Goal: Task Accomplishment & Management: Contribute content

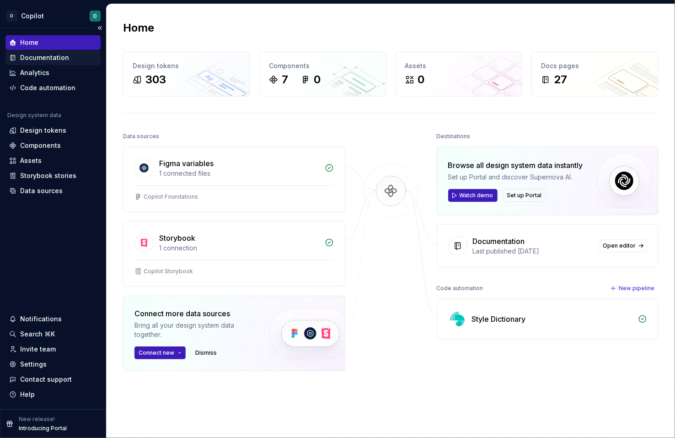
click at [53, 59] on div "Documentation" at bounding box center [44, 57] width 49 height 9
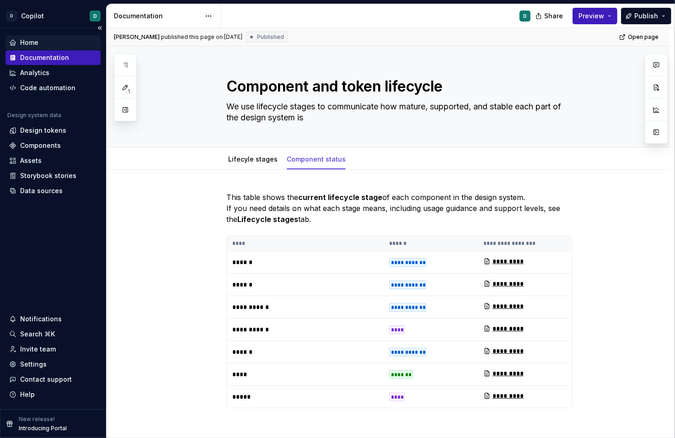
click at [57, 39] on div "Home" at bounding box center [53, 42] width 88 height 9
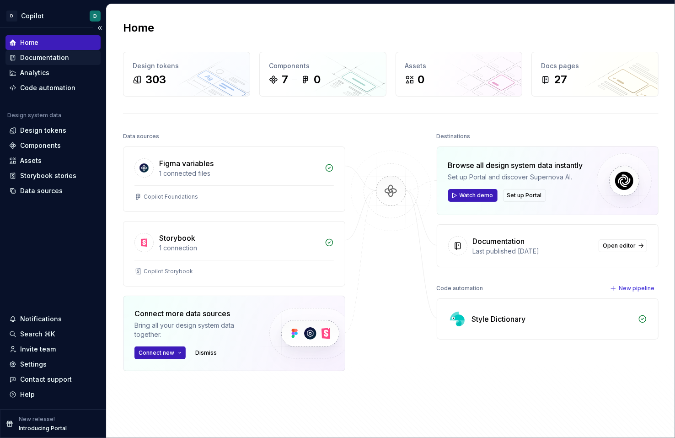
click at [65, 58] on div "Documentation" at bounding box center [44, 57] width 49 height 9
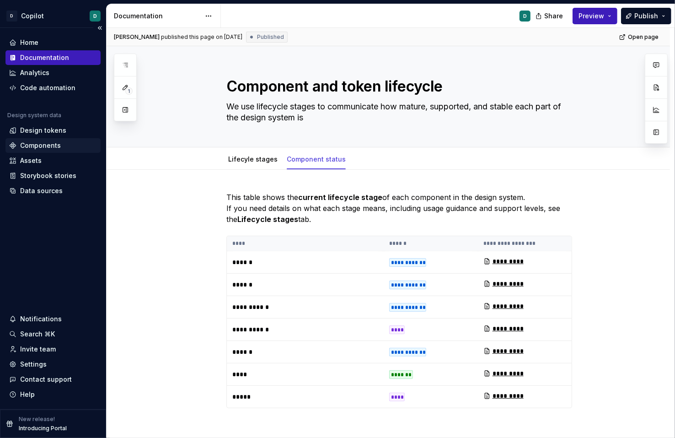
click at [54, 144] on div "Components" at bounding box center [40, 145] width 41 height 9
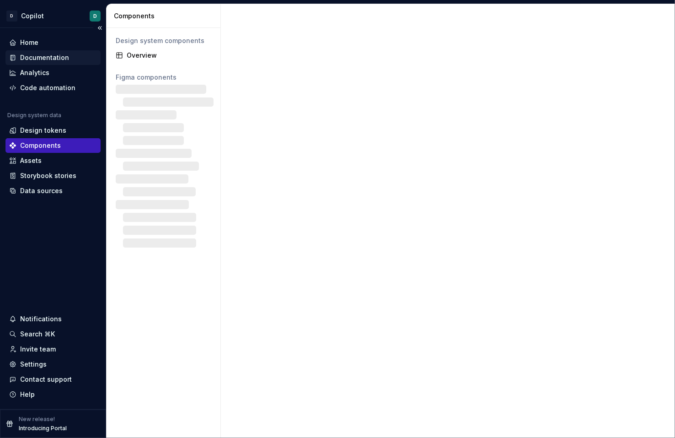
click at [54, 61] on div "Documentation" at bounding box center [44, 57] width 49 height 9
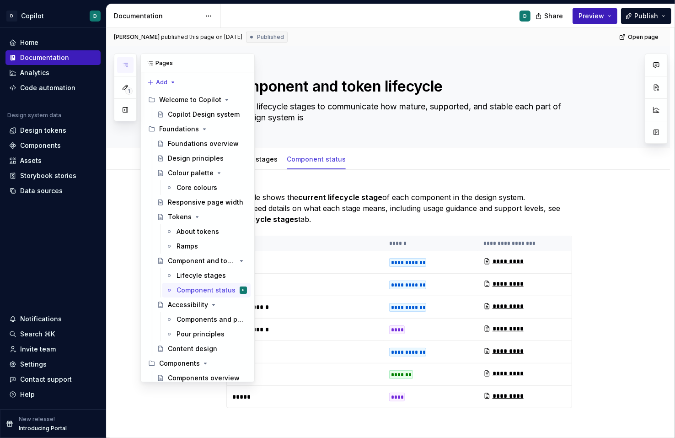
click at [124, 64] on icon "button" at bounding box center [125, 64] width 7 height 7
click at [196, 112] on div "Copilot Design system" at bounding box center [194, 114] width 52 height 9
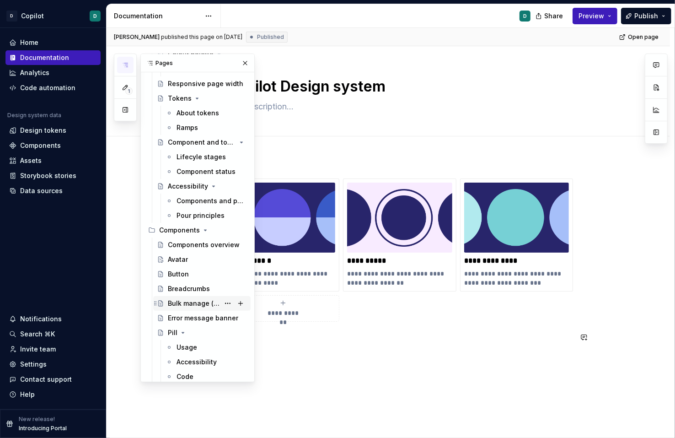
scroll to position [158, 0]
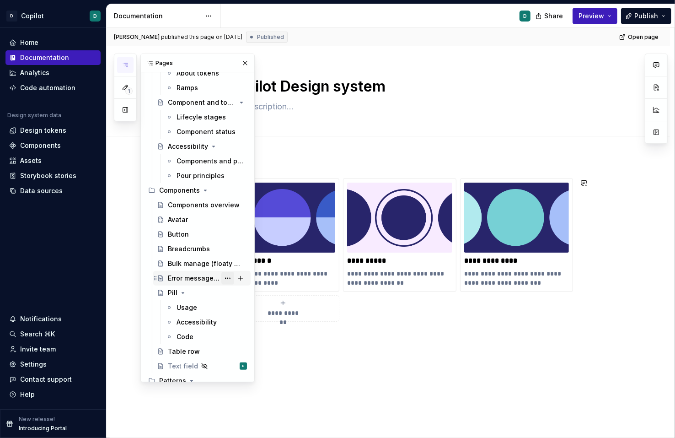
click at [224, 278] on button "Page tree" at bounding box center [227, 278] width 13 height 13
type textarea "*"
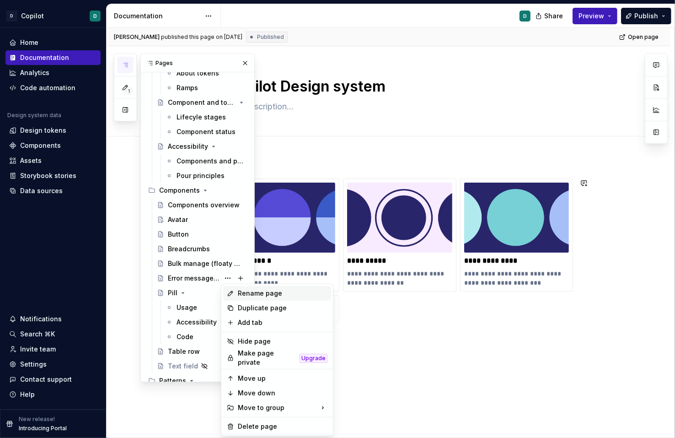
click at [240, 295] on div "Rename page" at bounding box center [283, 293] width 90 height 9
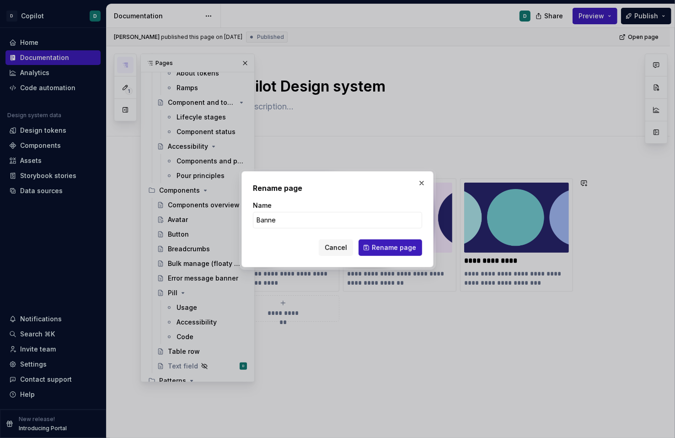
type input "Banner"
click at [407, 249] on span "Rename page" at bounding box center [394, 247] width 44 height 9
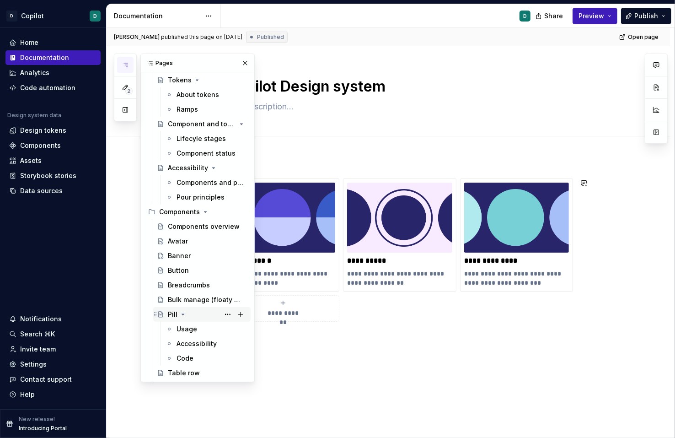
scroll to position [121, 0]
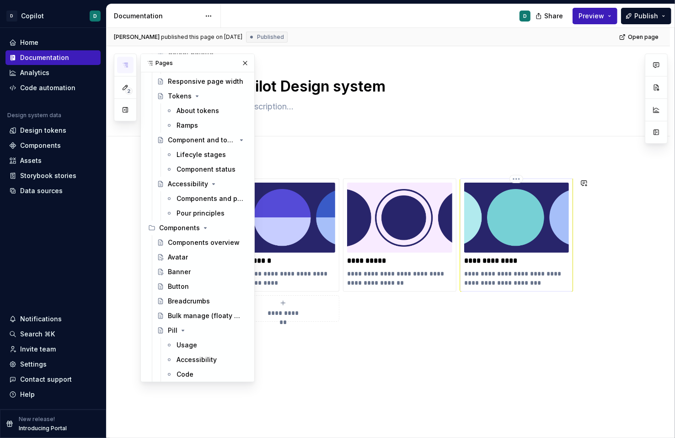
click at [503, 259] on p "**********" at bounding box center [516, 260] width 105 height 9
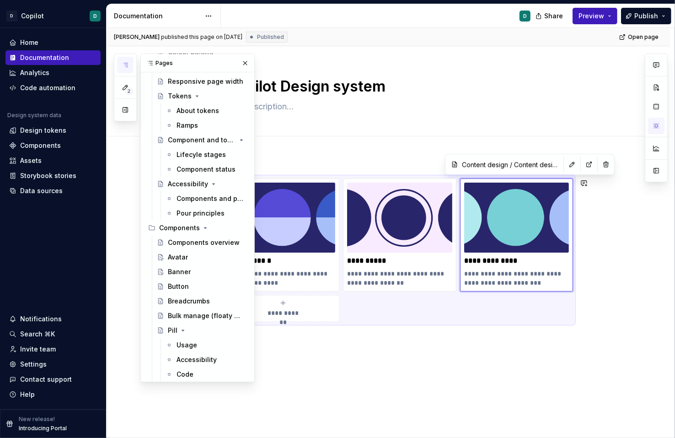
click at [517, 178] on div "**********" at bounding box center [399, 249] width 346 height 143
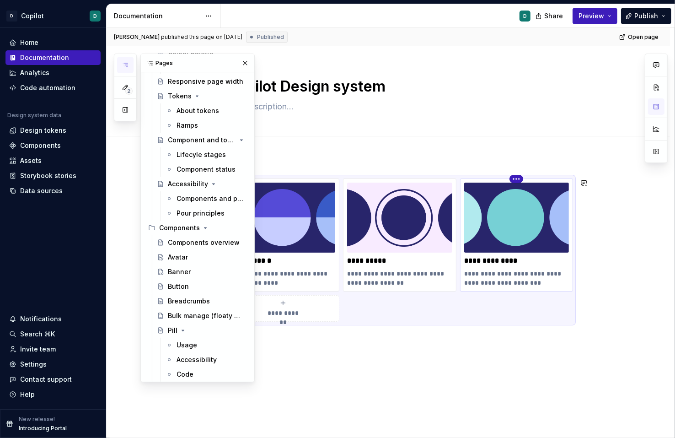
click at [519, 176] on html "D Copilot D Home Documentation Analytics Code automation Design system data Des…" at bounding box center [337, 219] width 675 height 438
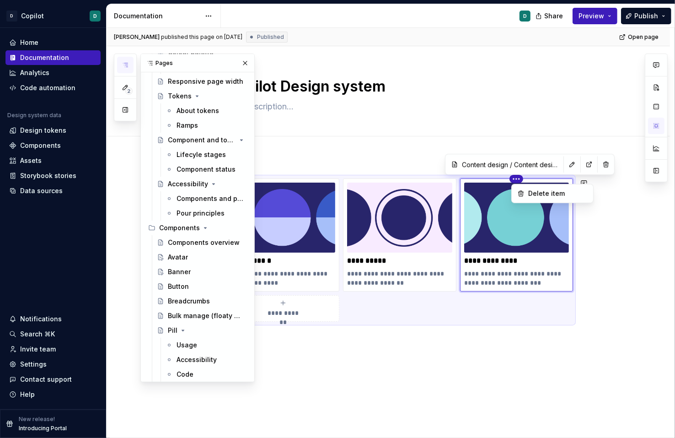
click at [486, 351] on html "D Copilot D Home Documentation Analytics Code automation Design system data Des…" at bounding box center [337, 219] width 675 height 438
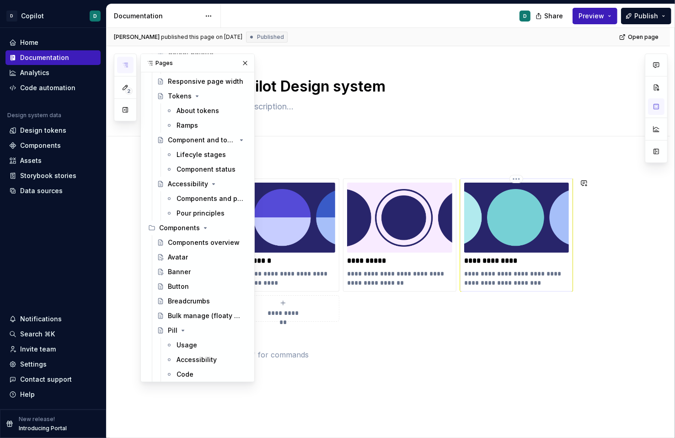
click at [512, 260] on p "**********" at bounding box center [516, 260] width 105 height 9
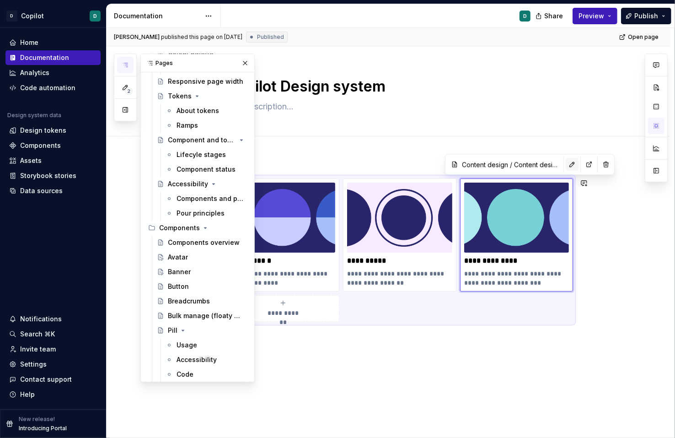
click at [566, 161] on button "button" at bounding box center [572, 164] width 13 height 13
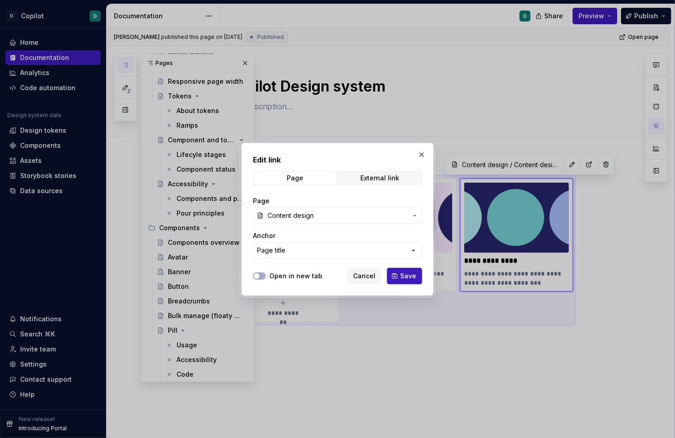
click at [417, 214] on icon "button" at bounding box center [414, 215] width 7 height 7
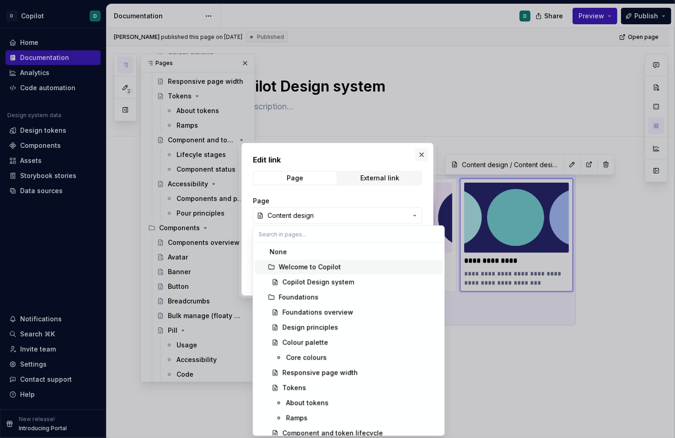
click at [423, 153] on div "Edit link Page External link Page Content design Anchor Page title Open in new …" at bounding box center [337, 219] width 675 height 438
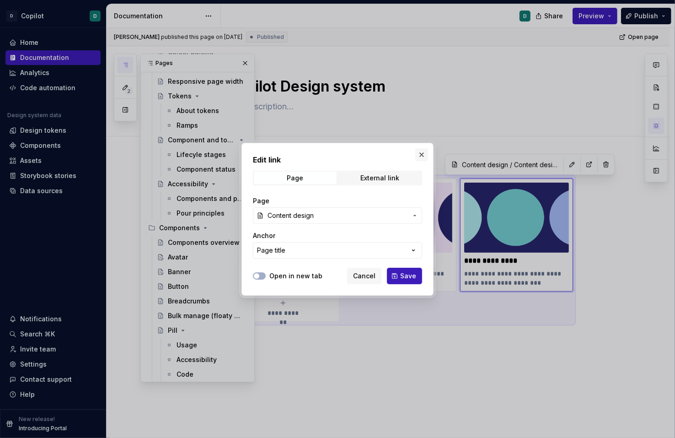
click at [420, 151] on button "button" at bounding box center [421, 154] width 13 height 13
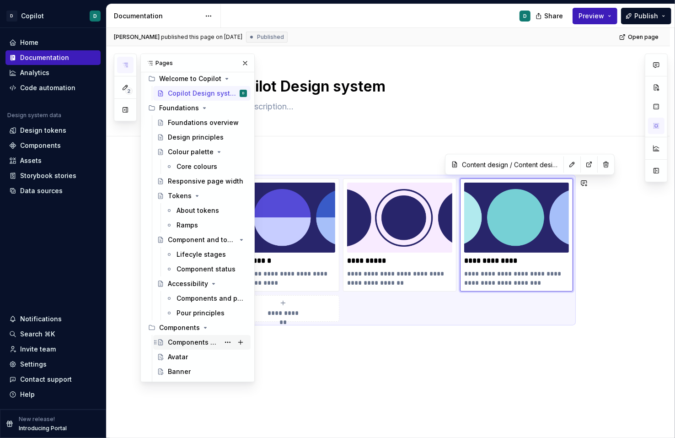
scroll to position [37, 0]
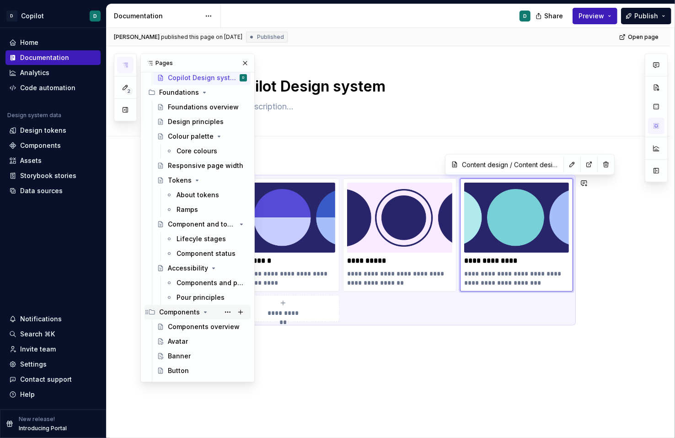
click at [206, 312] on icon "Page tree" at bounding box center [205, 311] width 7 height 7
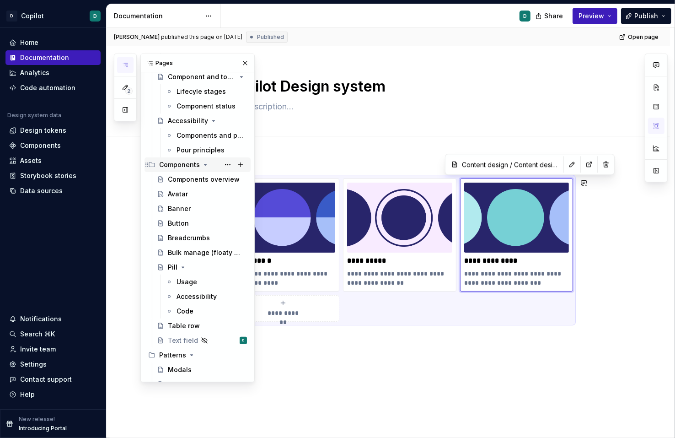
scroll to position [213, 0]
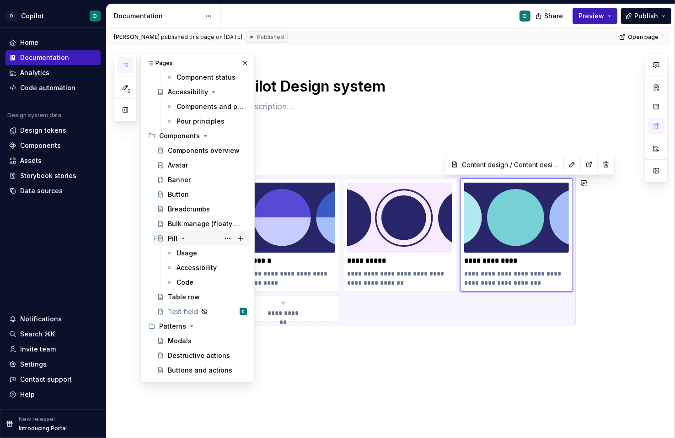
click at [182, 238] on icon "Page tree" at bounding box center [183, 238] width 2 height 1
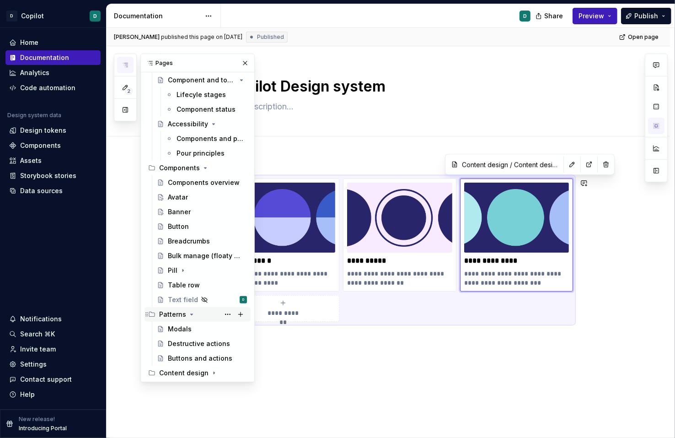
scroll to position [180, 0]
click at [211, 373] on icon "Page tree" at bounding box center [213, 372] width 7 height 7
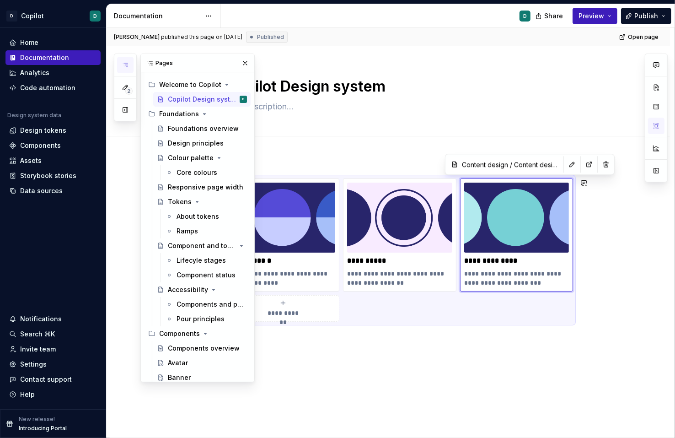
scroll to position [0, 0]
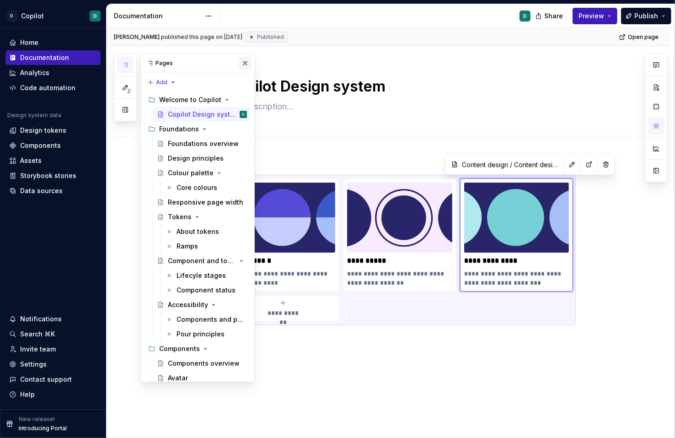
click at [244, 62] on button "button" at bounding box center [245, 63] width 13 height 13
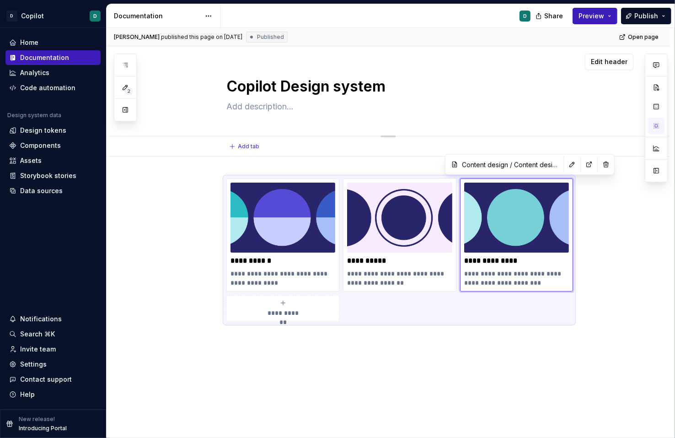
click at [531, 95] on textarea "Copilot Design system" at bounding box center [398, 86] width 346 height 22
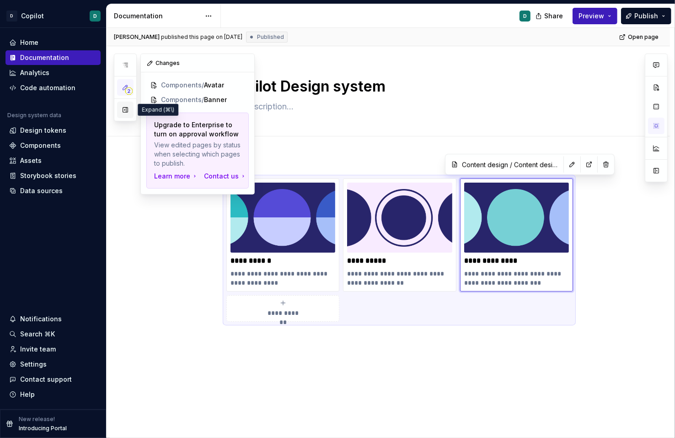
click at [125, 109] on button "button" at bounding box center [125, 110] width 16 height 16
type textarea "*"
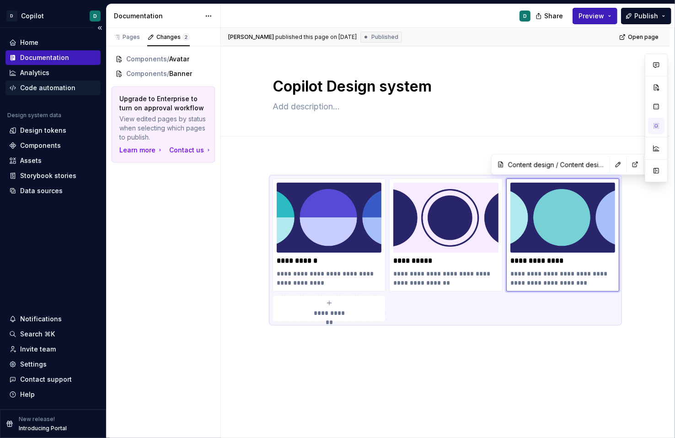
click at [57, 83] on div "Code automation" at bounding box center [47, 87] width 55 height 9
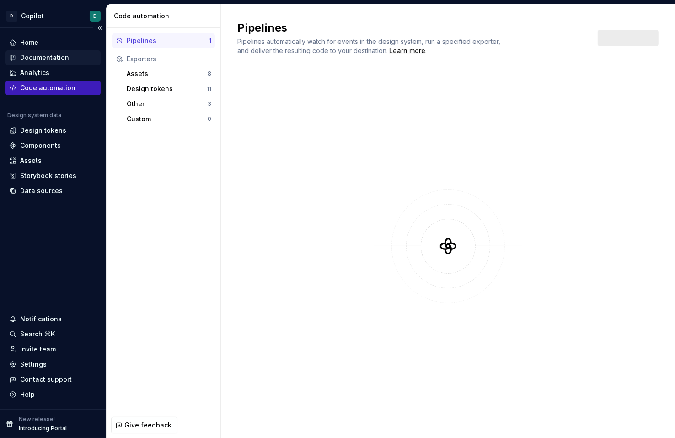
click at [56, 53] on div "Documentation" at bounding box center [44, 57] width 49 height 9
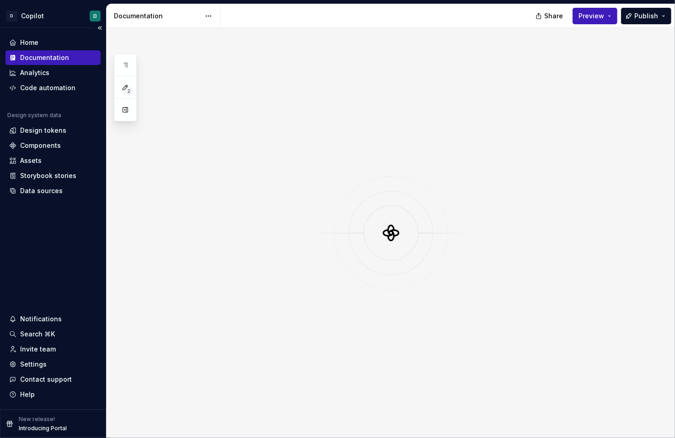
click at [12, 58] on icon at bounding box center [12, 57] width 7 height 7
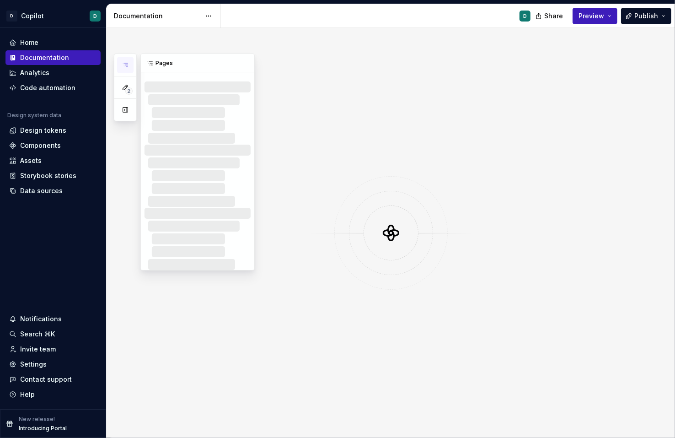
click at [128, 60] on button "button" at bounding box center [125, 65] width 16 height 16
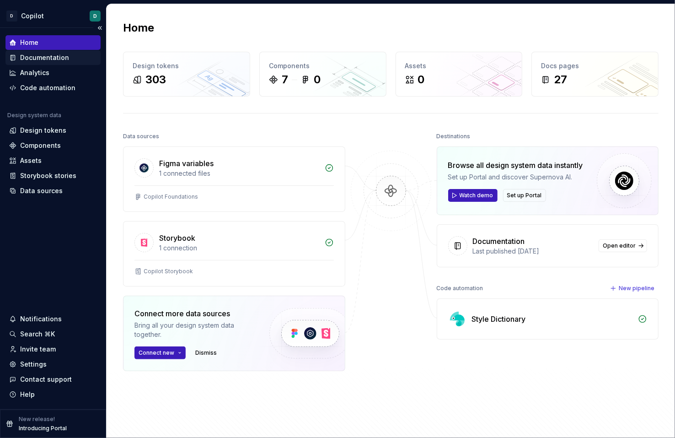
click at [40, 58] on div "Documentation" at bounding box center [44, 57] width 49 height 9
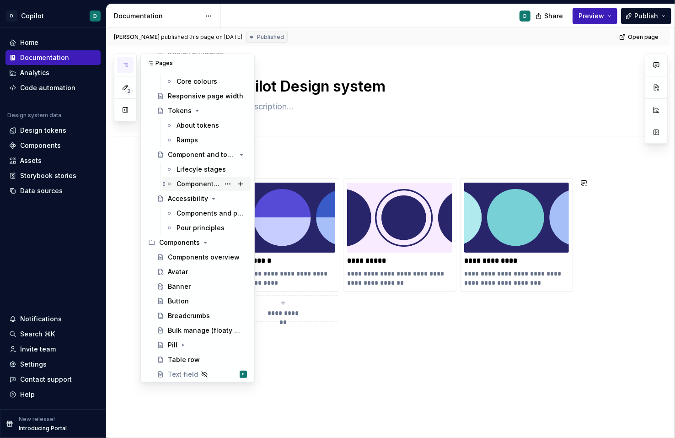
scroll to position [209, 0]
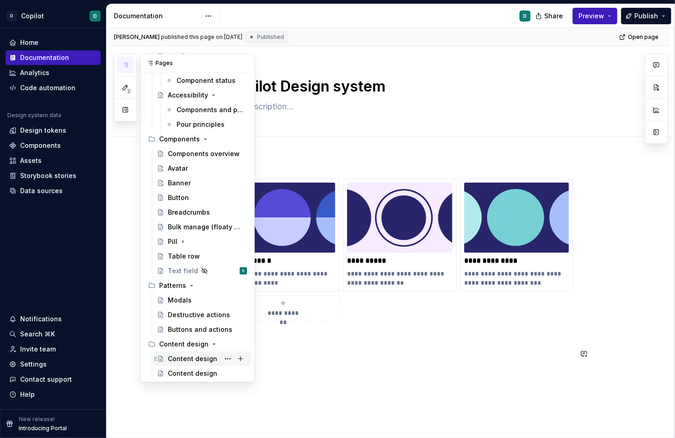
click at [186, 362] on div "Content design" at bounding box center [192, 358] width 49 height 9
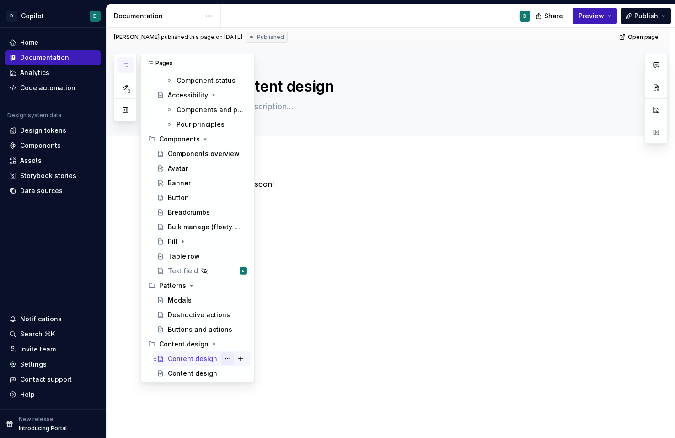
click at [225, 359] on button "Page tree" at bounding box center [227, 358] width 13 height 13
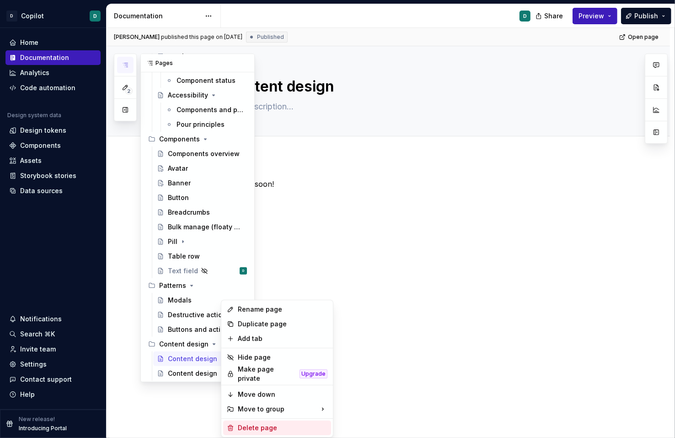
click at [258, 425] on div "Delete page" at bounding box center [283, 427] width 90 height 9
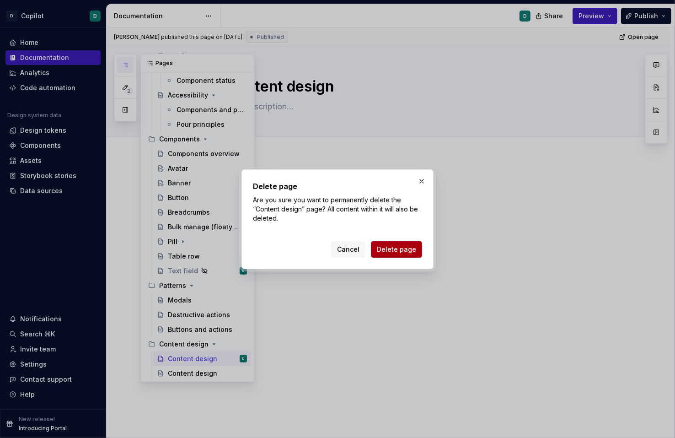
click at [394, 247] on span "Delete page" at bounding box center [396, 249] width 39 height 9
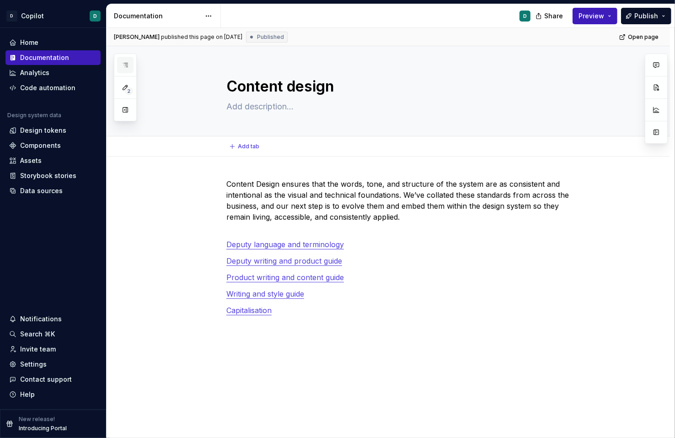
type textarea "*"
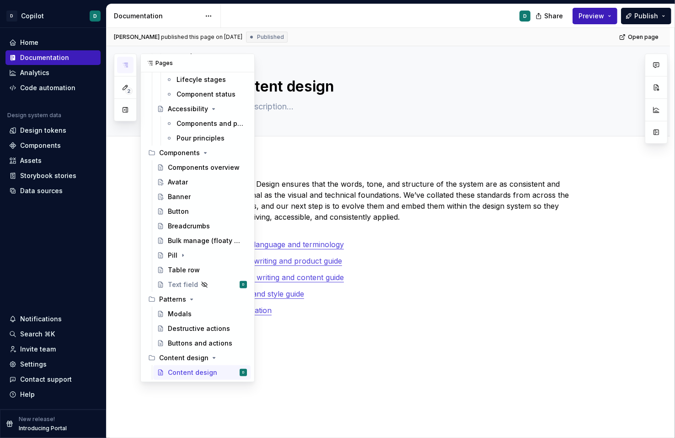
scroll to position [195, 0]
click at [126, 65] on icon "button" at bounding box center [125, 64] width 7 height 7
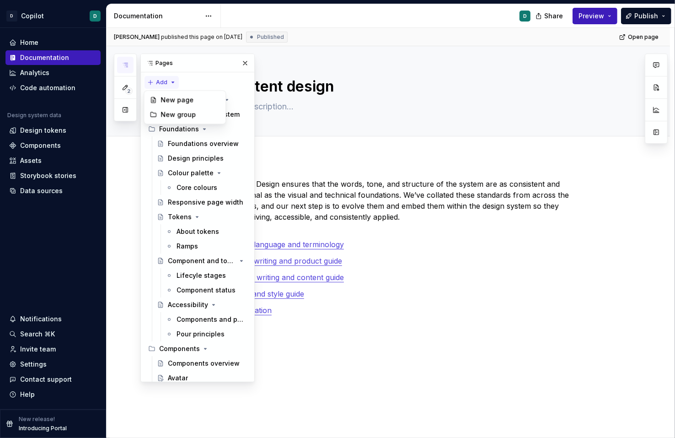
click at [170, 81] on div "2 Pages Add Accessibility guide for tree Page tree. Navigate the tree with the …" at bounding box center [184, 218] width 141 height 328
click at [174, 115] on div "New group" at bounding box center [190, 114] width 59 height 9
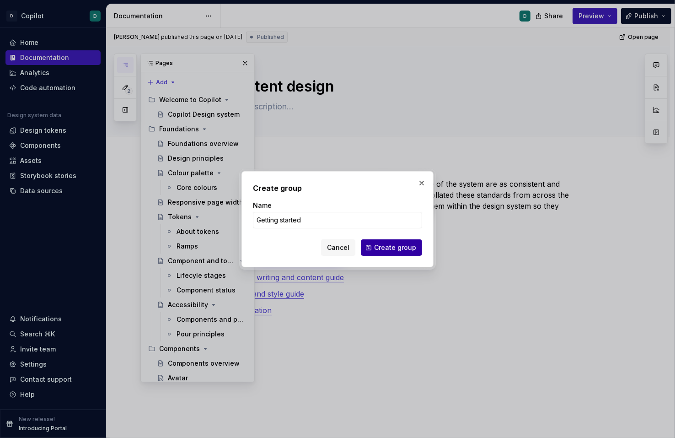
type input "Getting started"
click at [402, 245] on span "Create group" at bounding box center [395, 247] width 42 height 9
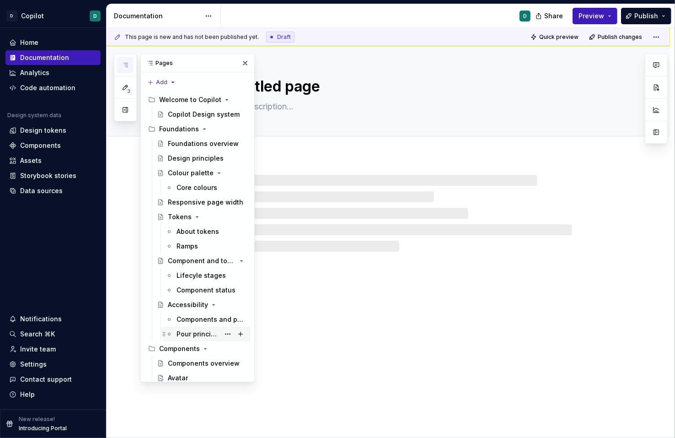
scroll to position [224, 0]
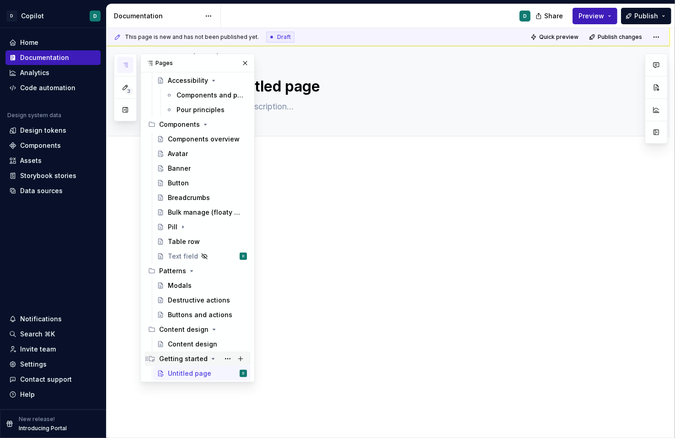
click at [210, 358] on icon "Page tree" at bounding box center [212, 358] width 7 height 7
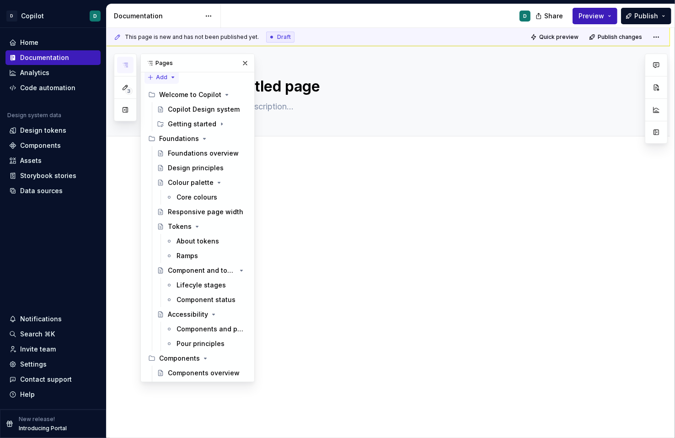
scroll to position [0, 0]
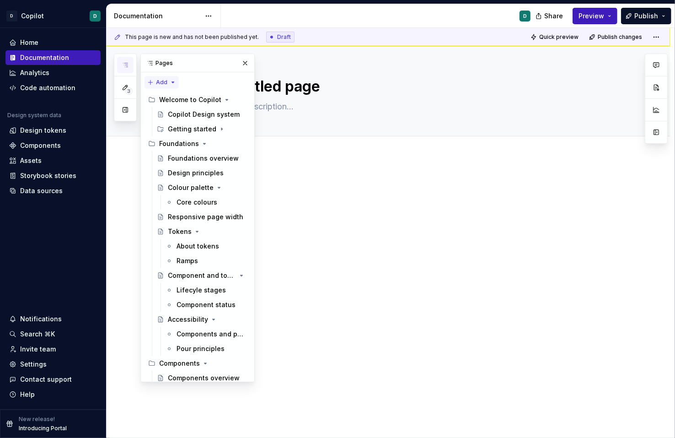
click at [150, 79] on div "3 Pages Add Accessibility guide for tree Page tree. Navigate the tree with the …" at bounding box center [184, 218] width 141 height 328
click at [202, 139] on div "3 Pages Add Accessibility guide for tree Page tree. Navigate the tree with the …" at bounding box center [184, 218] width 141 height 328
drag, startPoint x: 203, startPoint y: 286, endPoint x: 184, endPoint y: 131, distance: 156.6
click at [184, 131] on div "Welcome to Copilot Copilot Design system Getting started Foundations Foundation…" at bounding box center [198, 333] width 106 height 483
click at [212, 128] on icon "Page tree" at bounding box center [212, 128] width 7 height 7
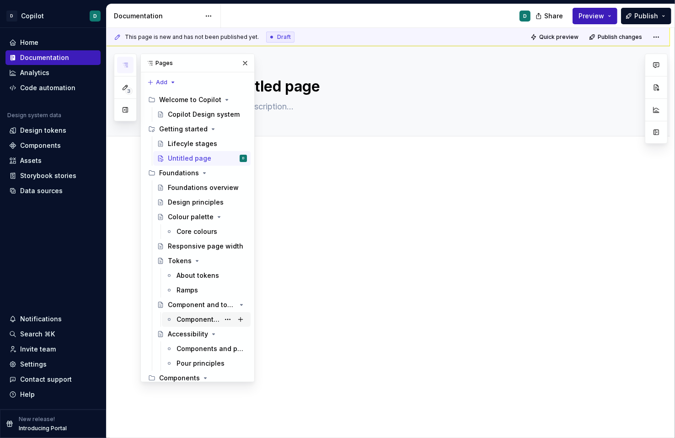
scroll to position [14, 0]
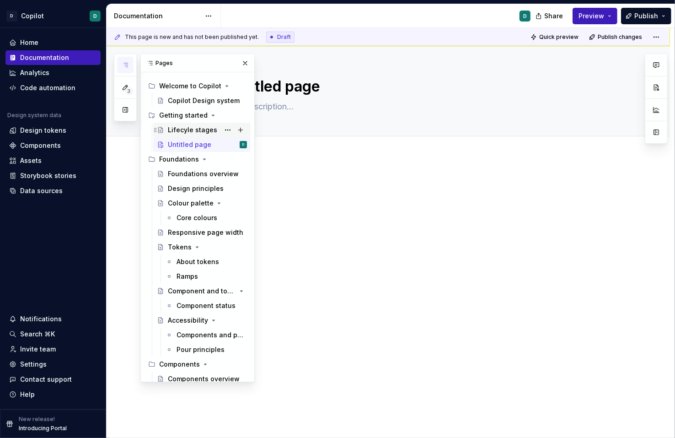
drag, startPoint x: 198, startPoint y: 305, endPoint x: 174, endPoint y: 134, distance: 172.3
click at [174, 134] on div "Welcome to Copilot Copilot Design system Getting started Lifecyle stages Untitl…" at bounding box center [198, 335] width 106 height 512
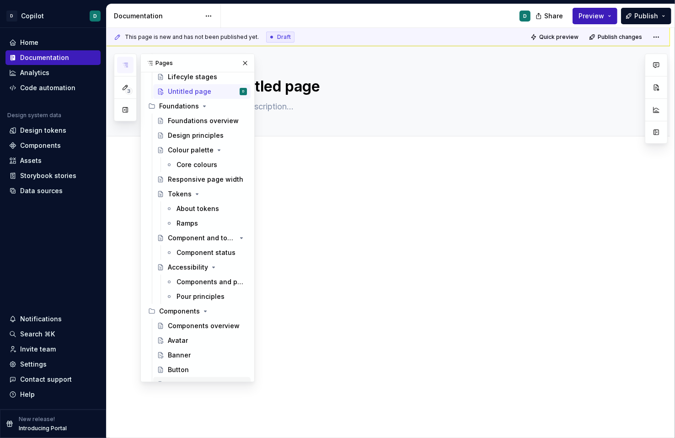
scroll to position [0, 0]
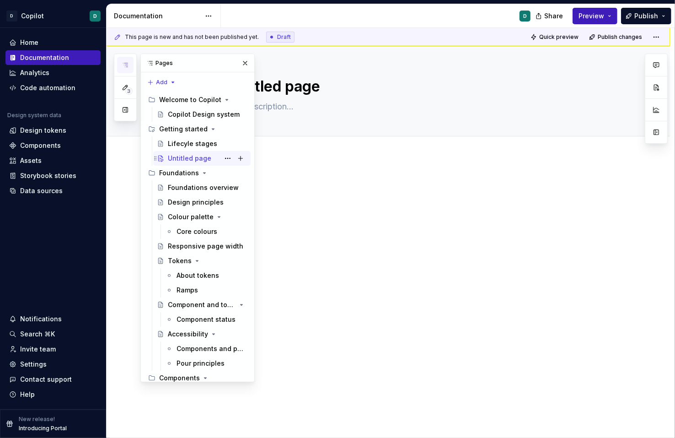
click at [190, 157] on div "Untitled page" at bounding box center [189, 158] width 43 height 9
click at [227, 158] on button "Page tree" at bounding box center [227, 158] width 13 height 13
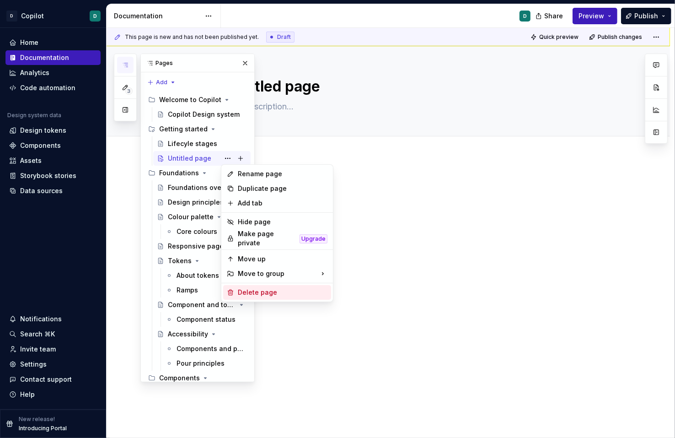
click at [248, 289] on div "Delete page" at bounding box center [283, 292] width 90 height 9
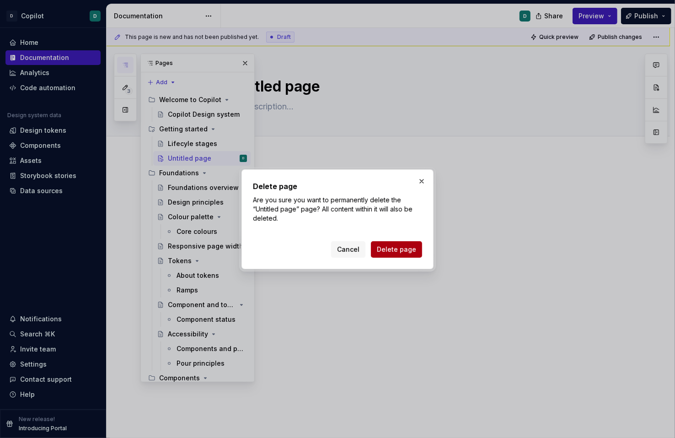
click at [397, 250] on span "Delete page" at bounding box center [396, 249] width 39 height 9
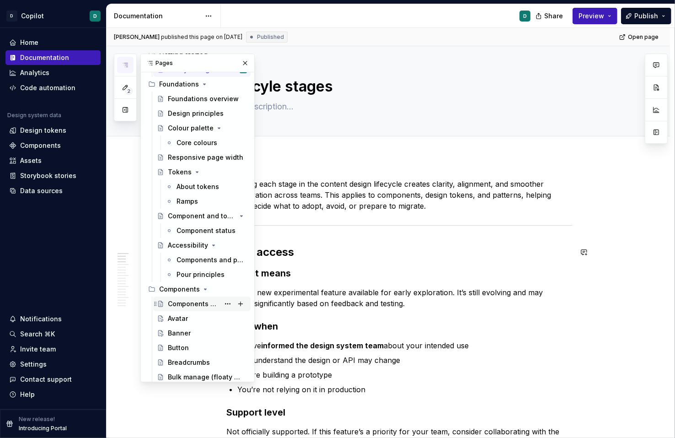
scroll to position [11, 0]
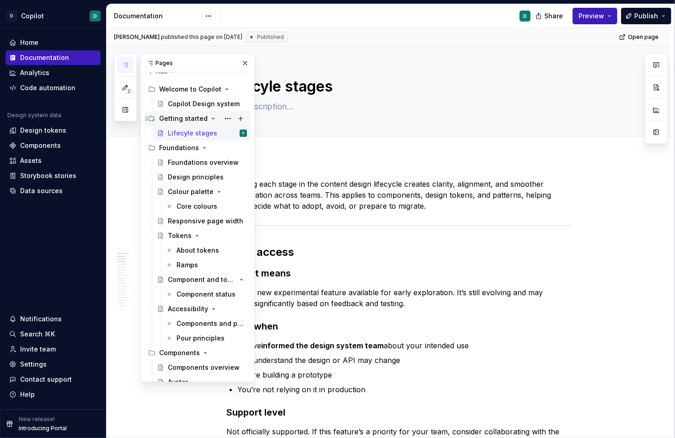
drag, startPoint x: 192, startPoint y: 291, endPoint x: 177, endPoint y: 124, distance: 167.6
click at [177, 124] on div "Welcome to Copilot Copilot Design system Getting started Lifecyle stages D Foun…" at bounding box center [198, 331] width 106 height 498
click at [201, 145] on icon "Page tree" at bounding box center [204, 147] width 7 height 7
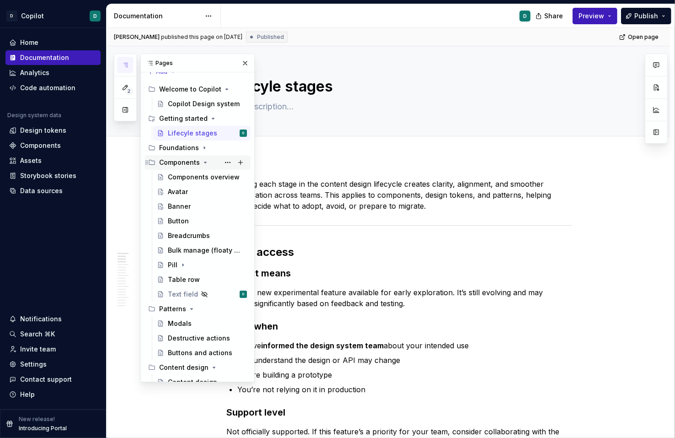
click at [202, 160] on icon "Page tree" at bounding box center [205, 162] width 7 height 7
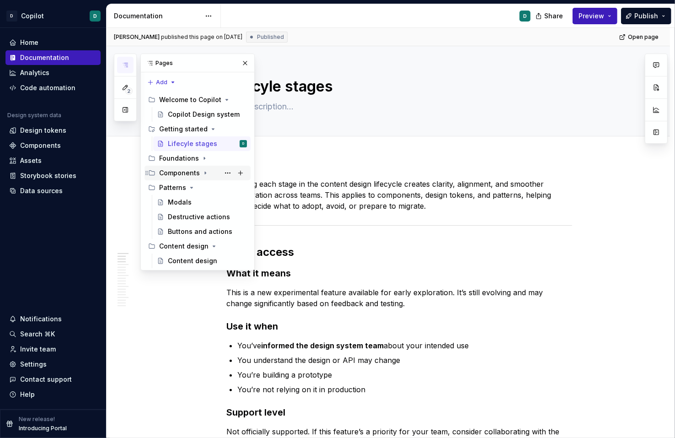
click at [205, 173] on icon "Page tree" at bounding box center [205, 173] width 1 height 2
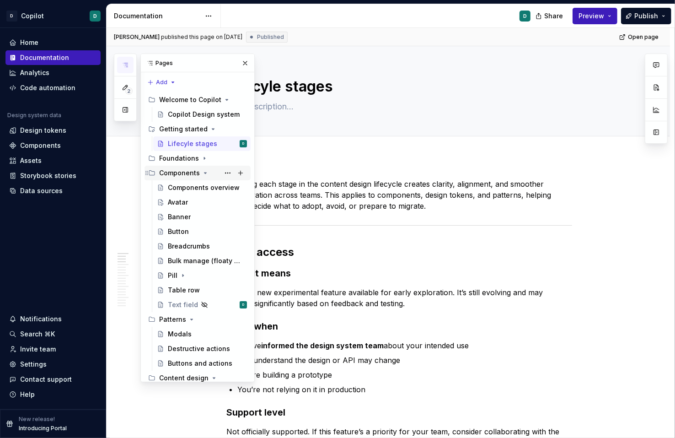
click at [202, 173] on icon "Page tree" at bounding box center [205, 172] width 7 height 7
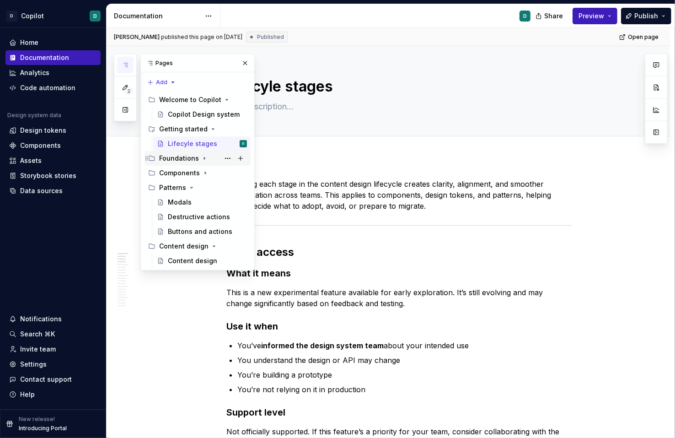
click at [201, 160] on icon "Page tree" at bounding box center [204, 158] width 7 height 7
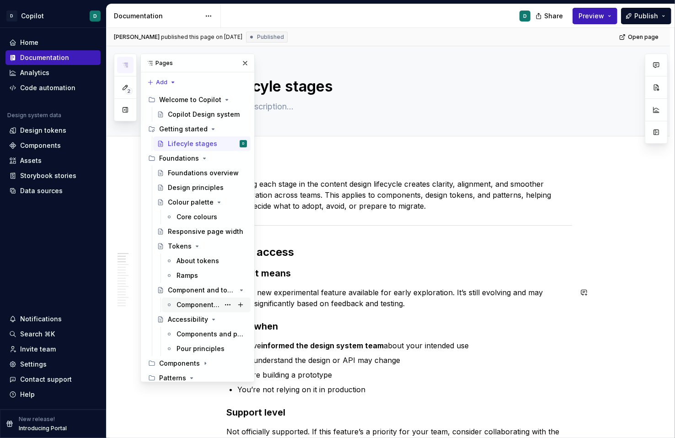
click at [190, 306] on div "Component status" at bounding box center [198, 304] width 43 height 9
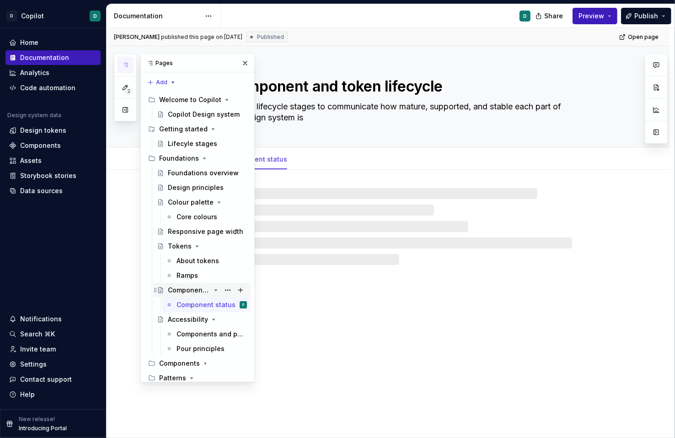
click at [192, 292] on div "Component and token lifecycle" at bounding box center [189, 289] width 43 height 9
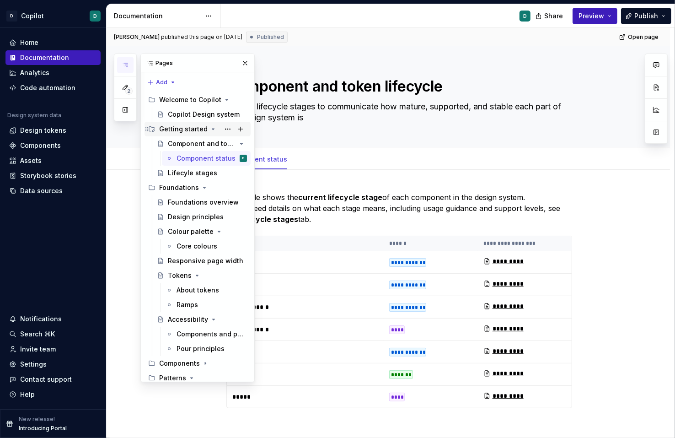
drag, startPoint x: 188, startPoint y: 158, endPoint x: 174, endPoint y: 133, distance: 28.6
click at [174, 133] on div "Getting started Component and token lifecycle Component status D Lifecyle stages" at bounding box center [198, 151] width 106 height 59
click at [228, 363] on button "Page tree" at bounding box center [227, 363] width 13 height 13
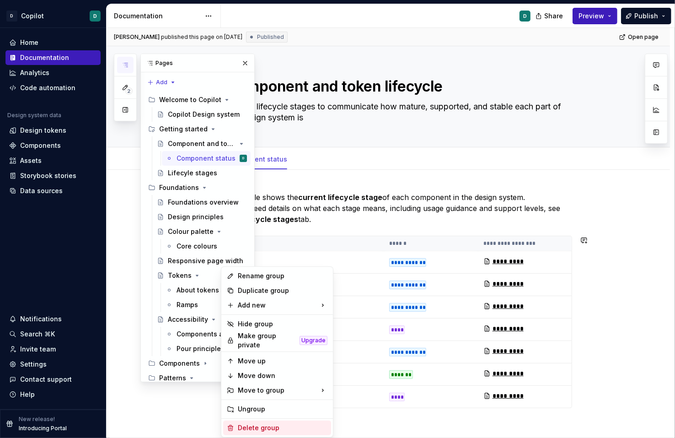
click at [262, 424] on div "Delete group" at bounding box center [283, 427] width 90 height 9
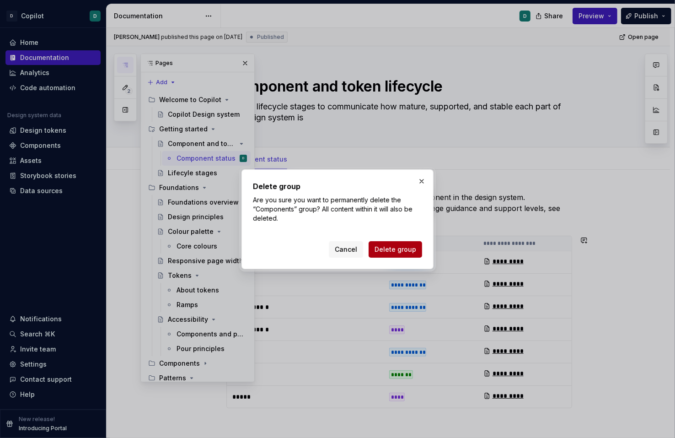
click at [400, 249] on span "Delete group" at bounding box center [396, 249] width 42 height 9
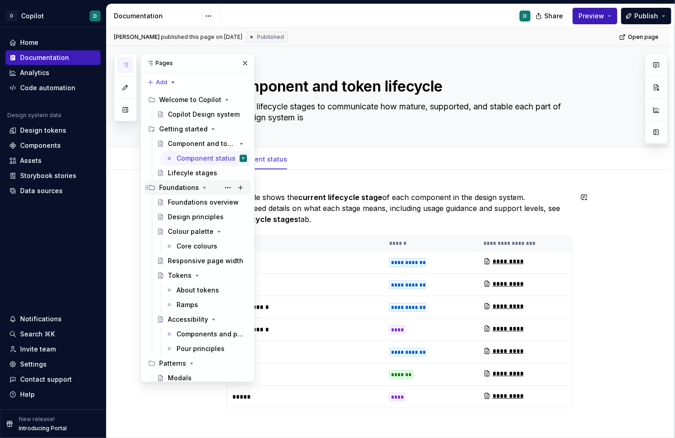
click at [203, 187] on icon "Page tree" at bounding box center [204, 187] width 2 height 1
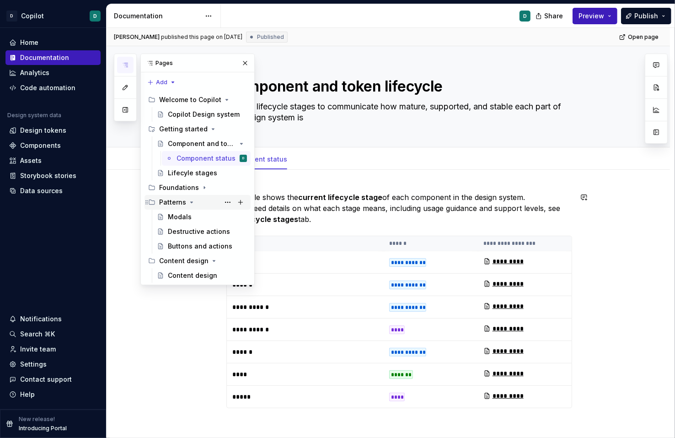
click at [191, 202] on icon "Page tree" at bounding box center [192, 202] width 2 height 1
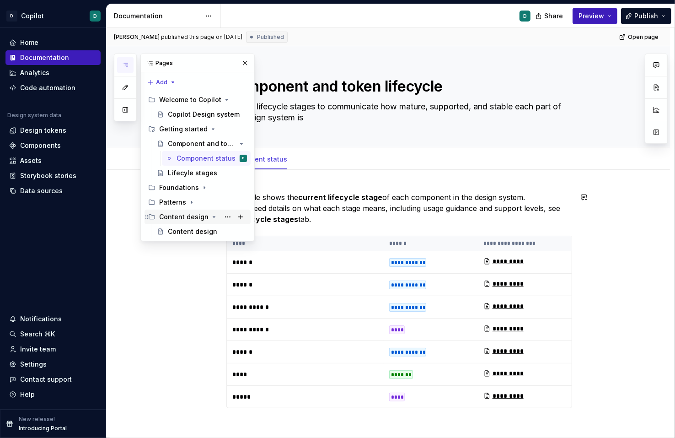
click at [211, 214] on icon "Page tree" at bounding box center [213, 216] width 7 height 7
click at [188, 201] on icon "Page tree" at bounding box center [191, 201] width 7 height 7
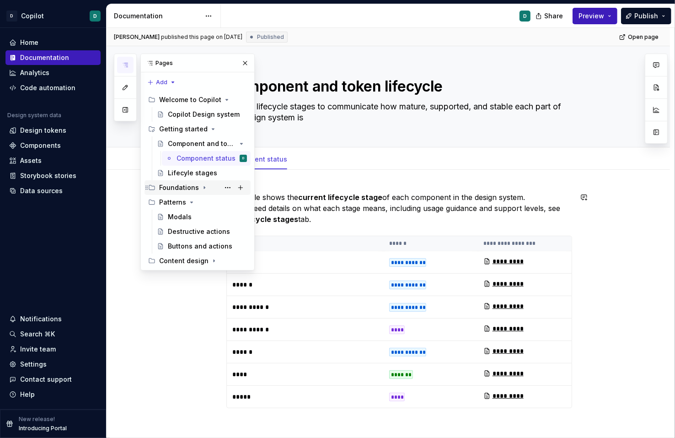
click at [195, 189] on div "Foundations" at bounding box center [179, 187] width 40 height 9
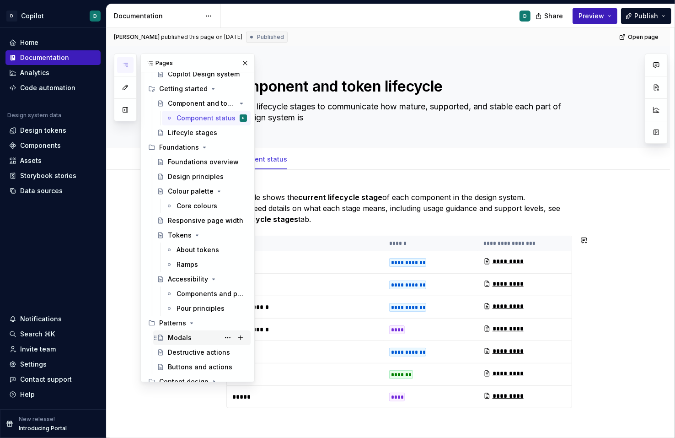
scroll to position [48, 0]
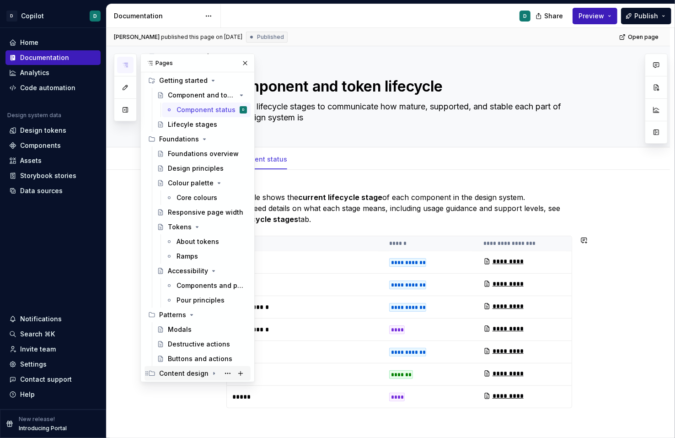
click at [210, 374] on icon "Page tree" at bounding box center [213, 372] width 7 height 7
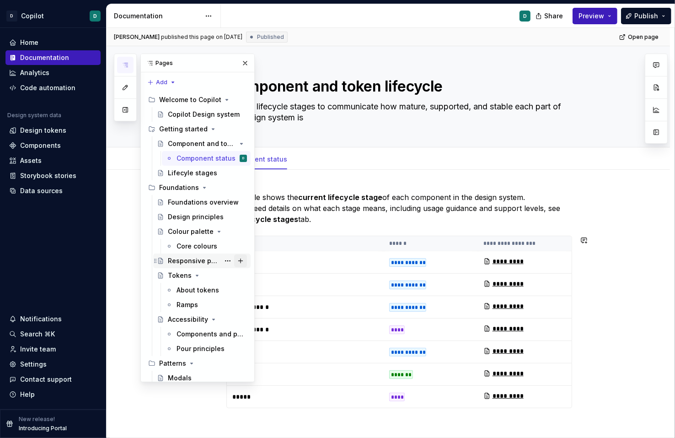
scroll to position [63, 0]
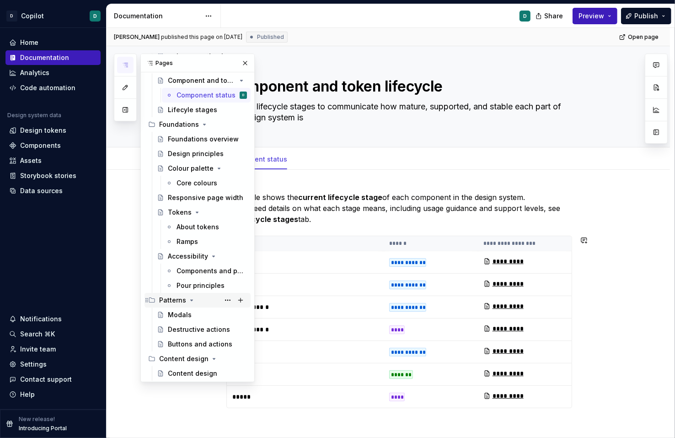
click at [190, 297] on icon "Page tree" at bounding box center [191, 299] width 7 height 7
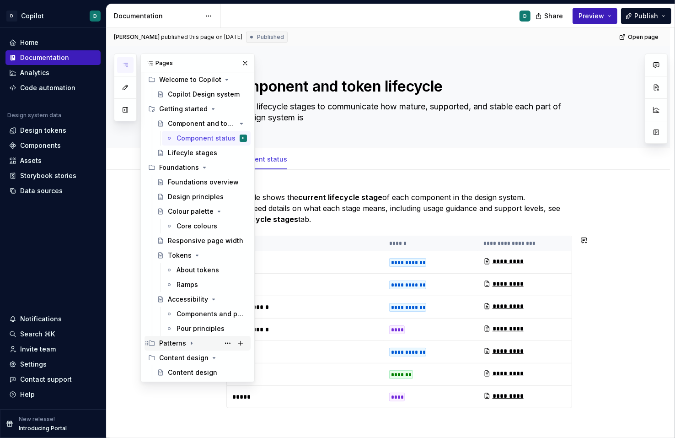
scroll to position [20, 0]
click at [210, 359] on icon "Page tree" at bounding box center [213, 357] width 7 height 7
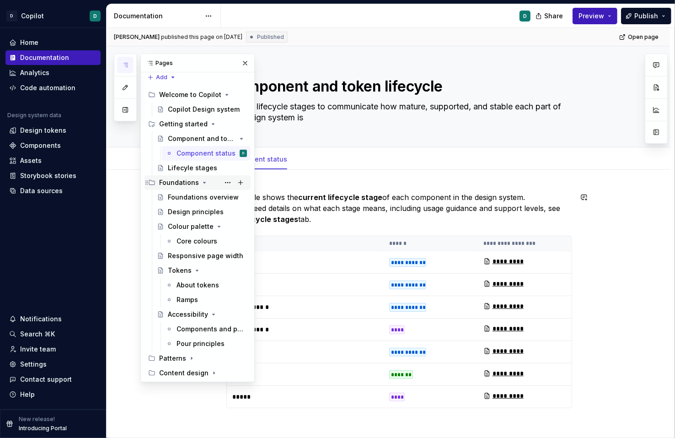
click at [203, 182] on icon "Page tree" at bounding box center [204, 182] width 2 height 1
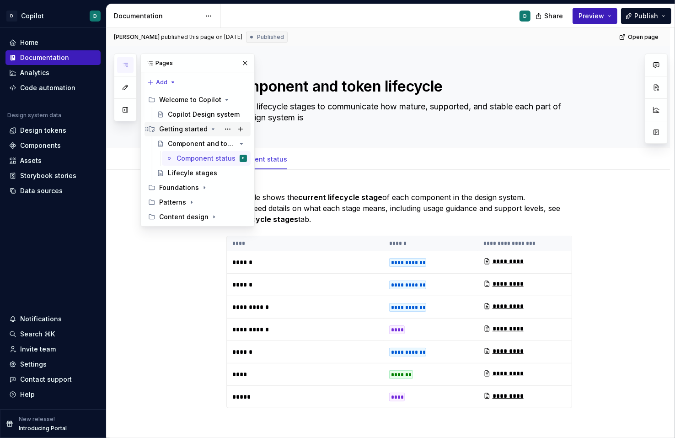
click at [202, 127] on div "Getting started" at bounding box center [183, 128] width 48 height 9
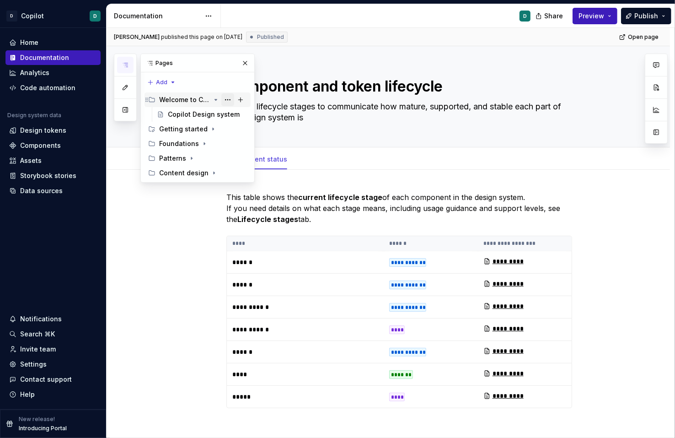
click at [227, 102] on button "Page tree" at bounding box center [227, 99] width 13 height 13
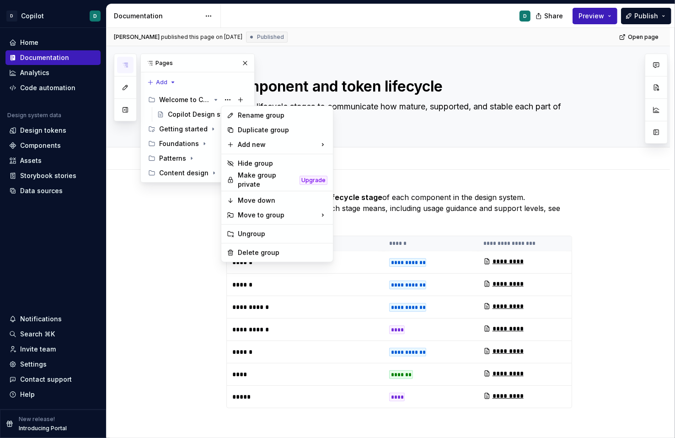
click at [226, 88] on div "Pages Add Accessibility guide for tree Page tree. Navigate the tree with the ar…" at bounding box center [184, 118] width 141 height 129
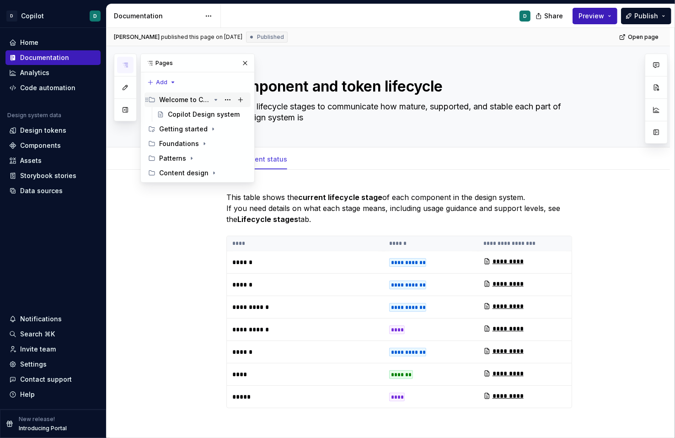
click at [216, 100] on icon "Page tree" at bounding box center [215, 99] width 7 height 7
click at [39, 363] on div "Settings" at bounding box center [33, 363] width 27 height 9
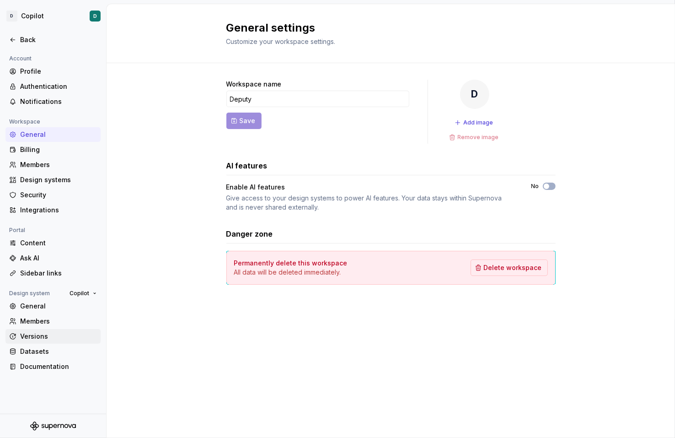
click at [40, 338] on div "Versions" at bounding box center [58, 336] width 77 height 9
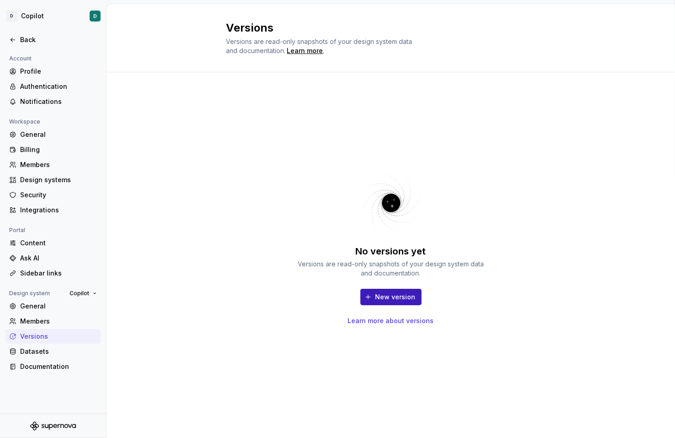
click at [287, 197] on div "No versions yet Versions are read-only snapshots of your design system data and…" at bounding box center [390, 246] width 329 height 314
click at [27, 37] on div "Back" at bounding box center [58, 39] width 77 height 9
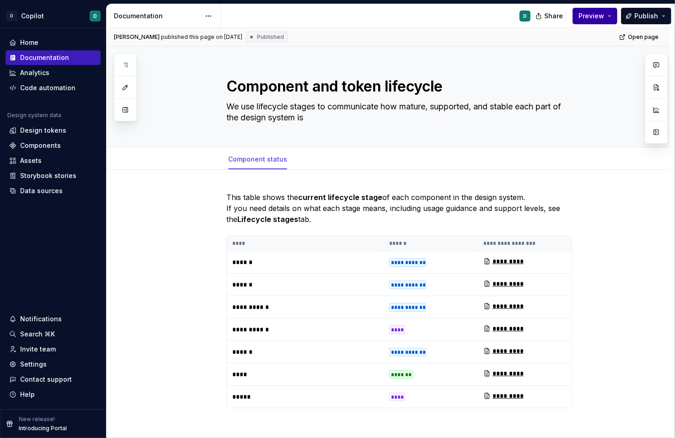
click at [612, 17] on button "Preview" at bounding box center [595, 16] width 45 height 16
click at [628, 270] on div "**********" at bounding box center [388, 360] width 563 height 380
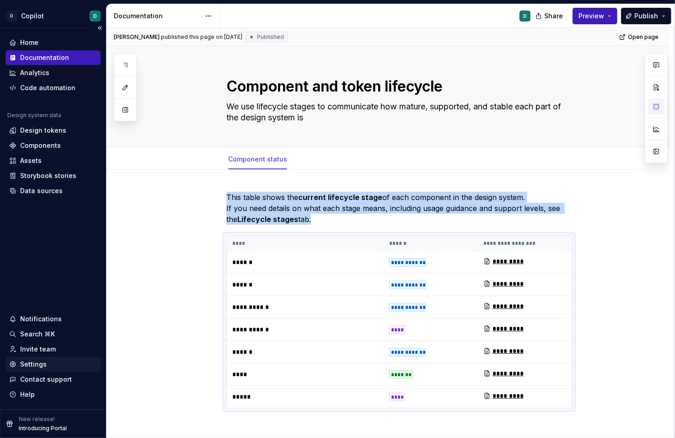
click at [37, 367] on div "Settings" at bounding box center [33, 363] width 27 height 9
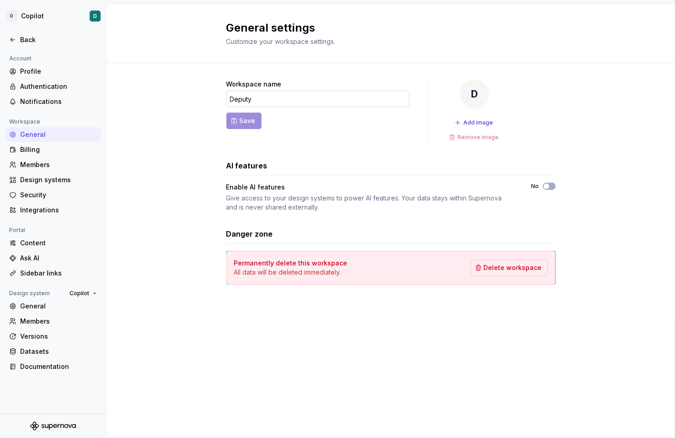
click at [298, 96] on input "Deputy" at bounding box center [317, 99] width 183 height 16
click at [305, 176] on div "AI features Enable AI features Give access to your design systems to power AI f…" at bounding box center [390, 186] width 329 height 52
click at [236, 335] on div "General settings Customize your workspace settings. Workspace name Deputy Save …" at bounding box center [391, 221] width 568 height 434
click at [27, 45] on div "Back" at bounding box center [52, 39] width 95 height 15
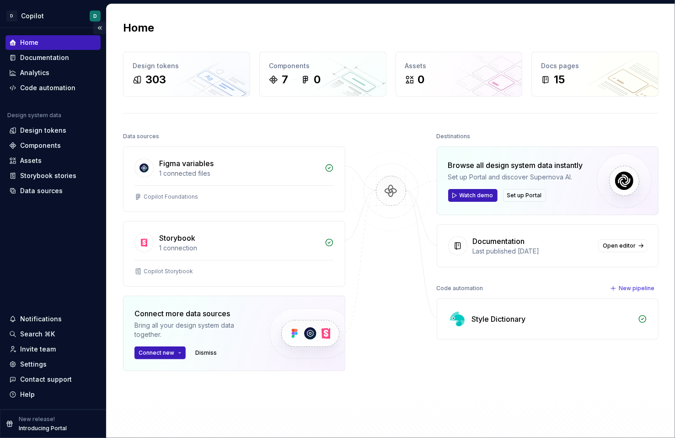
click at [102, 26] on button "Collapse sidebar" at bounding box center [99, 27] width 13 height 13
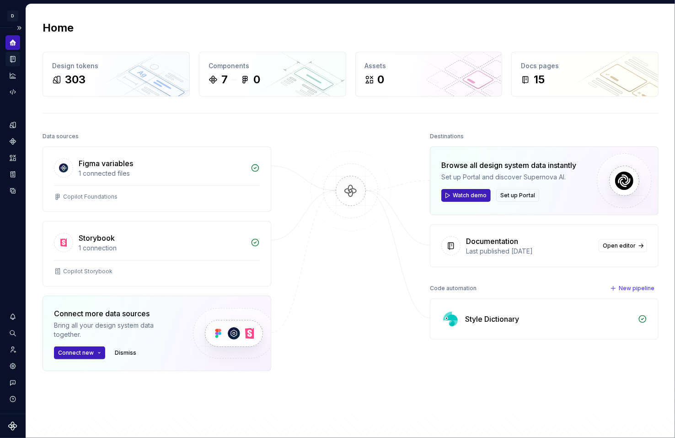
click at [11, 58] on icon "Documentation" at bounding box center [13, 59] width 8 height 8
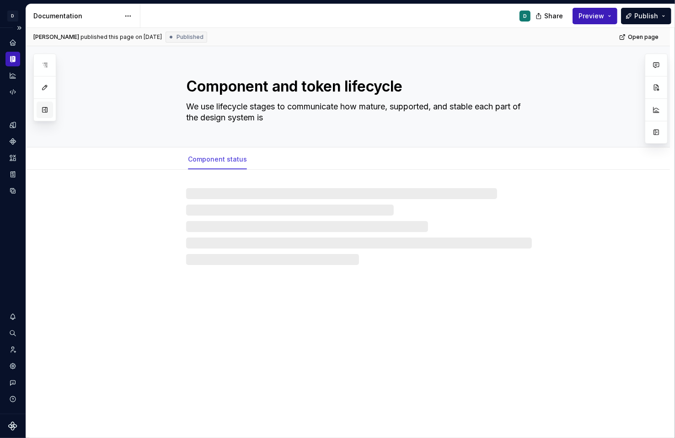
click at [44, 108] on button "button" at bounding box center [45, 110] width 16 height 16
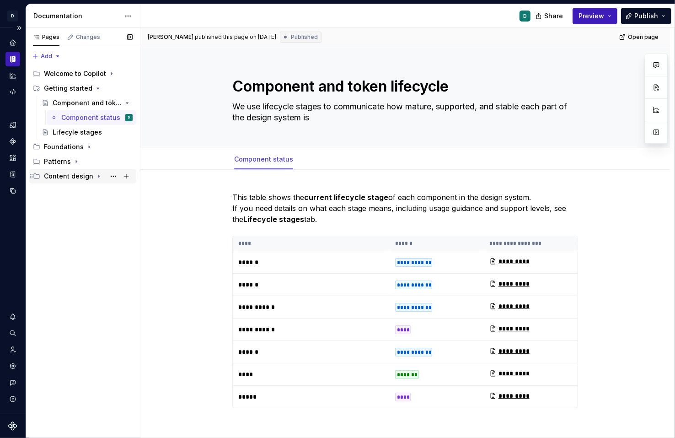
click at [95, 175] on icon "Page tree" at bounding box center [98, 175] width 7 height 7
click at [613, 15] on button "Preview" at bounding box center [595, 16] width 45 height 16
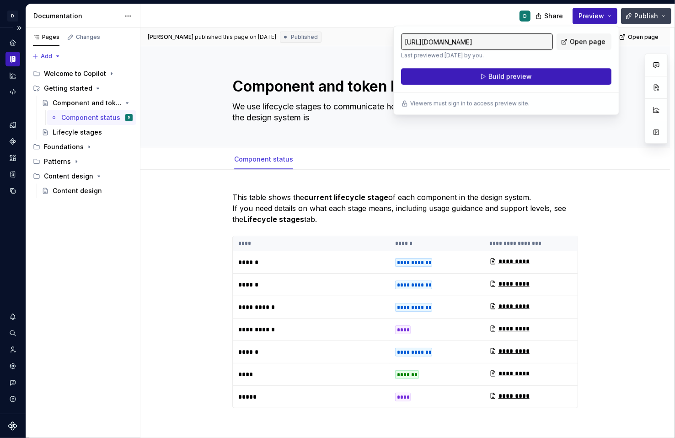
click at [663, 16] on button "Publish" at bounding box center [646, 16] width 50 height 16
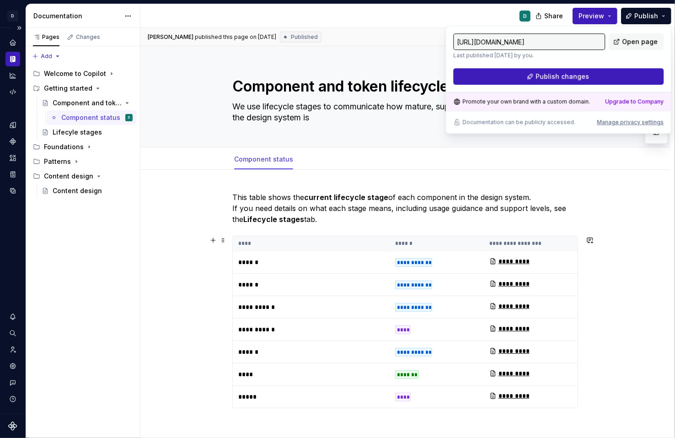
click at [658, 243] on div "**********" at bounding box center [405, 360] width 530 height 380
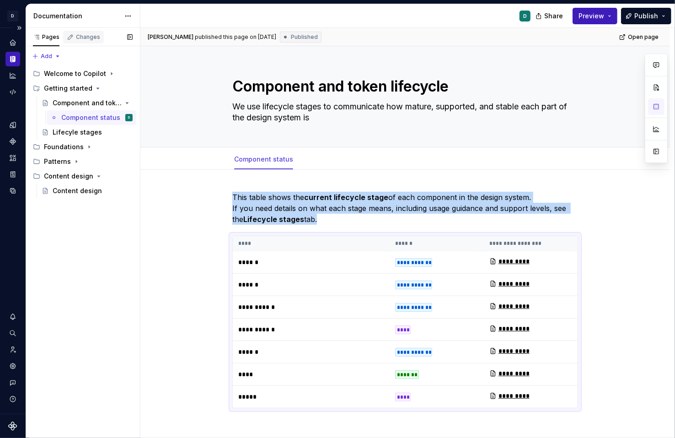
click at [77, 39] on div "Changes" at bounding box center [88, 36] width 24 height 7
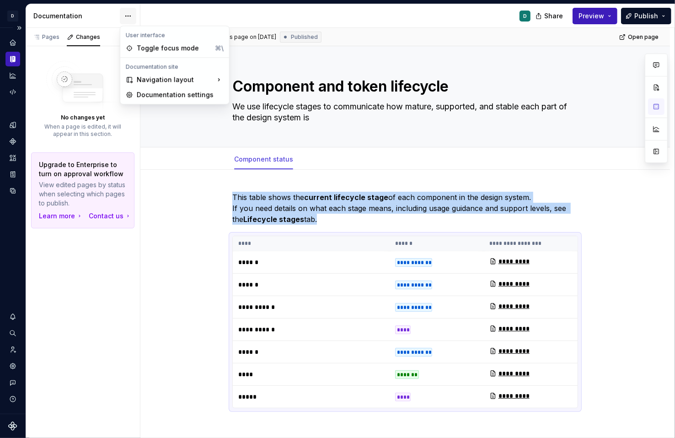
click at [131, 17] on html "D Copilot D Design system data Documentation D Share Preview Publish Pages Chan…" at bounding box center [337, 219] width 675 height 438
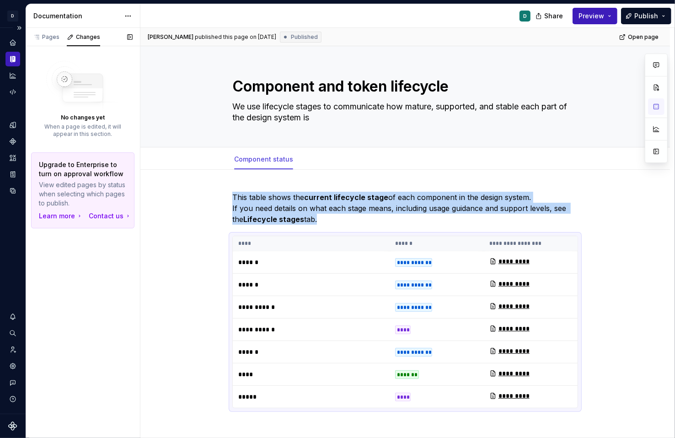
click at [90, 321] on div "Pages Changes Add Accessibility guide for tree Page tree. Navigate the tree wit…" at bounding box center [83, 233] width 114 height 410
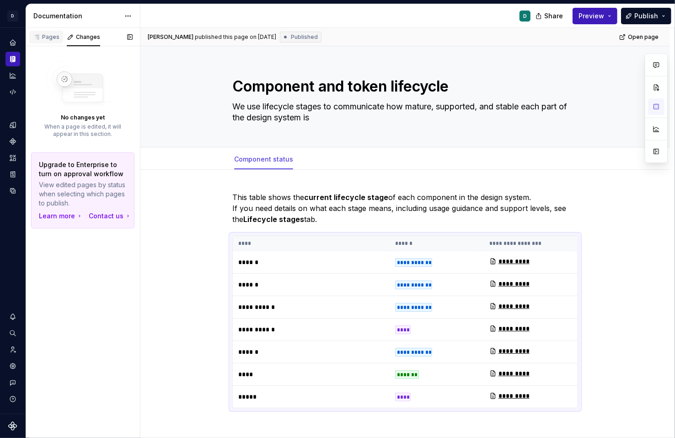
click at [42, 37] on div "Pages" at bounding box center [46, 36] width 27 height 7
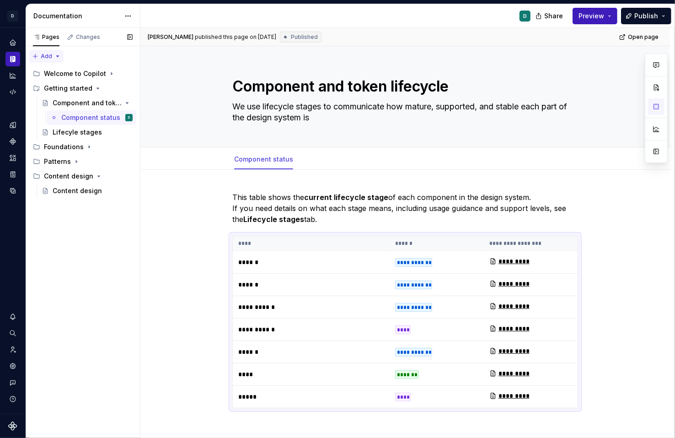
click at [54, 54] on div "Pages Changes Add Accessibility guide for tree Page tree. Navigate the tree wit…" at bounding box center [83, 233] width 114 height 410
click at [110, 241] on div "Pages Changes Add Accessibility guide for tree Page tree. Navigate the tree wit…" at bounding box center [83, 233] width 114 height 410
click at [663, 16] on button "Publish" at bounding box center [646, 16] width 50 height 16
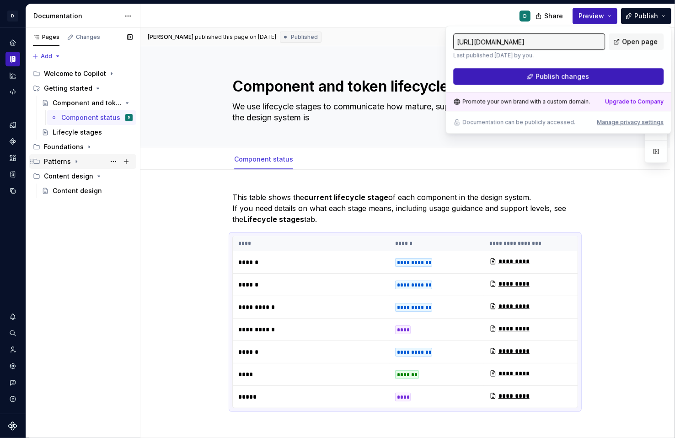
click at [76, 161] on icon "Page tree" at bounding box center [76, 162] width 1 height 2
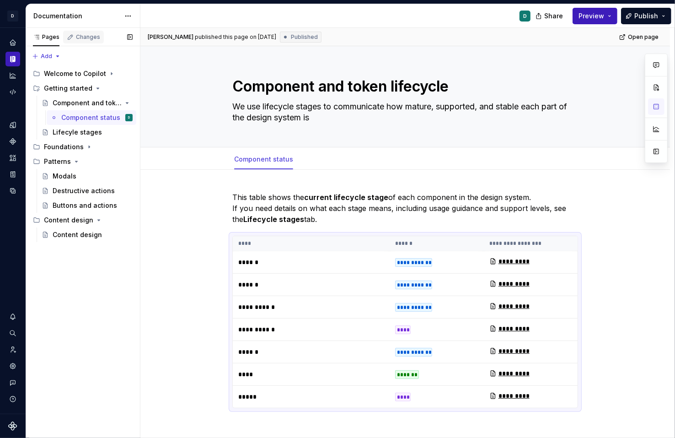
click at [79, 34] on div "Changes" at bounding box center [88, 36] width 24 height 7
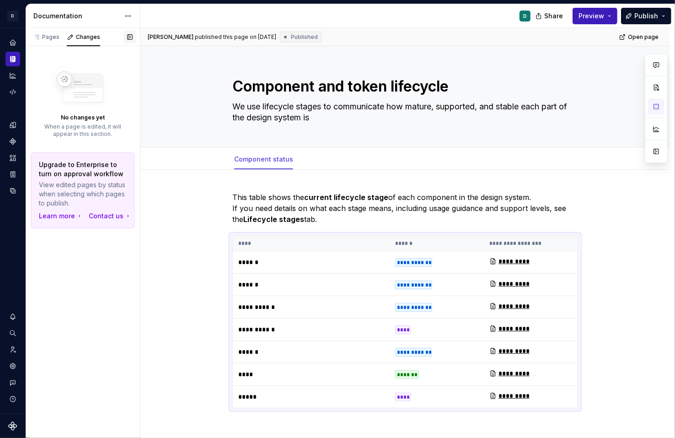
click at [132, 34] on button "button" at bounding box center [129, 37] width 13 height 13
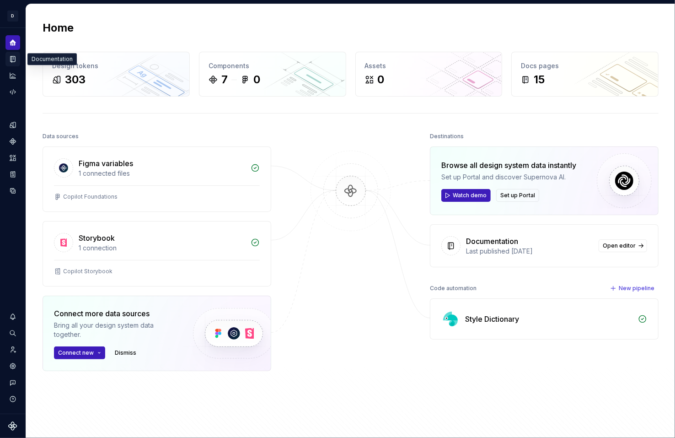
click at [14, 60] on icon "Documentation" at bounding box center [14, 59] width 4 height 5
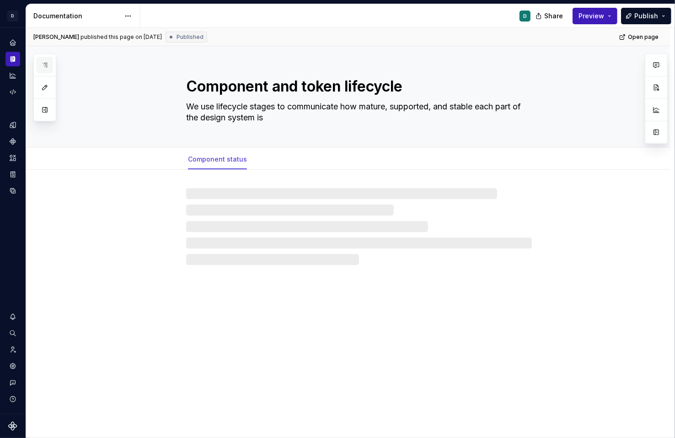
click at [45, 66] on icon "button" at bounding box center [44, 64] width 7 height 7
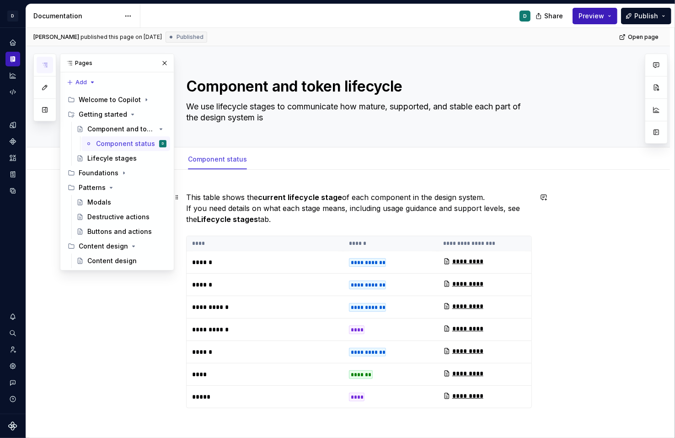
scroll to position [107, 0]
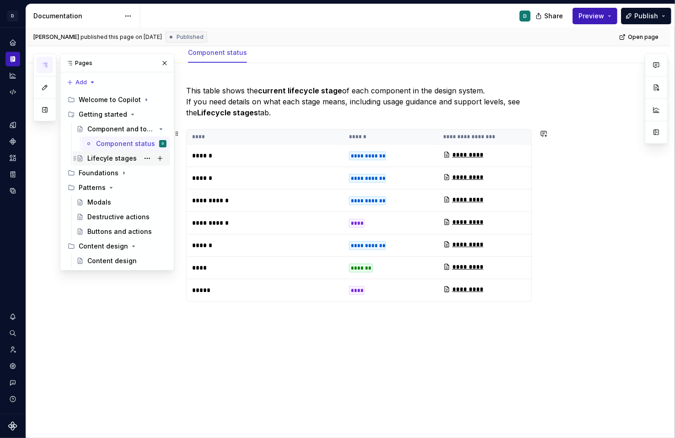
click at [119, 162] on div "Lifecyle stages" at bounding box center [111, 158] width 49 height 9
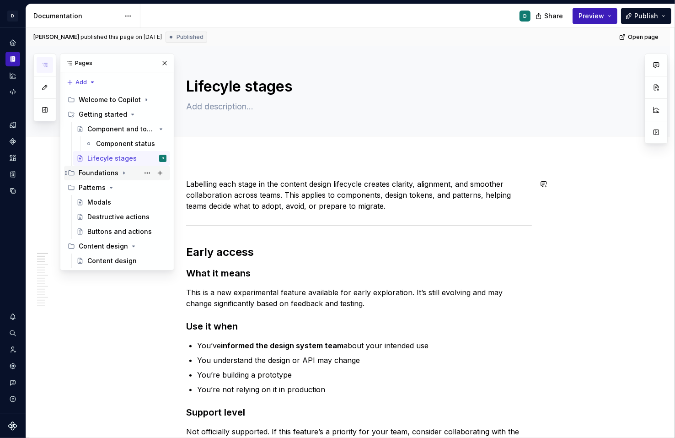
click at [113, 173] on div "Foundations" at bounding box center [99, 172] width 40 height 9
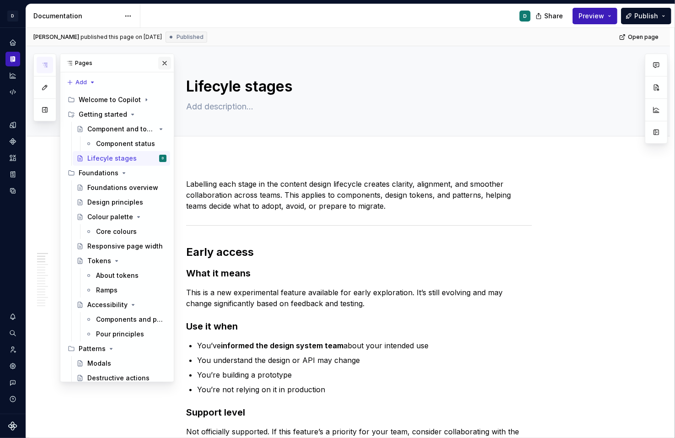
click at [164, 63] on button "button" at bounding box center [164, 63] width 13 height 13
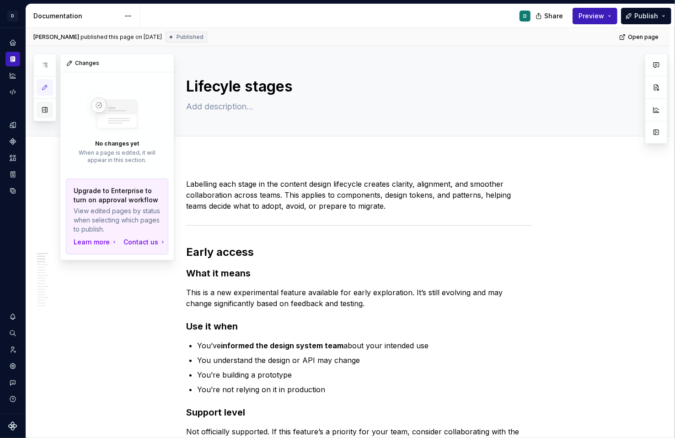
click at [47, 110] on button "button" at bounding box center [45, 110] width 16 height 16
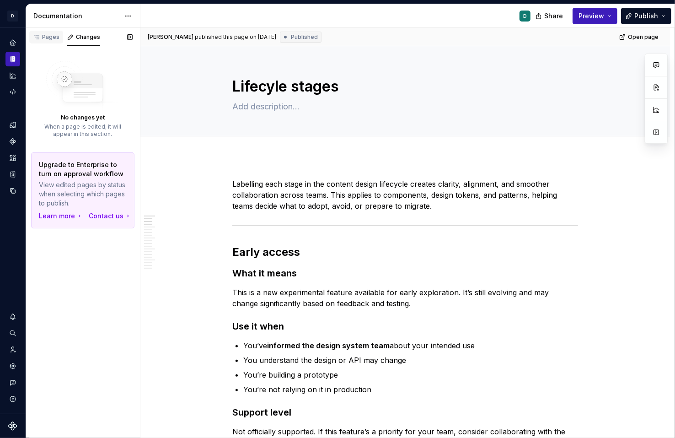
click at [48, 40] on div "Pages" at bounding box center [46, 36] width 27 height 7
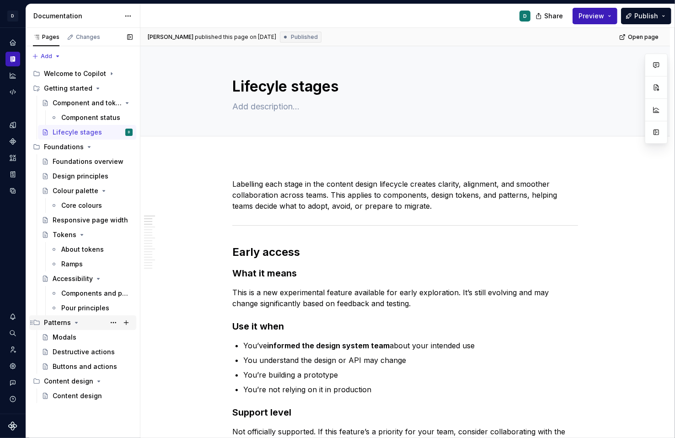
click at [73, 327] on div "Patterns" at bounding box center [88, 322] width 89 height 13
click at [95, 277] on icon "Page tree" at bounding box center [98, 278] width 7 height 7
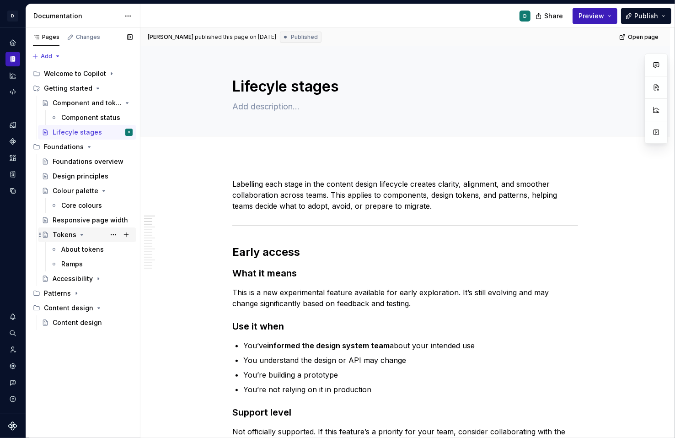
click at [78, 232] on icon "Page tree" at bounding box center [81, 234] width 7 height 7
click at [95, 188] on div "Colour palette" at bounding box center [74, 190] width 43 height 9
click at [98, 191] on icon "Page tree" at bounding box center [101, 190] width 7 height 7
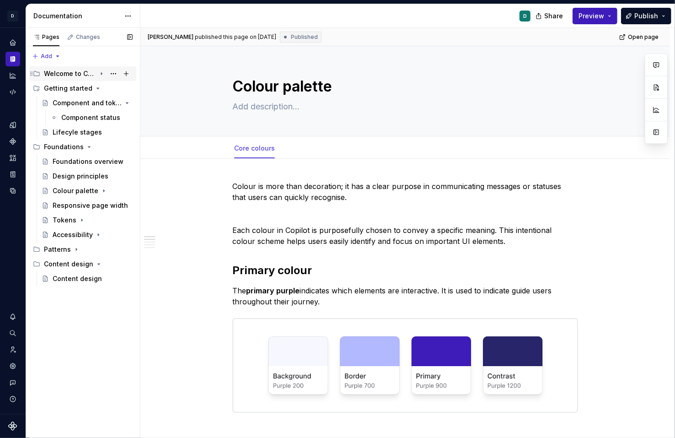
click at [102, 74] on icon "Page tree" at bounding box center [101, 74] width 1 height 2
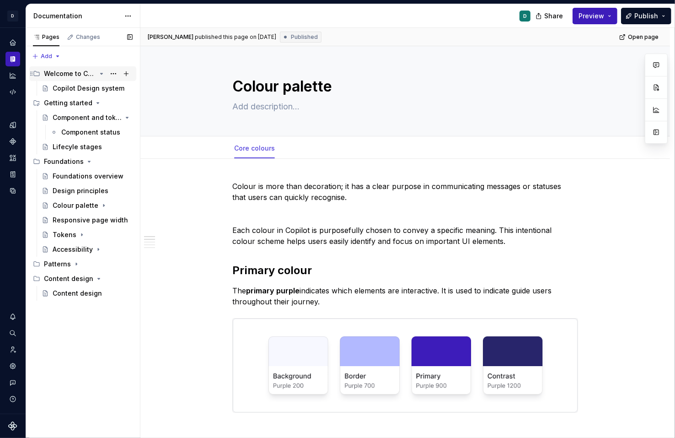
click at [102, 74] on icon "Page tree" at bounding box center [101, 73] width 7 height 7
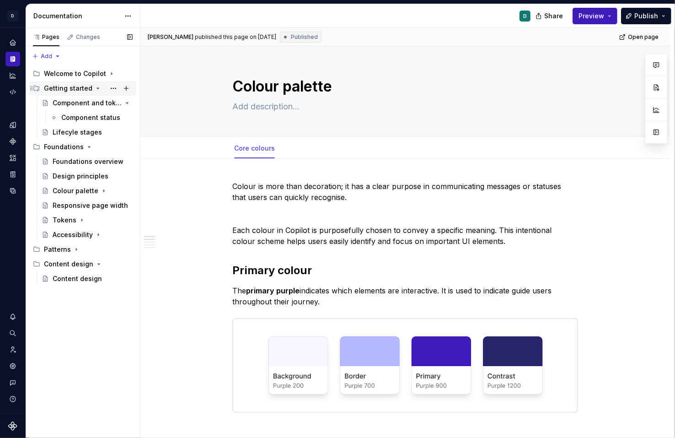
click at [97, 88] on icon "Page tree" at bounding box center [98, 88] width 2 height 1
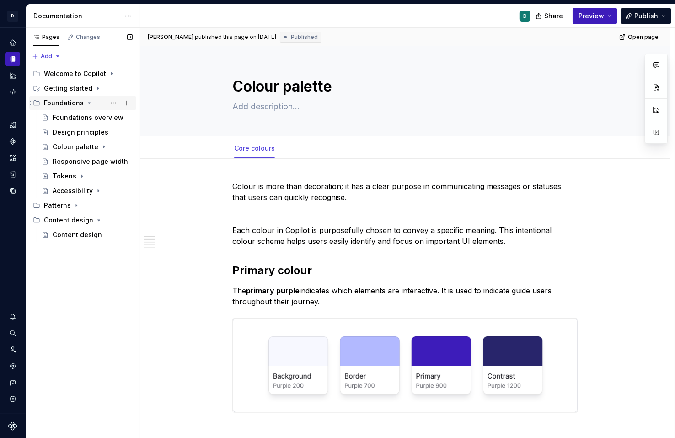
click at [86, 104] on icon "Page tree" at bounding box center [89, 102] width 7 height 7
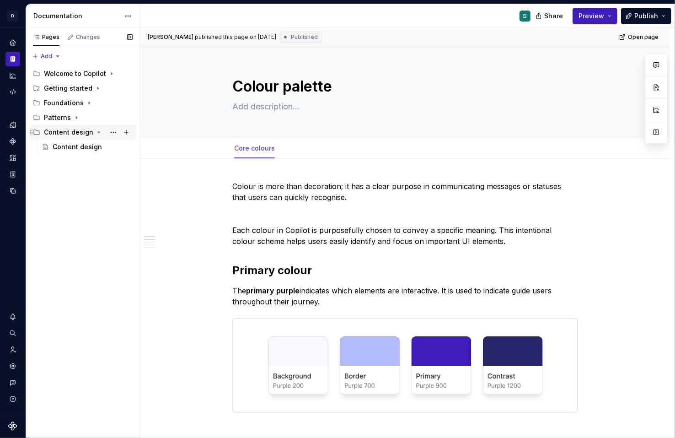
click at [97, 131] on icon "Page tree" at bounding box center [98, 131] width 7 height 7
click at [41, 55] on div "Pages Changes Add Accessibility guide for tree Page tree. Navigate the tree wit…" at bounding box center [83, 233] width 114 height 410
type textarea "*"
click at [57, 90] on div "New group" at bounding box center [75, 88] width 59 height 9
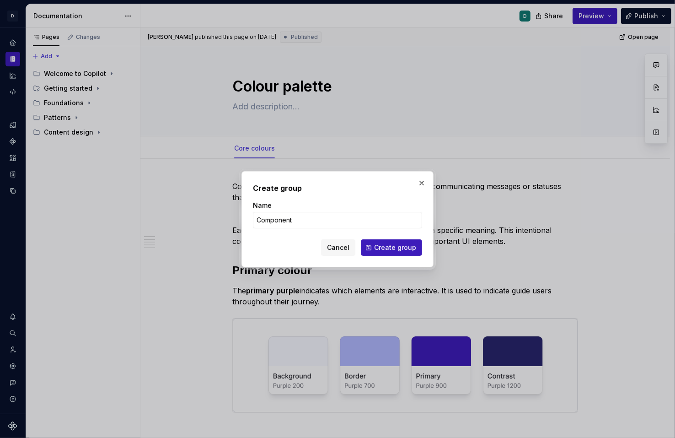
type input "Components"
click at [393, 249] on span "Create group" at bounding box center [395, 247] width 42 height 9
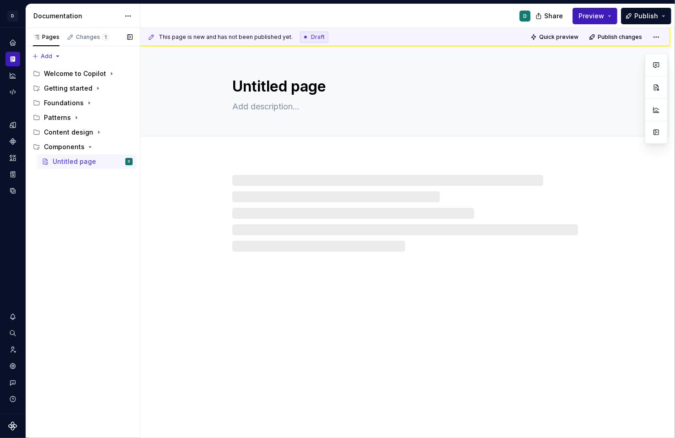
click at [75, 203] on div "Pages Changes 1 Add Accessibility guide for tree Page tree. Navigate the tree w…" at bounding box center [83, 233] width 114 height 410
click at [86, 101] on icon "Page tree" at bounding box center [89, 102] width 7 height 7
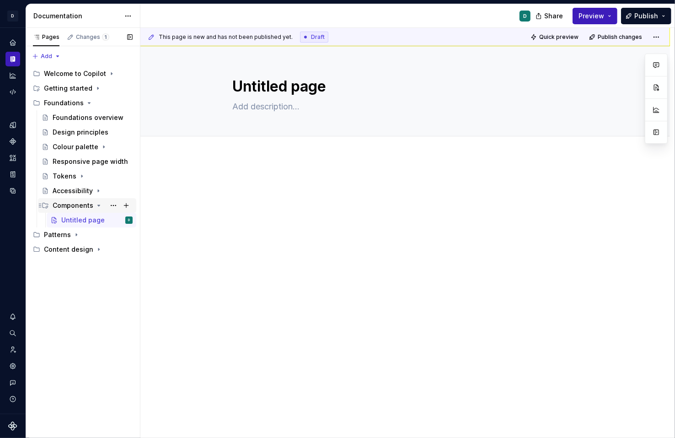
click at [96, 205] on icon "Page tree" at bounding box center [98, 205] width 7 height 7
click at [86, 103] on icon "Page tree" at bounding box center [89, 102] width 7 height 7
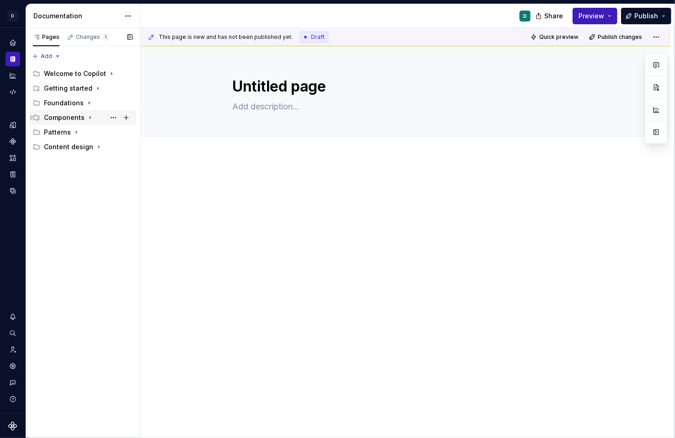
click at [86, 117] on icon "Page tree" at bounding box center [89, 117] width 7 height 7
click at [129, 133] on button "Page tree" at bounding box center [126, 132] width 13 height 13
type textarea "*"
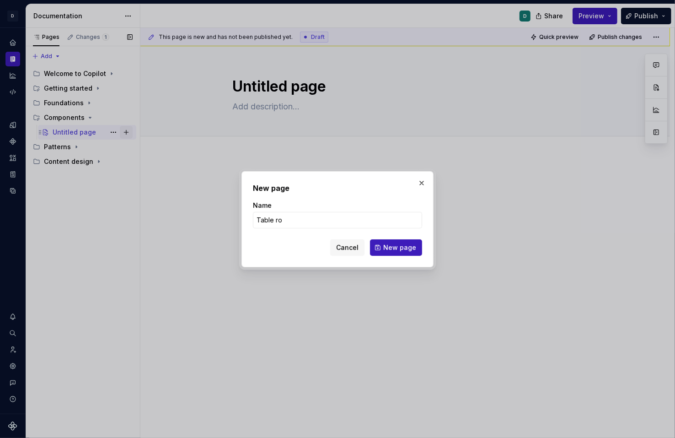
type input "Table row"
click button "New page" at bounding box center [396, 247] width 52 height 16
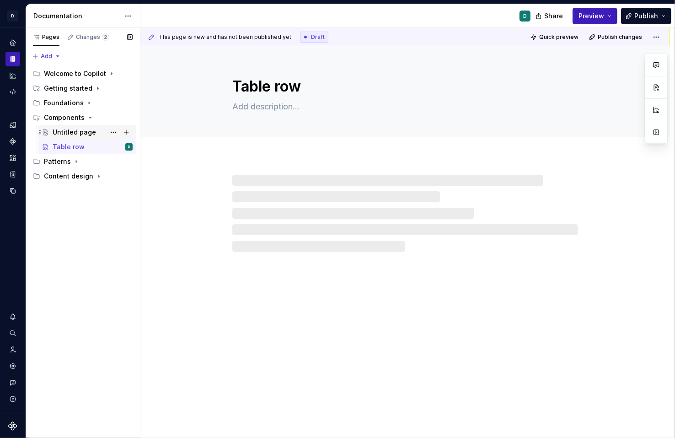
click at [80, 132] on div "Untitled page" at bounding box center [74, 132] width 43 height 9
click at [116, 130] on button "Page tree" at bounding box center [113, 132] width 13 height 13
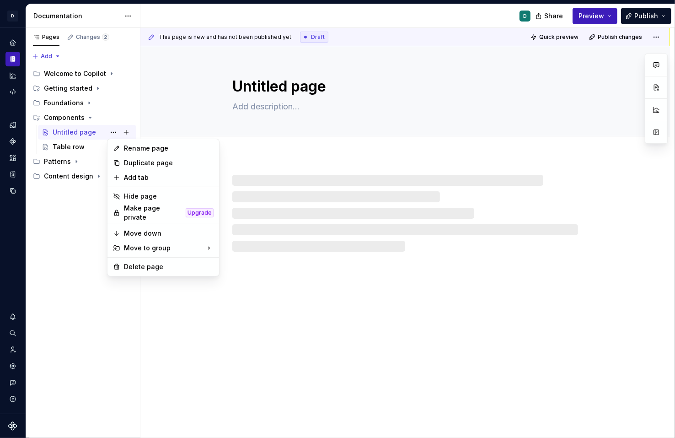
type textarea "*"
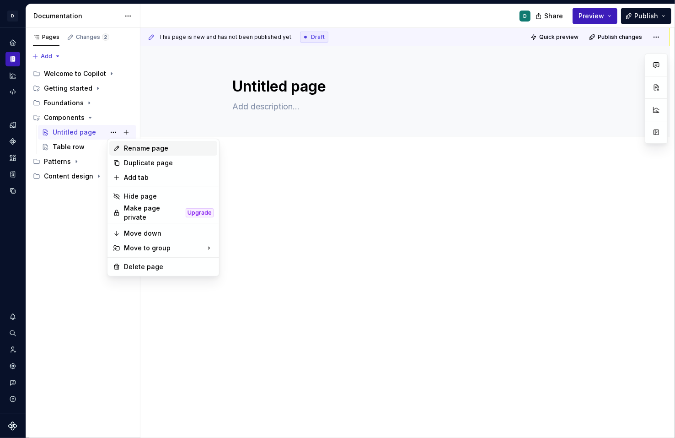
click at [144, 150] on div "Rename page" at bounding box center [169, 148] width 90 height 9
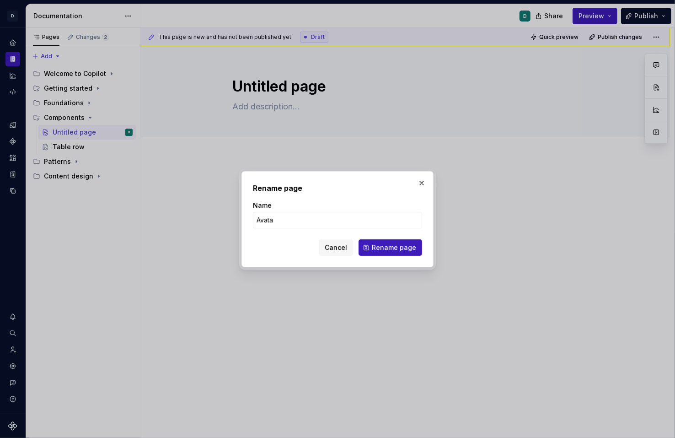
type input "Avatar"
click at [391, 249] on span "Rename page" at bounding box center [394, 247] width 44 height 9
type textarea "*"
type textarea "Avatar"
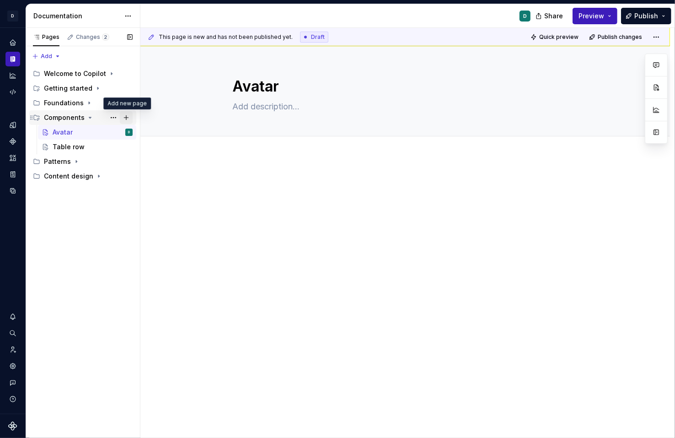
click at [128, 118] on button "Page tree" at bounding box center [126, 117] width 13 height 13
type textarea "*"
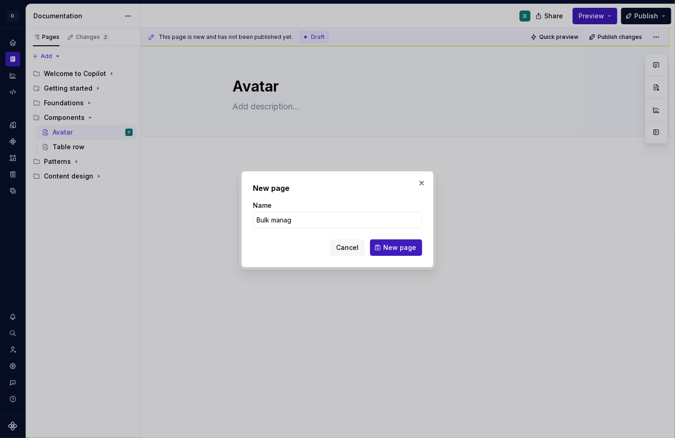
type input "Bulk manage"
click at [391, 248] on span "New page" at bounding box center [399, 247] width 33 height 9
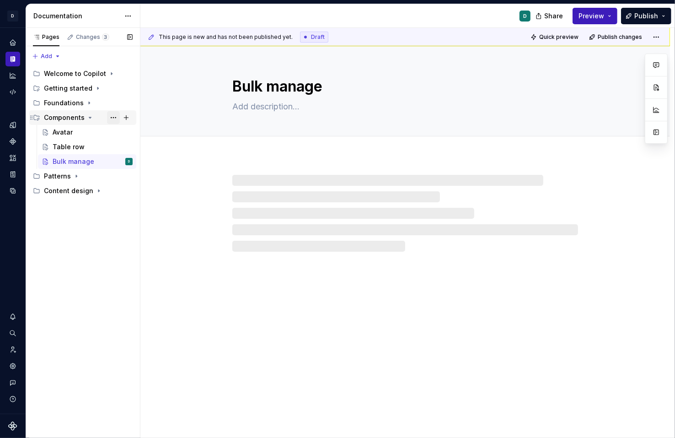
click at [114, 117] on button "Page tree" at bounding box center [113, 117] width 13 height 13
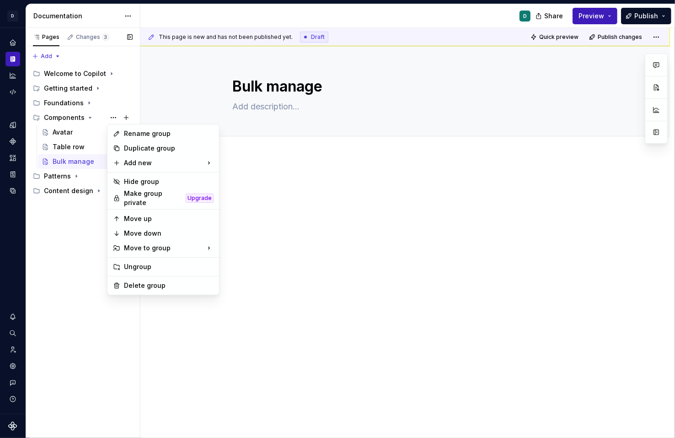
click at [68, 159] on div "Pages Changes 3 Add Accessibility guide for tree Page tree. Navigate the tree w…" at bounding box center [83, 233] width 114 height 410
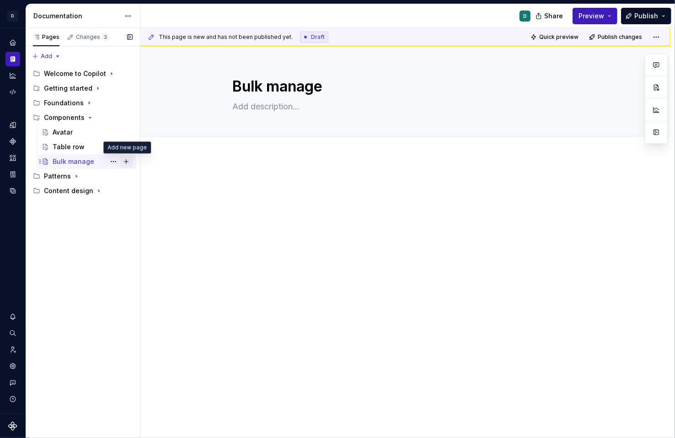
click at [125, 162] on button "Page tree" at bounding box center [126, 161] width 13 height 13
click at [124, 118] on button "Page tree" at bounding box center [126, 117] width 13 height 13
type textarea "*"
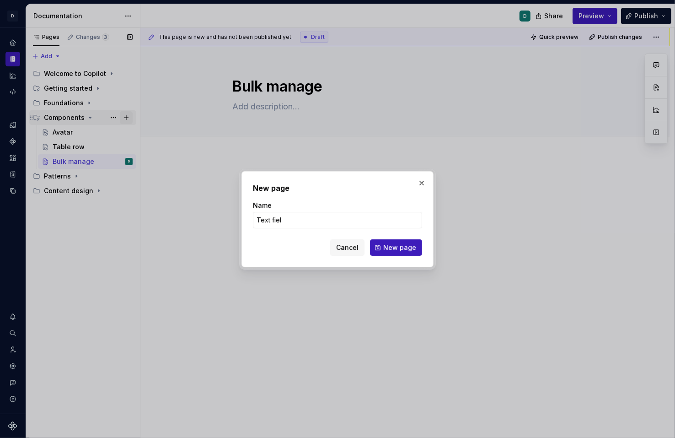
type input "Text field"
click button "New page" at bounding box center [396, 247] width 52 height 16
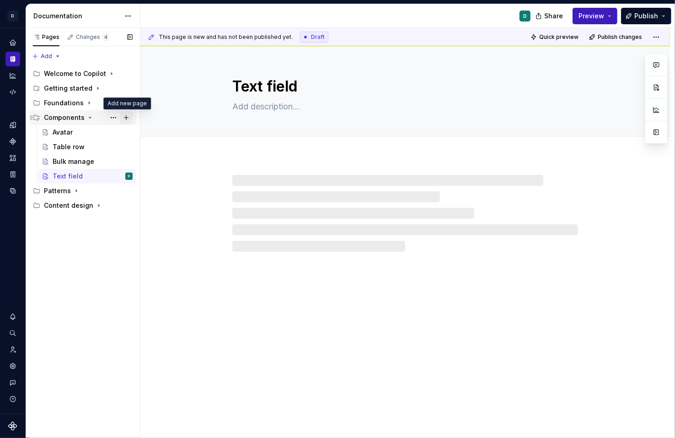
click at [129, 115] on button "Page tree" at bounding box center [126, 117] width 13 height 13
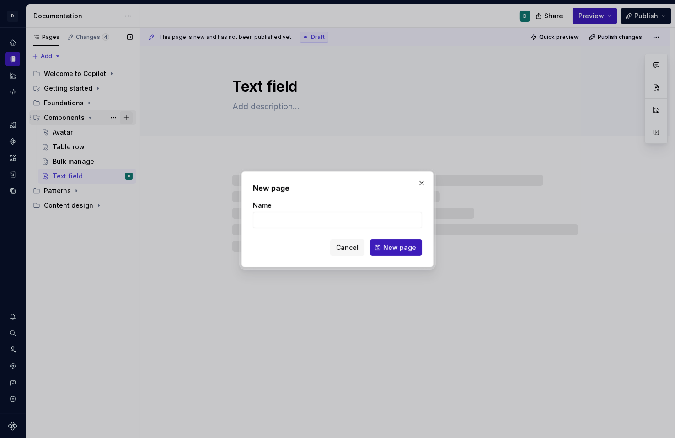
type textarea "*"
type input "Pill"
click at [410, 255] on button "New page" at bounding box center [396, 247] width 52 height 16
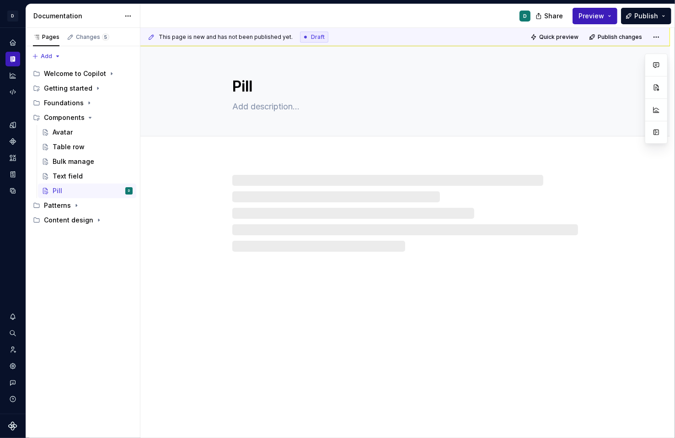
click at [375, 372] on div "Pill" at bounding box center [405, 242] width 530 height 392
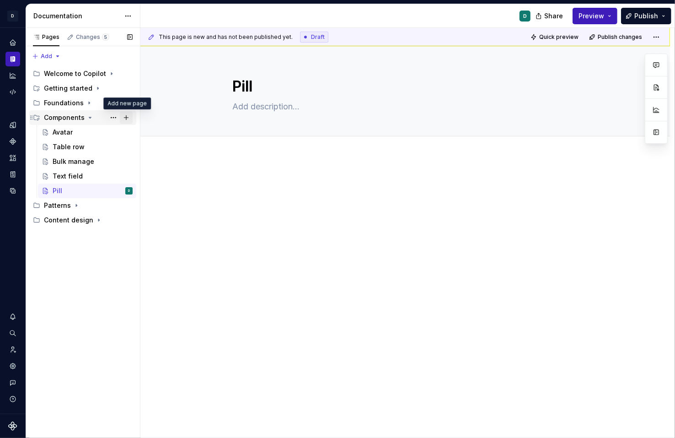
click at [126, 117] on button "Page tree" at bounding box center [126, 117] width 13 height 13
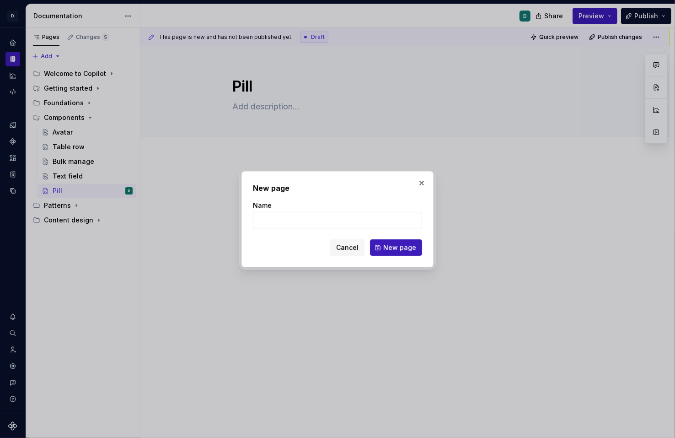
type textarea "*"
type input "Breadcrumbs"
click at [405, 248] on span "New page" at bounding box center [399, 247] width 33 height 9
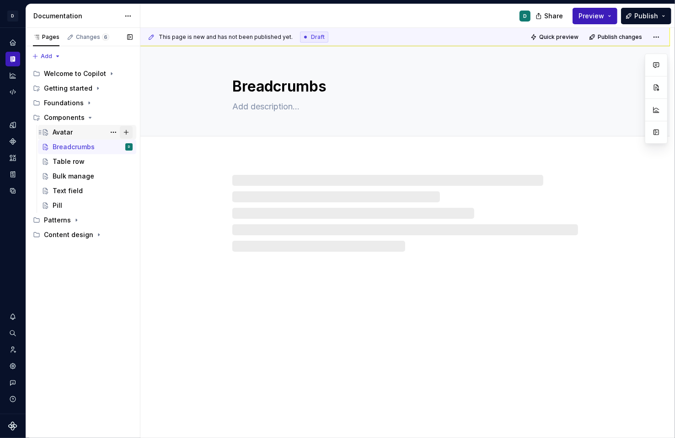
click at [126, 130] on button "Page tree" at bounding box center [126, 132] width 13 height 13
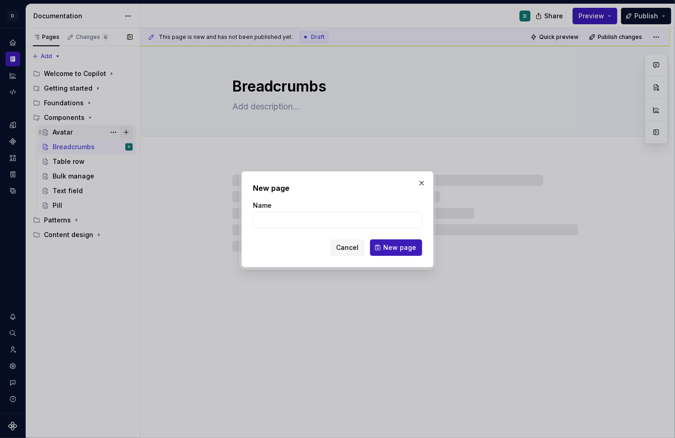
type textarea "*"
type input "Banner"
click at [386, 252] on button "New page" at bounding box center [396, 247] width 52 height 16
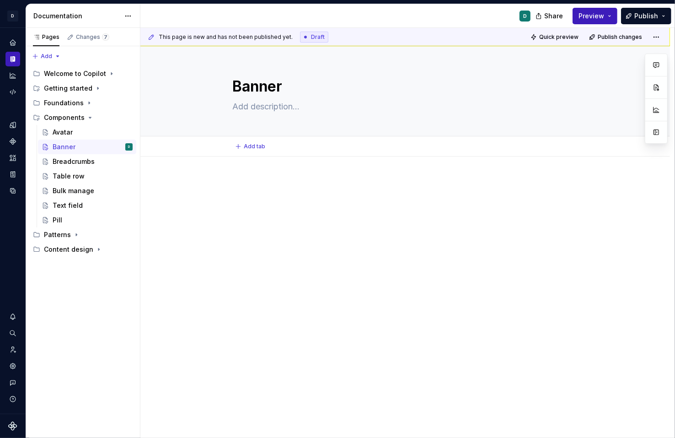
click at [276, 142] on div "Add tab" at bounding box center [405, 146] width 346 height 13
click at [245, 168] on div at bounding box center [405, 255] width 530 height 199
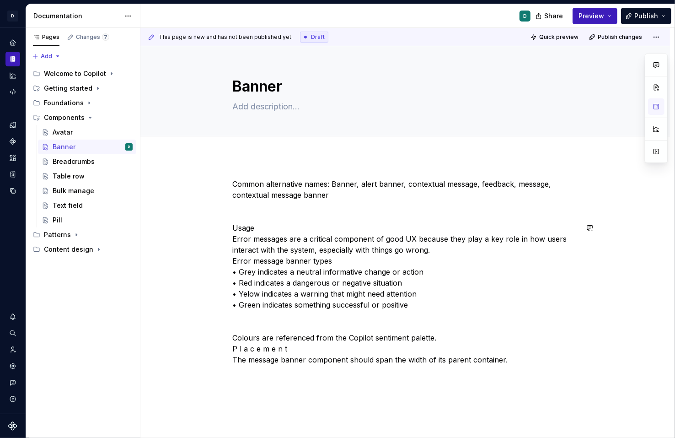
click at [265, 386] on div "Common alternative names: Banner, alert banner, contextual message, feedback, m…" at bounding box center [405, 331] width 530 height 351
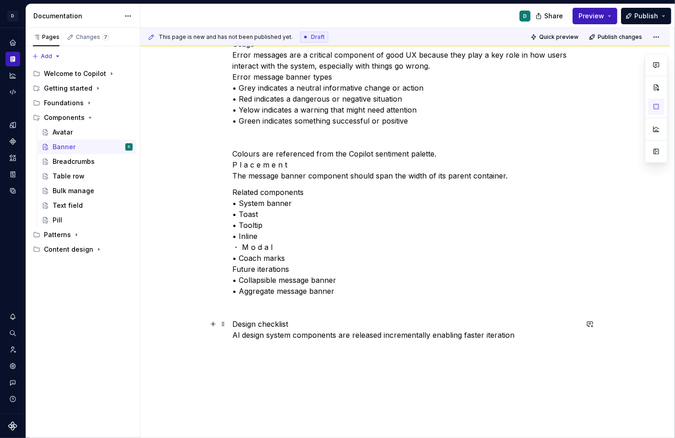
type textarea "*"
click at [226, 348] on span at bounding box center [223, 351] width 7 height 13
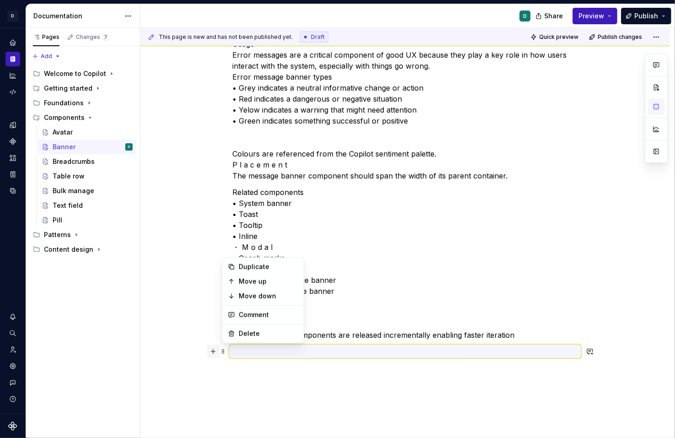
click at [215, 352] on button "button" at bounding box center [213, 351] width 13 height 13
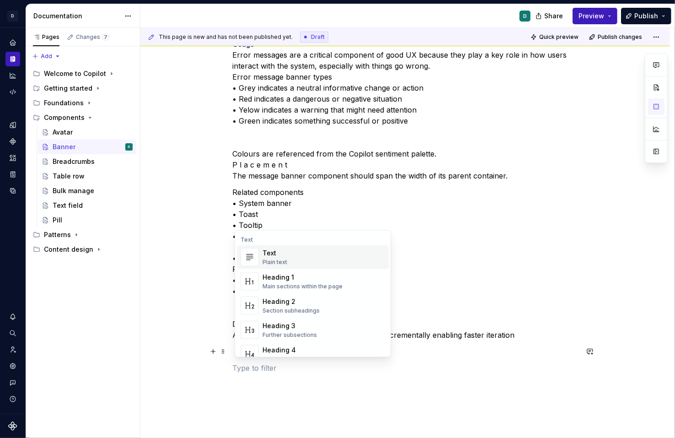
click at [222, 367] on div "This page is new and has not been published yet. Draft Quick preview Publish ch…" at bounding box center [407, 233] width 534 height 410
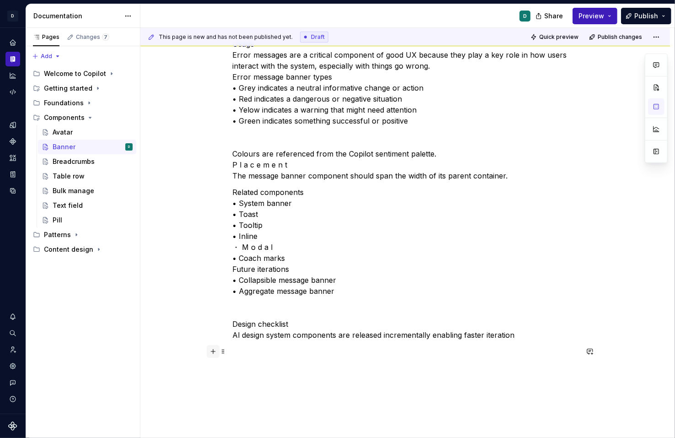
click at [214, 351] on button "button" at bounding box center [213, 351] width 13 height 13
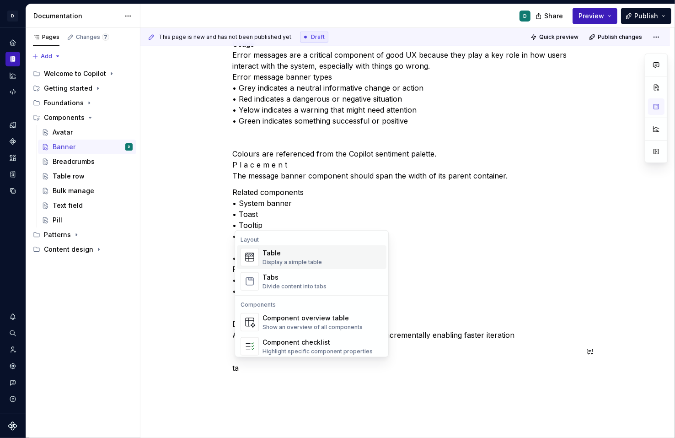
click at [295, 252] on div "Table" at bounding box center [291, 252] width 59 height 9
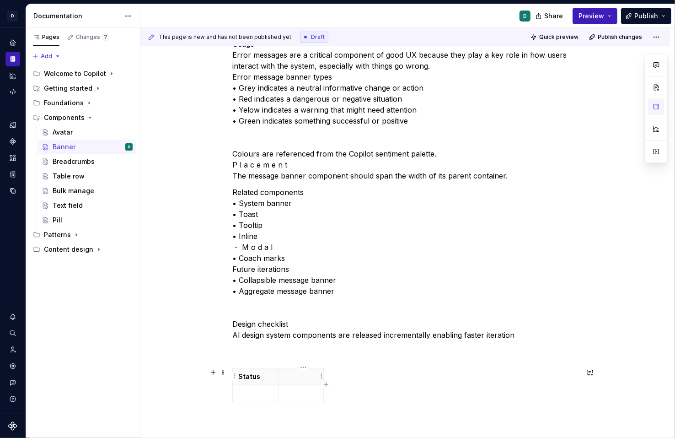
click at [288, 379] on p at bounding box center [301, 376] width 34 height 9
click at [363, 379] on div "Status Design element" at bounding box center [405, 391] width 346 height 47
click at [324, 380] on table "Status Design element" at bounding box center [277, 389] width 91 height 43
drag, startPoint x: 280, startPoint y: 380, endPoint x: 370, endPoint y: 383, distance: 90.2
click at [370, 383] on th "Design element" at bounding box center [391, 381] width 46 height 26
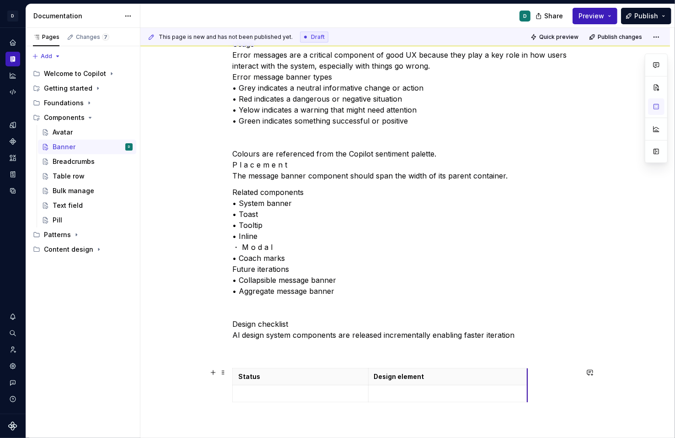
drag, startPoint x: 414, startPoint y: 380, endPoint x: 528, endPoint y: 391, distance: 114.3
click at [408, 389] on p at bounding box center [448, 393] width 148 height 9
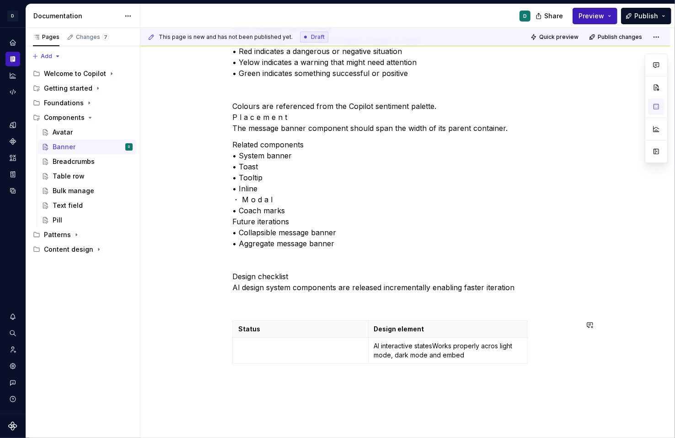
scroll to position [300, 0]
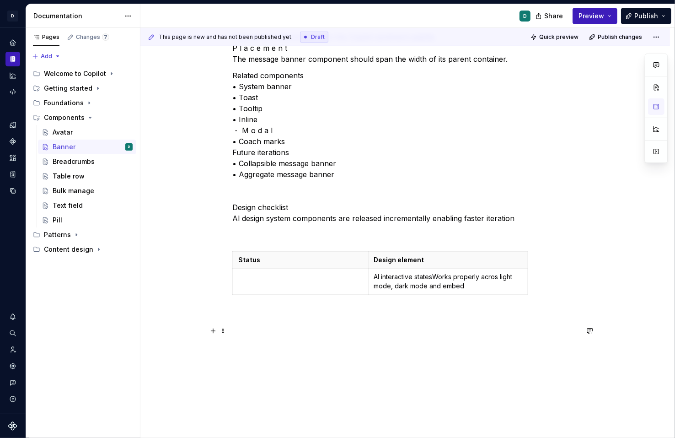
click at [413, 330] on p at bounding box center [405, 331] width 346 height 11
click at [437, 278] on p "Al interactive states Works properly acros light mode, dark mode and embed" at bounding box center [448, 281] width 148 height 18
click at [326, 296] on td at bounding box center [301, 285] width 136 height 35
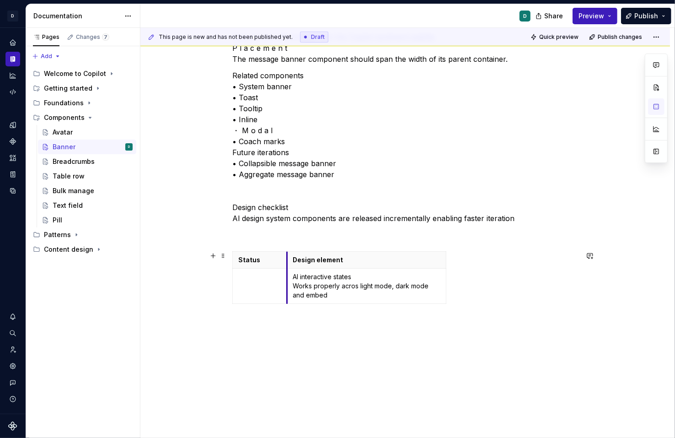
drag, startPoint x: 371, startPoint y: 267, endPoint x: 287, endPoint y: 271, distance: 84.3
click at [287, 271] on tbody "Status Design element Al interactive states Works properly acros light mode, da…" at bounding box center [340, 278] width 214 height 52
click at [249, 281] on td at bounding box center [259, 285] width 52 height 35
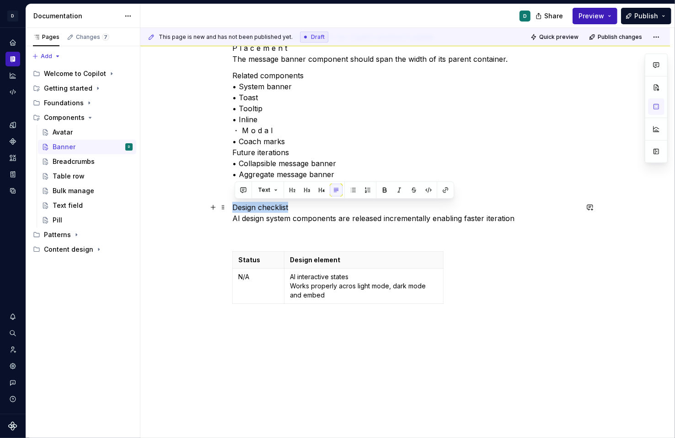
drag, startPoint x: 297, startPoint y: 206, endPoint x: 206, endPoint y: 206, distance: 91.0
click at [232, 206] on div "Common alternative names: Banner, alert banner, contextual message, feedback, m…" at bounding box center [405, 117] width 346 height 479
click at [383, 188] on button "button" at bounding box center [384, 189] width 13 height 13
click at [258, 239] on p at bounding box center [405, 234] width 346 height 11
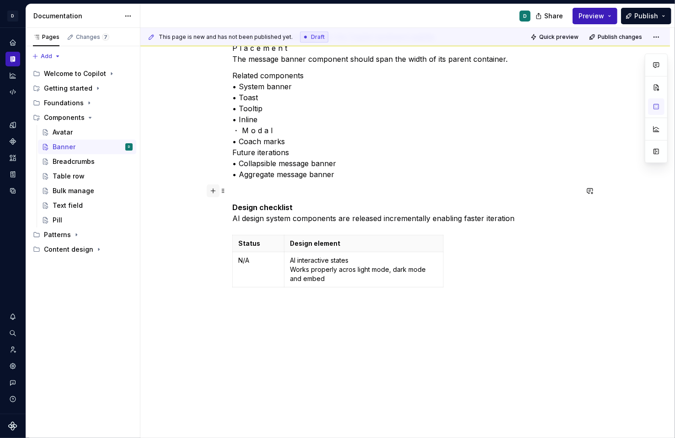
click at [215, 189] on button "button" at bounding box center [213, 190] width 13 height 13
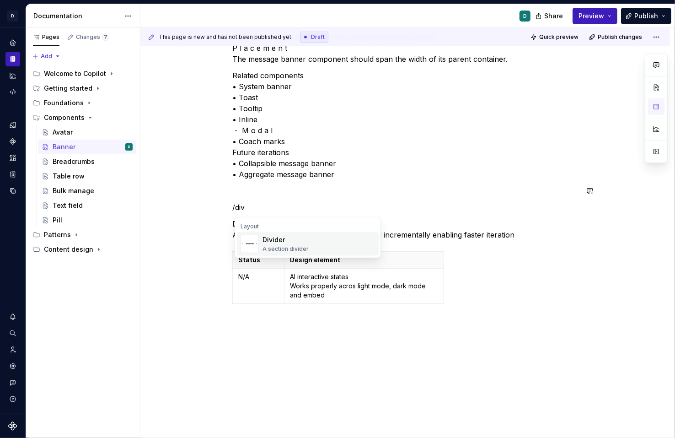
click at [271, 242] on div "Divider" at bounding box center [285, 239] width 46 height 9
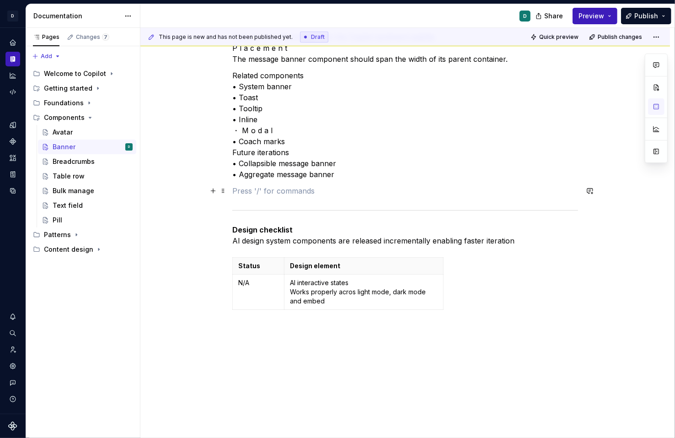
click at [273, 195] on p at bounding box center [405, 190] width 346 height 11
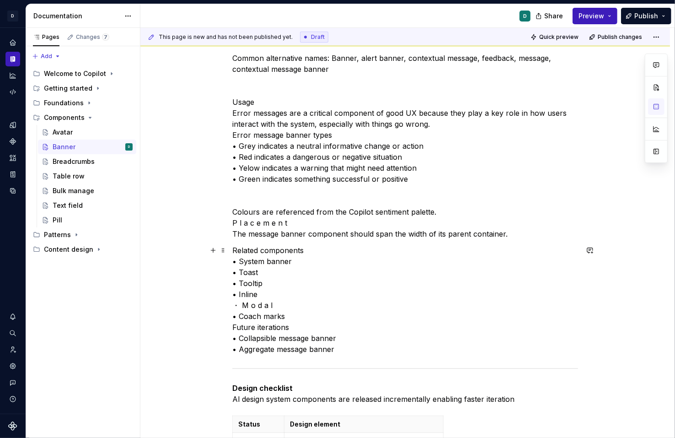
scroll to position [0, 0]
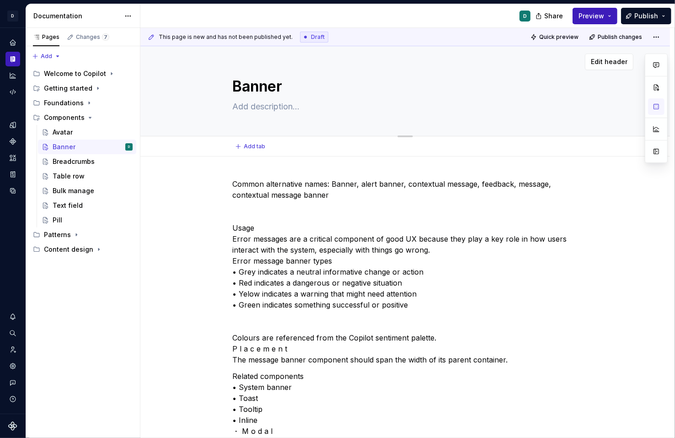
click at [246, 108] on textarea at bounding box center [403, 106] width 346 height 15
type textarea "*"
type textarea "F"
type textarea "*"
type textarea "Fo"
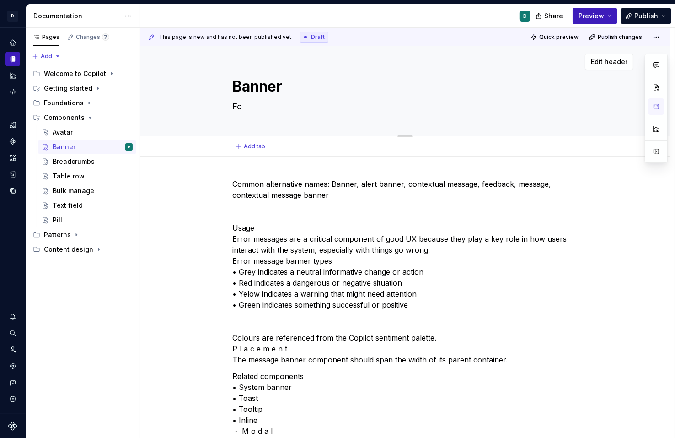
type textarea "*"
type textarea "F"
type textarea "*"
type textarea "GO"
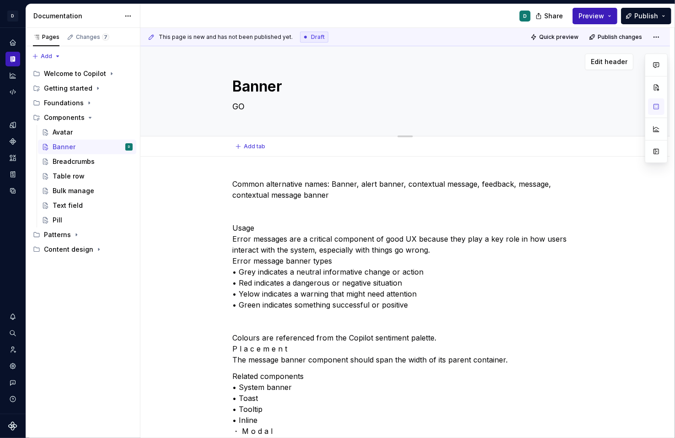
type textarea "*"
type textarea "GOo"
type textarea "*"
type textarea "GOod"
type textarea "*"
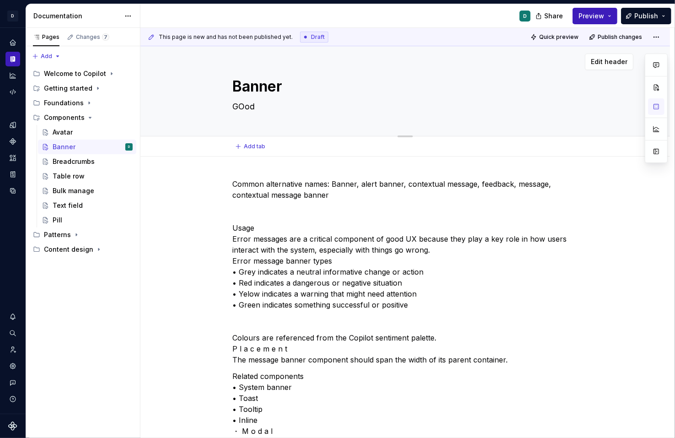
type textarea "GOod"
type textarea "*"
type textarea "GOod e"
type textarea "*"
type textarea "GOod er"
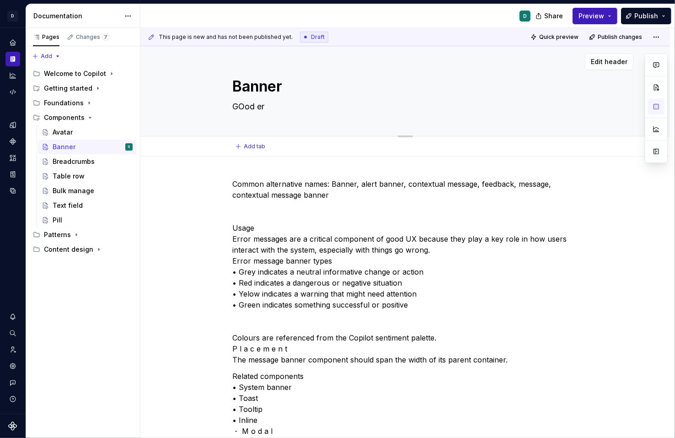
type textarea "*"
type textarea "GOod err"
type textarea "*"
type textarea "GOod erro"
type textarea "*"
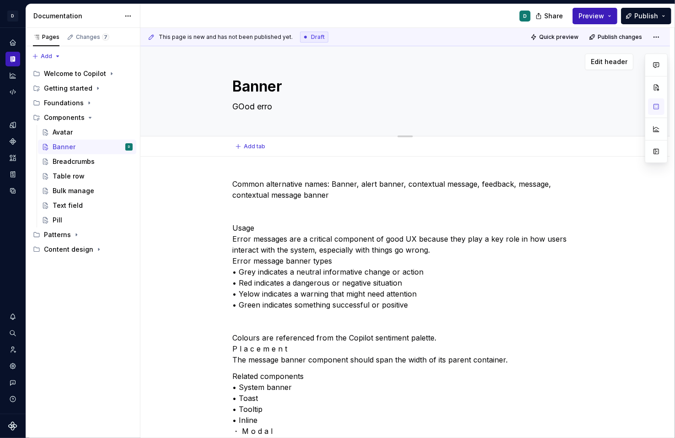
type textarea "GOod err"
type textarea "*"
type textarea "GOod er"
type textarea "*"
type textarea "GOod e"
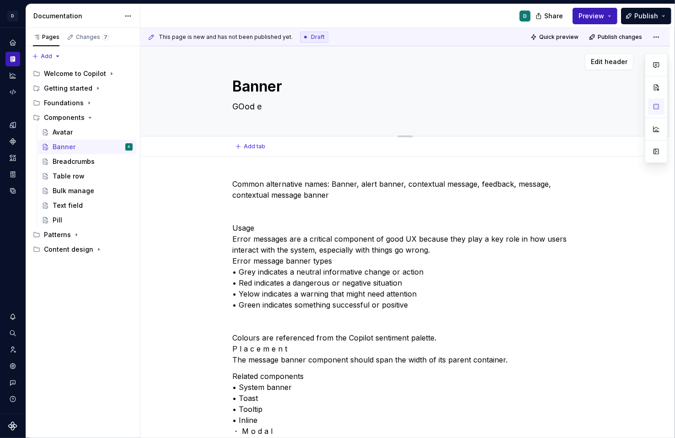
type textarea "*"
type textarea "GOod"
type textarea "*"
type textarea "GOod"
type textarea "*"
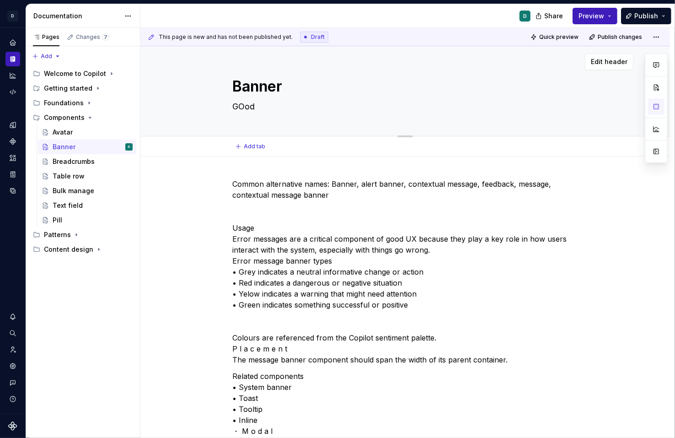
type textarea "GOo"
type textarea "*"
type textarea "GO"
type textarea "*"
type textarea "G"
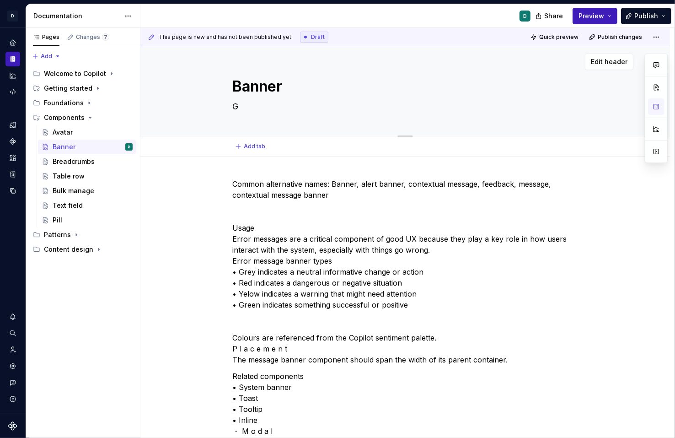
type textarea "*"
type textarea "G"
type textarea "*"
type textarea "Go"
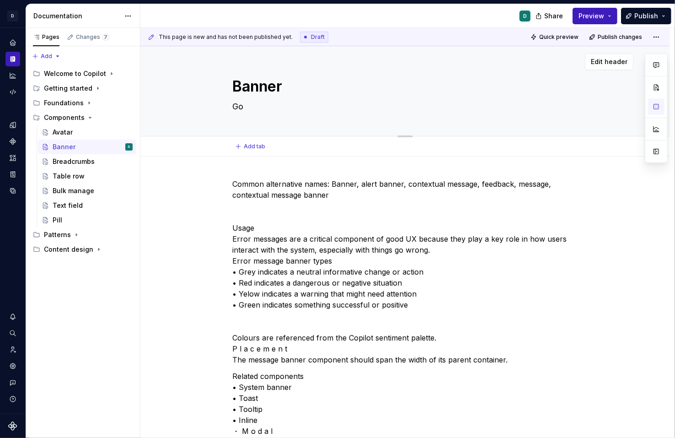
type textarea "*"
type textarea "Goo"
type textarea "*"
type textarea "Good"
type textarea "*"
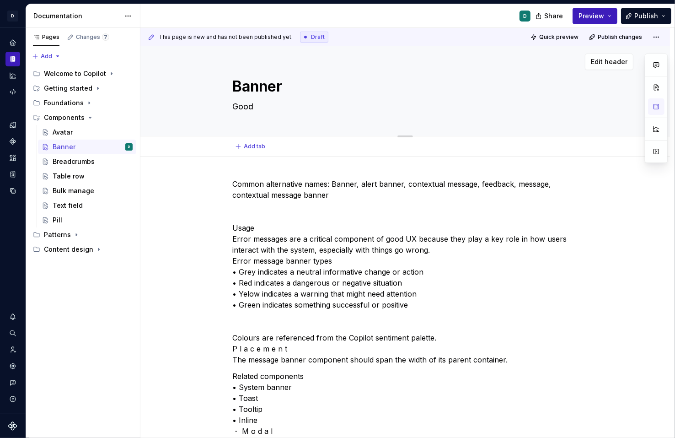
type textarea "Good"
type textarea "*"
type textarea "Good e"
type textarea "*"
type textarea "Good er"
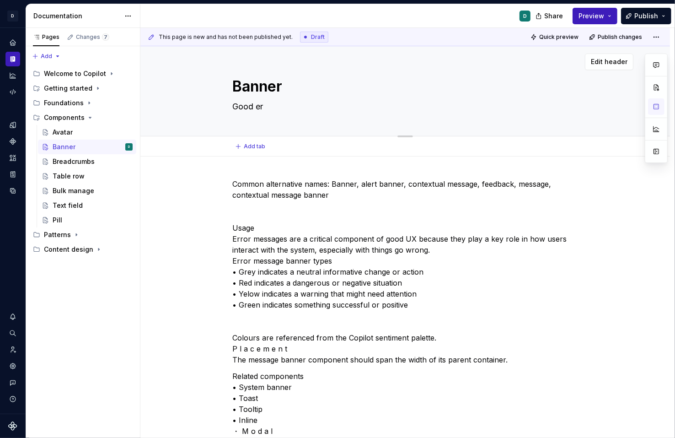
type textarea "*"
type textarea "Good err"
type textarea "*"
type textarea "Good erro"
type textarea "*"
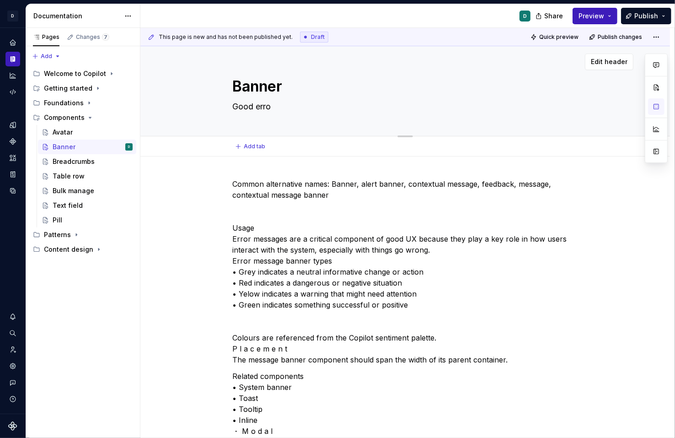
type textarea "Good error"
type textarea "*"
type textarea "Good error"
type textarea "*"
type textarea "Good error m"
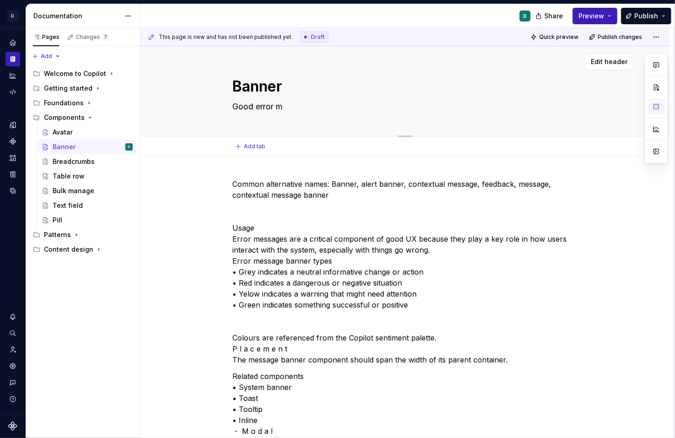
type textarea "*"
type textarea "Good error me"
type textarea "*"
type textarea "Good error mes"
type textarea "*"
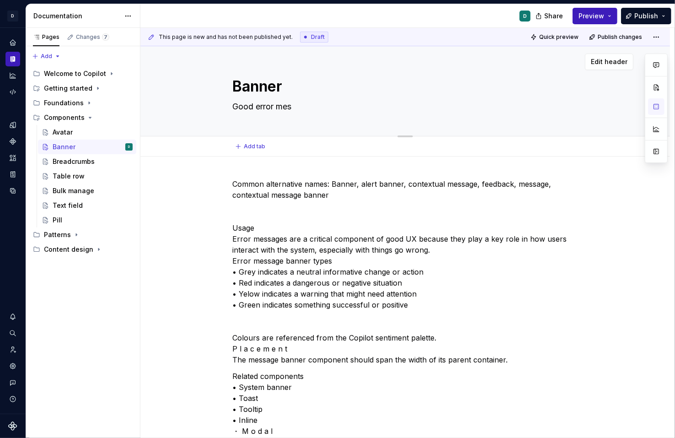
type textarea "Good error mess"
type textarea "*"
type textarea "Good error messa"
type textarea "*"
type textarea "Good error messag"
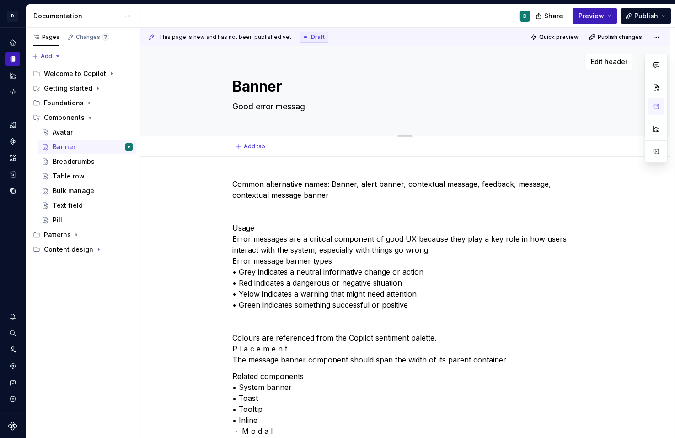
type textarea "*"
type textarea "Good error message"
type textarea "*"
type textarea "Good error messages"
type textarea "*"
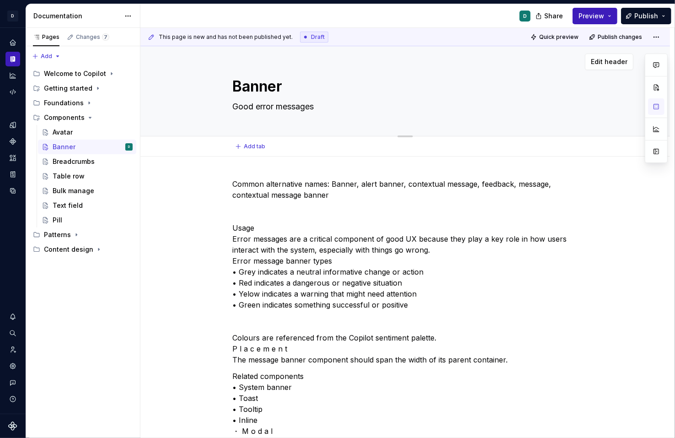
type textarea "Good error messages"
type textarea "*"
type textarea "Good error messages h"
type textarea "*"
type textarea "Good error messages he"
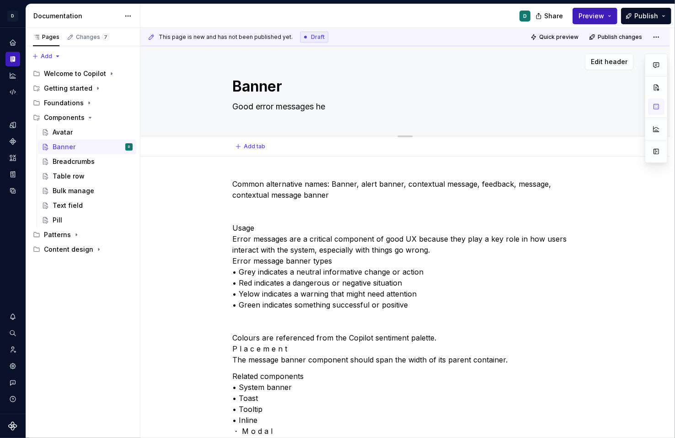
type textarea "*"
type textarea "Good error messages hel"
type textarea "*"
type textarea "Good error messages help"
type textarea "*"
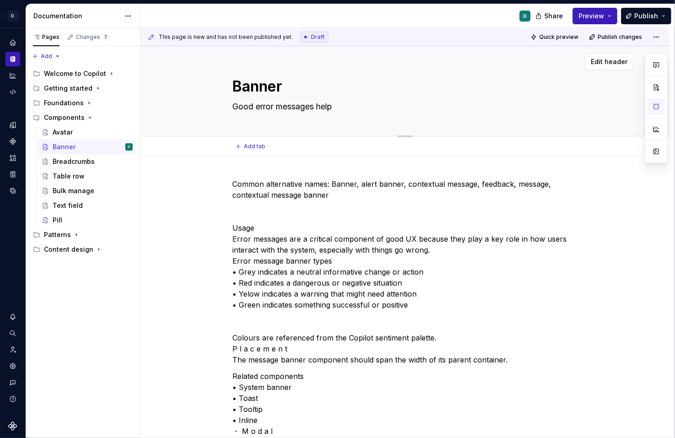
type textarea "Good error messages help"
type textarea "*"
type textarea "Good error messages help m"
type textarea "*"
type textarea "Good error messages help ma"
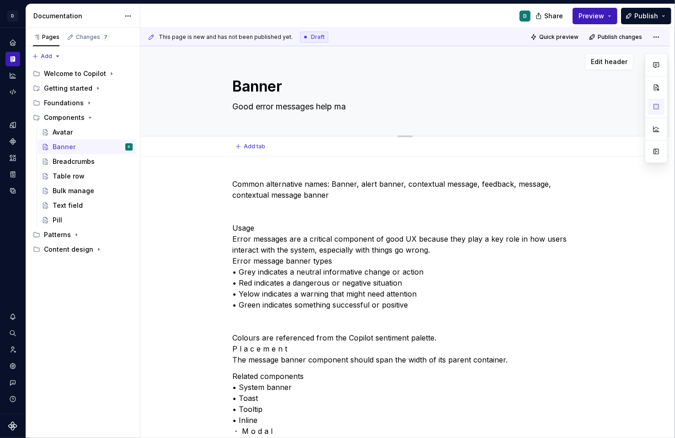
type textarea "*"
type textarea "Good error messages help mai"
type textarea "*"
type textarea "Good error messages help main"
type textarea "*"
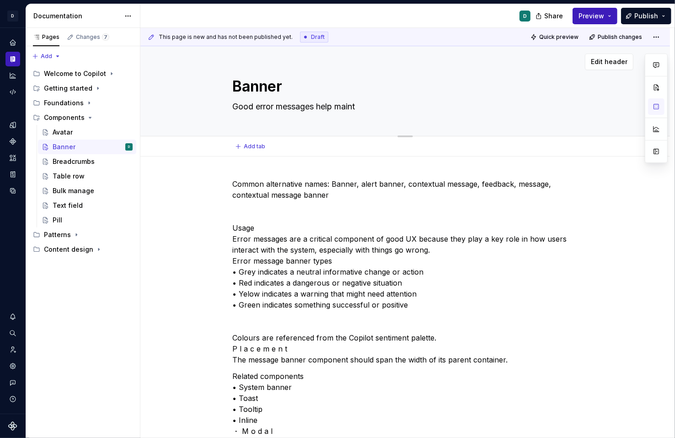
type textarea "Good error messages help mainta"
type textarea "*"
type textarea "Good error messages help maintain"
type textarea "*"
type textarea "Good error messages help maintain"
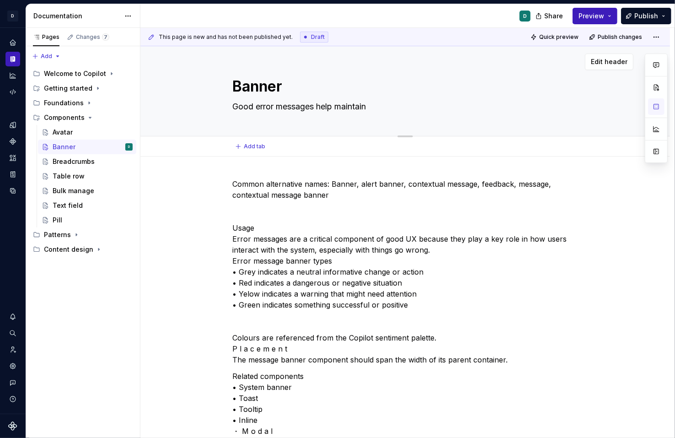
type textarea "*"
type textarea "Good error messages help maintain a"
type textarea "*"
type textarea "Good error messages help maintain a"
type textarea "*"
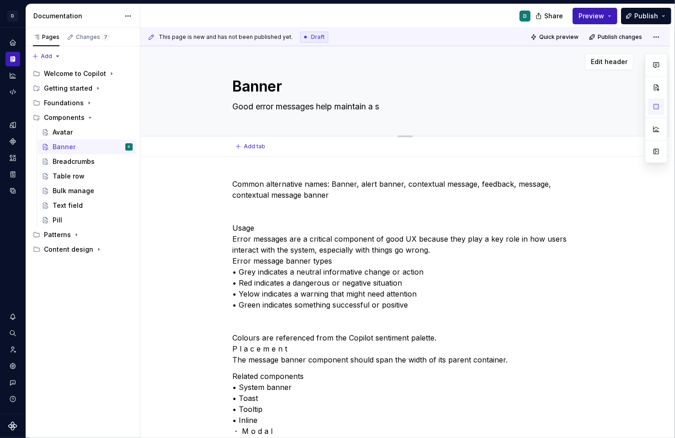
type textarea "Good error messages help maintain a sm"
type textarea "*"
type textarea "Good error messages help maintain a smo"
type textarea "*"
type textarea "Good error messages help maintain a smoo"
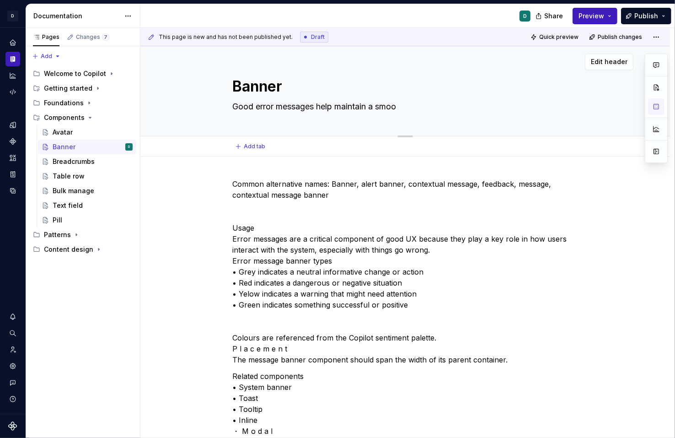
type textarea "*"
type textarea "Good error messages help maintain a [PERSON_NAME]"
type textarea "*"
type textarea "Good error messages help maintain a smooth"
type textarea "*"
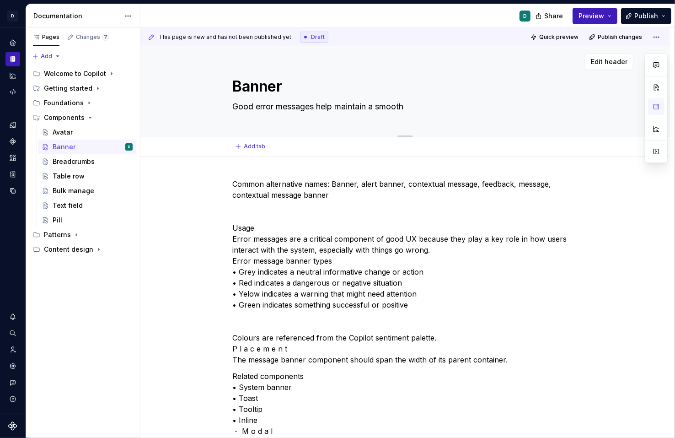
type textarea "Good error messages help maintain a smooth"
type textarea "*"
type textarea "Good error messages help maintain a smooth a"
type textarea "*"
type textarea "Good error messages help maintain a smooth an"
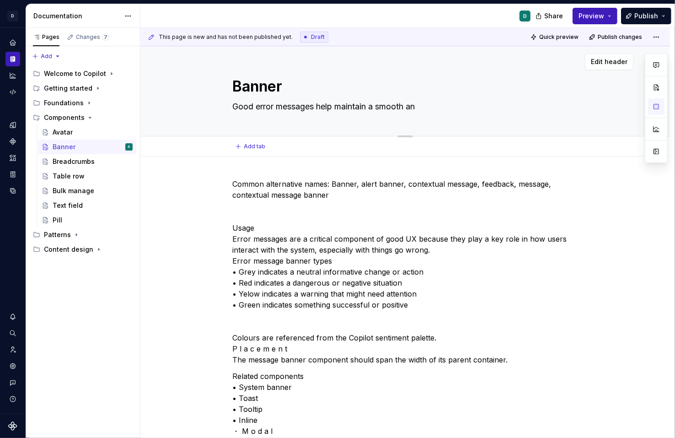
type textarea "*"
type textarea "Good error messages help maintain a smooth and"
type textarea "*"
type textarea "Good error messages help maintain a smooth and"
type textarea "*"
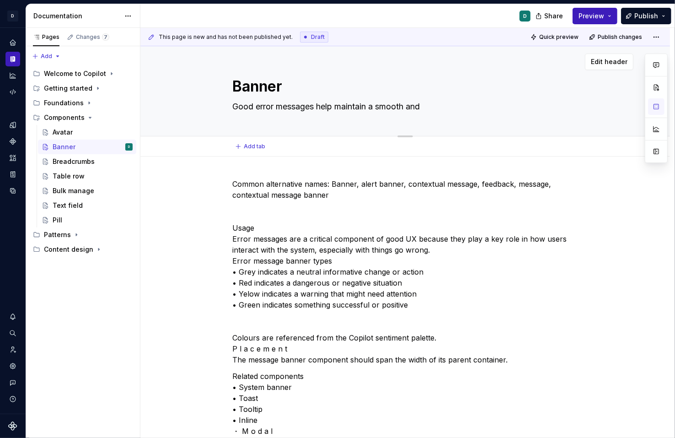
type textarea "Good error messages help maintain a smooth and p"
type textarea "*"
type textarea "Good error messages help maintain a smooth and p"
click at [446, 106] on textarea "Good error messages help maintain a smooth and p" at bounding box center [403, 106] width 346 height 15
type textarea "*"
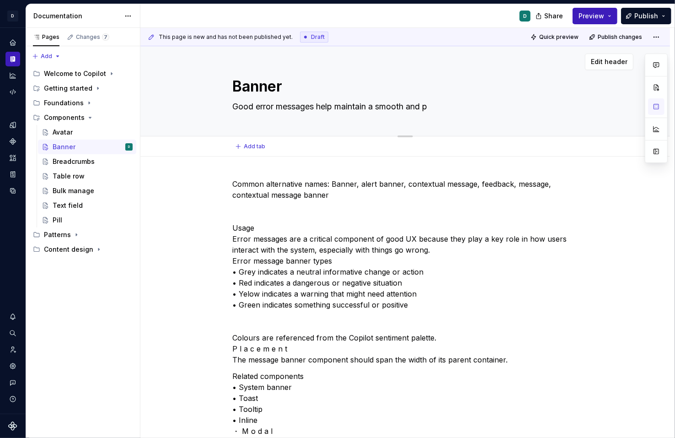
type textarea "Good error messages help maintain a smooth and po"
type textarea "*"
type textarea "Good error messages help maintain a smooth and pos"
type textarea "*"
type textarea "Good error messages help maintain a smooth and posi"
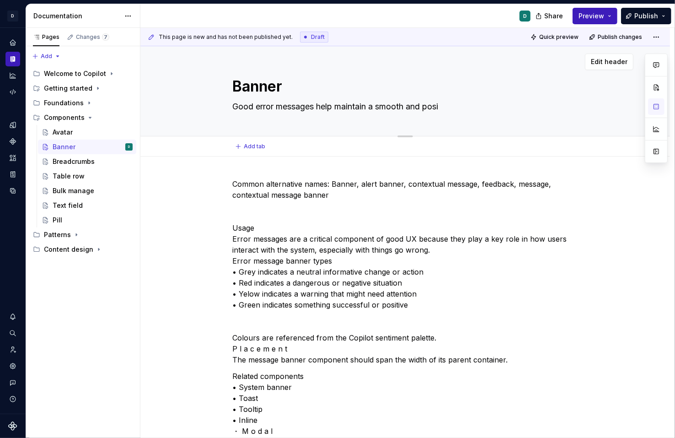
type textarea "*"
type textarea "Good error messages help maintain a smooth and posit"
type textarea "*"
type textarea "Good error messages help maintain a smooth and positi"
type textarea "*"
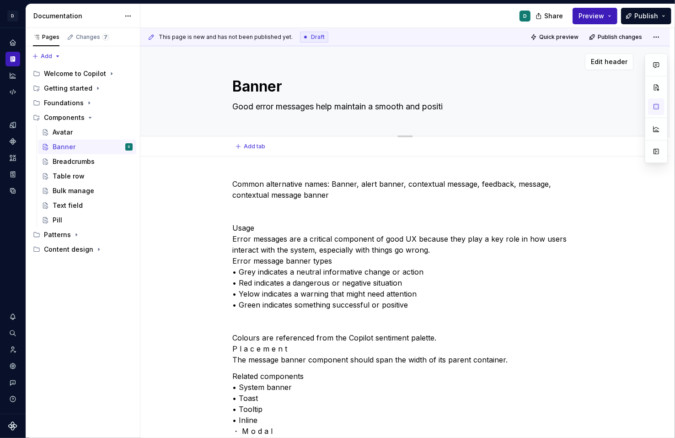
type textarea "Good error messages help maintain a smooth and positiv"
type textarea "*"
type textarea "Good error messages help maintain a smooth and positive"
type textarea "*"
type textarea "Good error messages help maintain a smooth and positive"
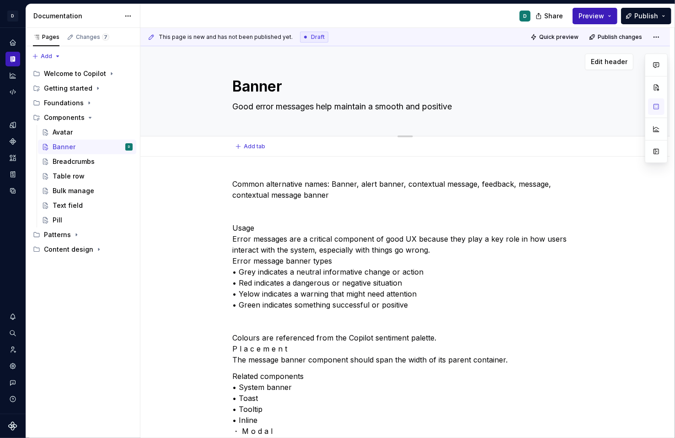
type textarea "*"
type textarea "Good error messages help maintain a smooth and positive u"
type textarea "*"
type textarea "Good error messages help maintain a smooth and positive us"
type textarea "*"
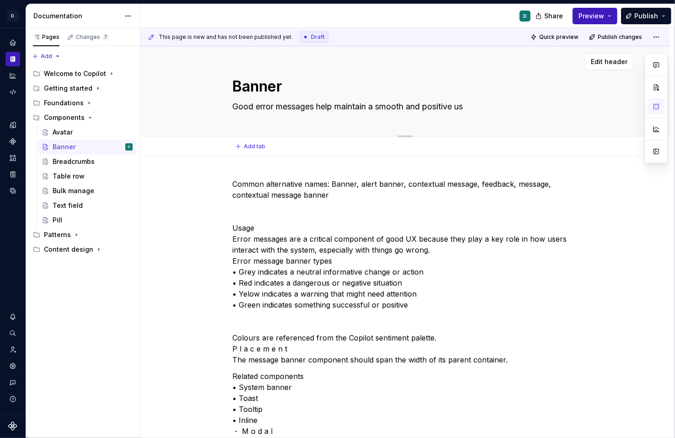
type textarea "Good error messages help maintain a smooth and positive use"
type textarea "*"
type textarea "Good error messages help maintain a smooth and positive user"
type textarea "*"
type textarea "Good error messages help maintain a smooth and positive user"
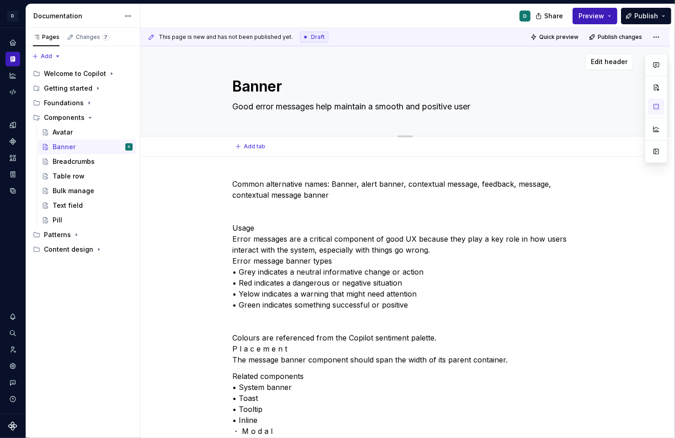
type textarea "*"
type textarea "Good error messages help maintain a smooth and positive user e"
type textarea "*"
type textarea "Good error messages help maintain a smooth and positive user ex"
type textarea "*"
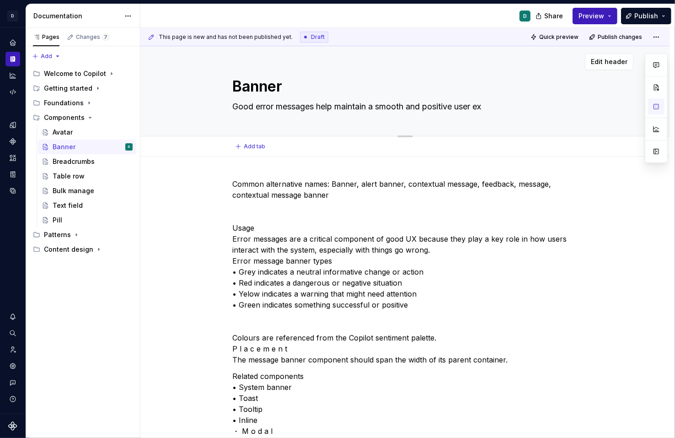
type textarea "Good error messages help maintain a smooth and positive user exp"
type textarea "*"
type textarea "Good error messages help maintain a smooth and positive user expe"
type textarea "*"
type textarea "Good error messages help maintain a smooth and positive user exper"
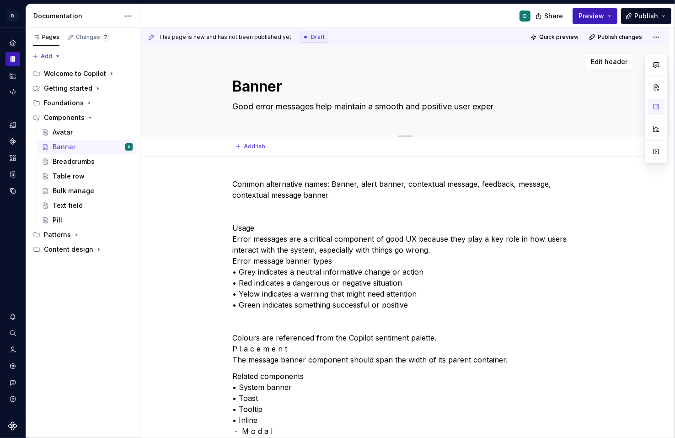
type textarea "*"
type textarea "Good error messages help maintain a smooth and positive user experi"
type textarea "*"
type textarea "Good error messages help maintain a smooth and positive user experie"
type textarea "*"
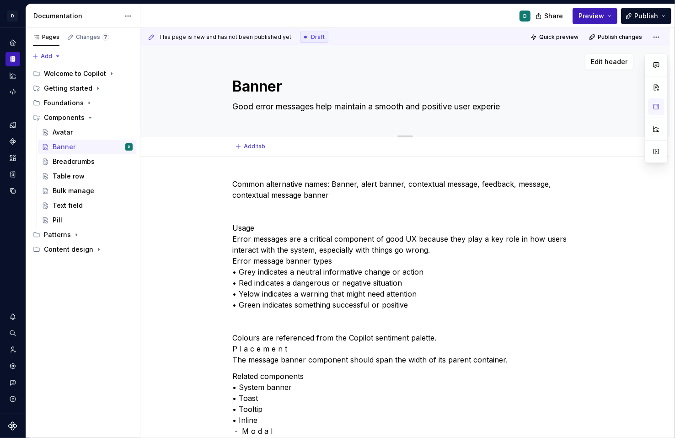
type textarea "Good error messages help maintain a smooth and positive user experien"
type textarea "*"
type textarea "Good error messages help maintain a smooth and positive user experienc"
click at [576, 112] on textarea "Good error messages help maintain a smooth and positive user experience, even i…" at bounding box center [403, 106] width 346 height 15
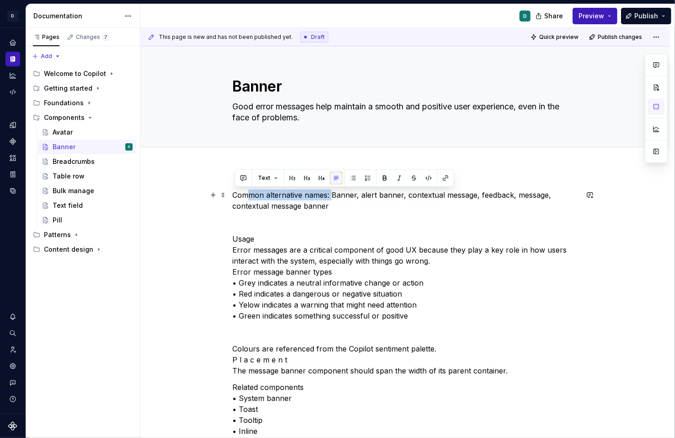
drag, startPoint x: 311, startPoint y: 192, endPoint x: 179, endPoint y: 193, distance: 131.7
click at [381, 177] on button "button" at bounding box center [384, 177] width 13 height 13
click at [239, 219] on p at bounding box center [405, 222] width 346 height 11
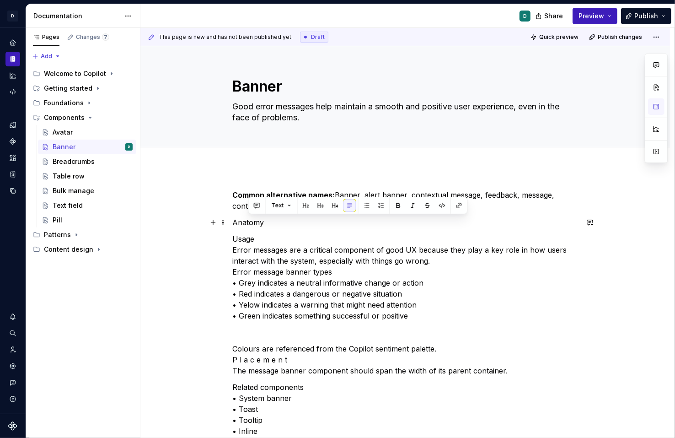
drag, startPoint x: 271, startPoint y: 223, endPoint x: 179, endPoint y: 223, distance: 91.9
click at [381, 205] on button "button" at bounding box center [384, 205] width 13 height 13
click at [305, 206] on button "button" at bounding box center [306, 205] width 13 height 13
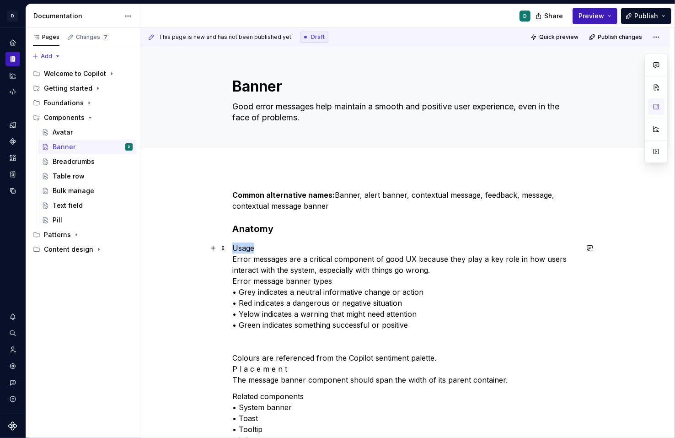
drag, startPoint x: 257, startPoint y: 247, endPoint x: 208, endPoint y: 247, distance: 48.9
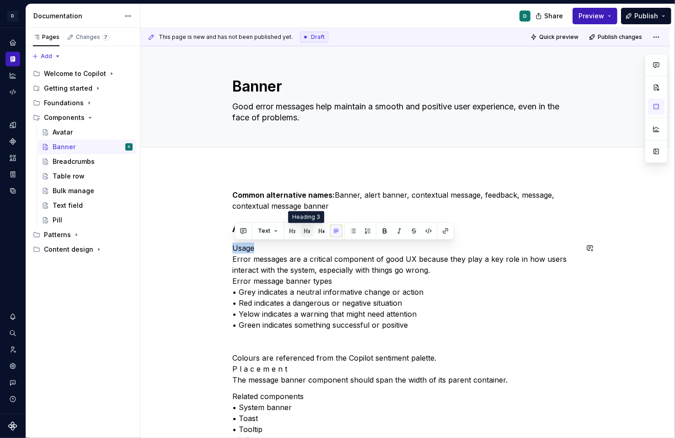
click at [305, 228] on button "button" at bounding box center [306, 231] width 13 height 13
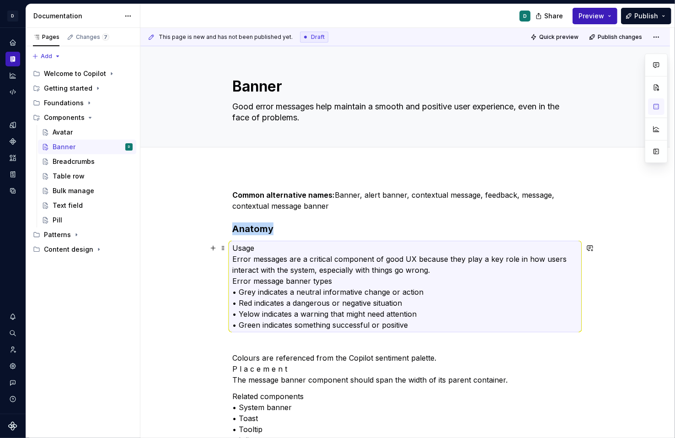
click at [233, 260] on p "Usage Error messages are a critical component of good UX because they play a ke…" at bounding box center [405, 286] width 346 height 88
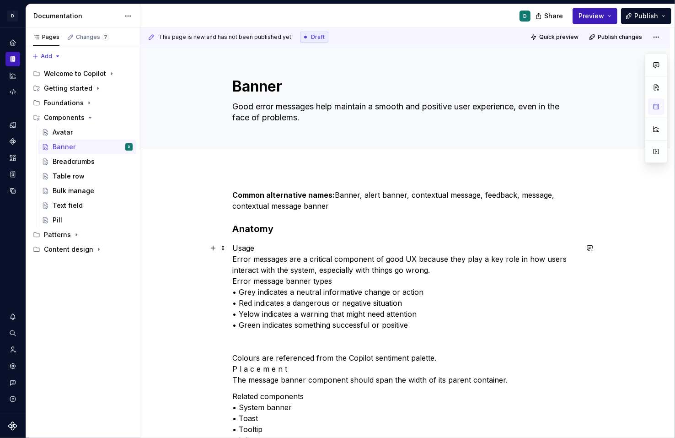
click at [234, 259] on p "Usage Error messages are a critical component of good UX because they play a ke…" at bounding box center [405, 286] width 346 height 88
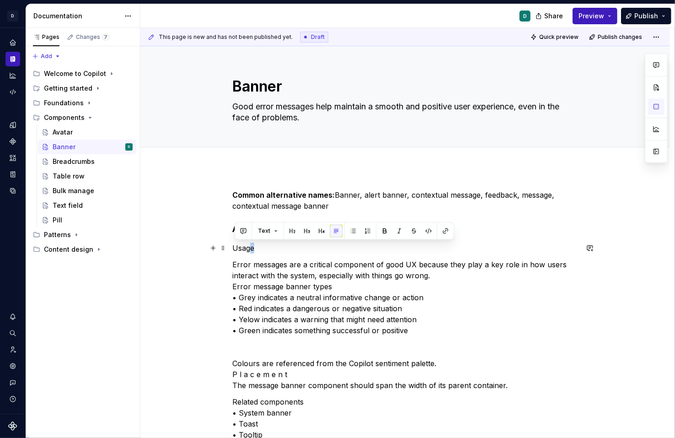
drag, startPoint x: 260, startPoint y: 249, endPoint x: 197, endPoint y: 249, distance: 62.6
click at [306, 232] on button "button" at bounding box center [306, 231] width 13 height 13
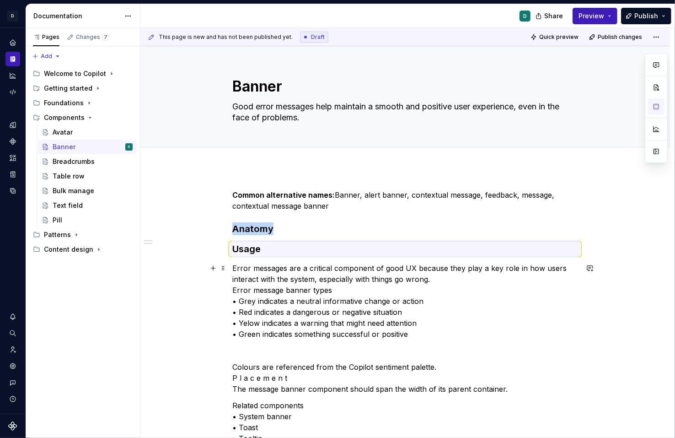
click at [265, 281] on p "Error messages are a critical component of good UX because they play a key role…" at bounding box center [405, 300] width 346 height 77
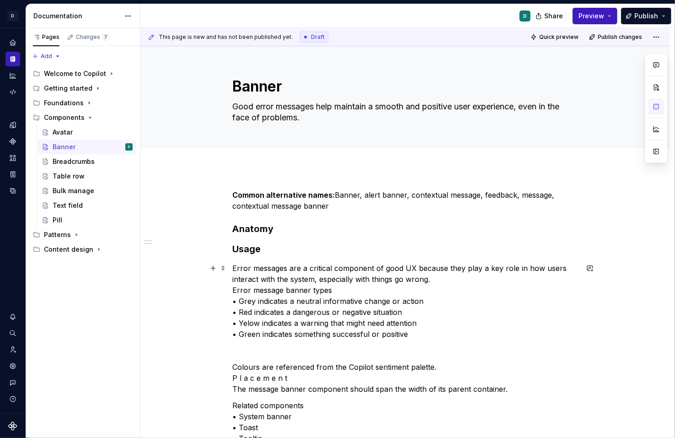
click at [235, 289] on p "Error messages are a critical component of good UX because they play a key role…" at bounding box center [405, 300] width 346 height 77
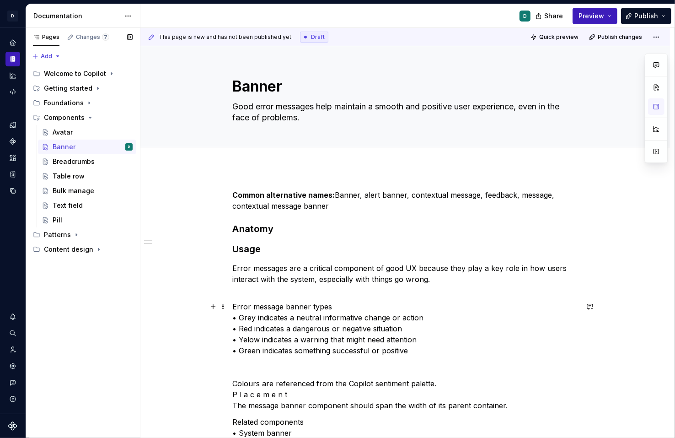
drag, startPoint x: 336, startPoint y: 305, endPoint x: 130, endPoint y: 305, distance: 206.2
click at [135, 305] on div "Pages Changes 7 Add Accessibility guide for tree Page tree. Navigate the tree w…" at bounding box center [350, 233] width 649 height 410
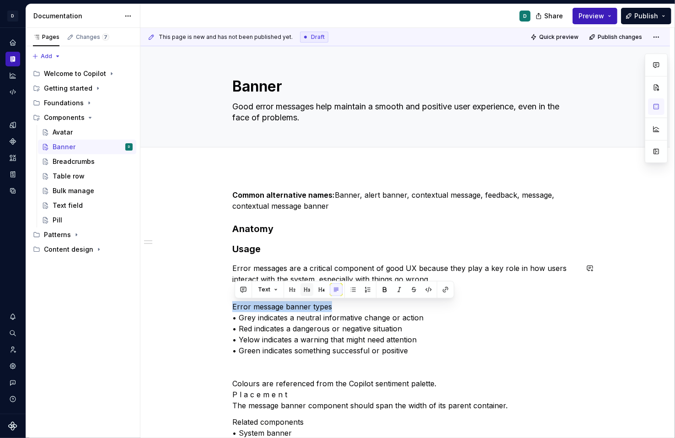
click at [307, 290] on button "button" at bounding box center [306, 289] width 13 height 13
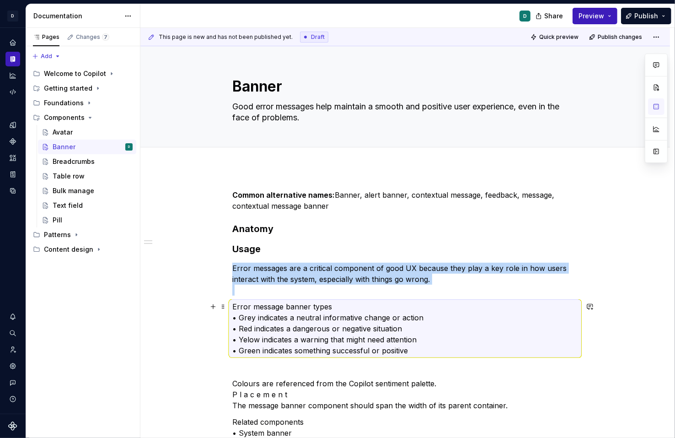
click at [240, 313] on p "Error message banner types • Grey indicates a neutral informative change or act…" at bounding box center [405, 328] width 346 height 55
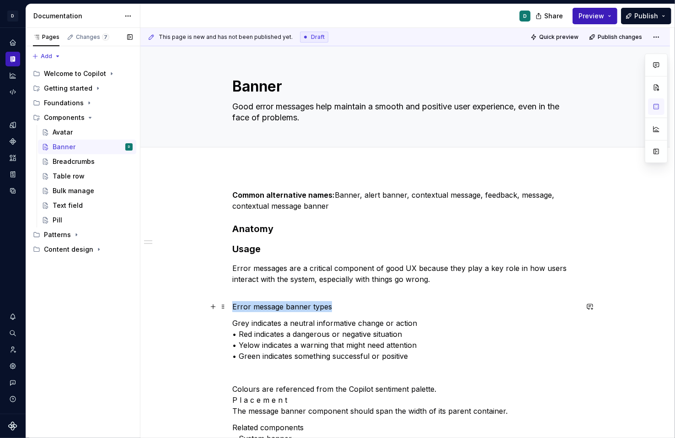
drag, startPoint x: 336, startPoint y: 305, endPoint x: 118, endPoint y: 305, distance: 217.2
click at [131, 305] on div "Pages Changes 7 Add Accessibility guide for tree Page tree. Navigate the tree w…" at bounding box center [350, 233] width 649 height 410
click at [303, 291] on button "button" at bounding box center [306, 289] width 13 height 13
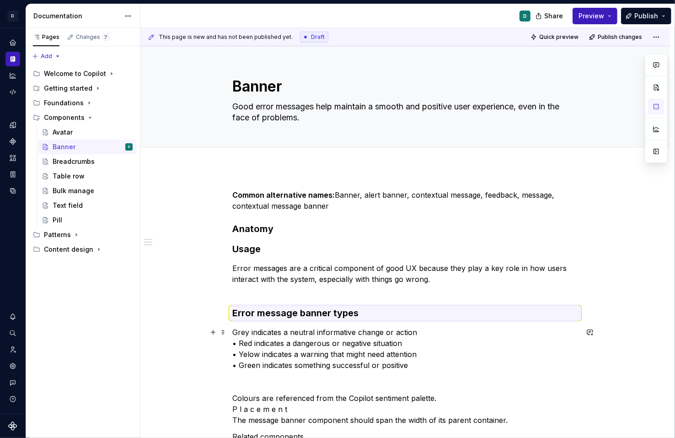
click at [318, 364] on p "Grey indicates a neutral informative change or action • Red indicates a dangero…" at bounding box center [405, 349] width 346 height 44
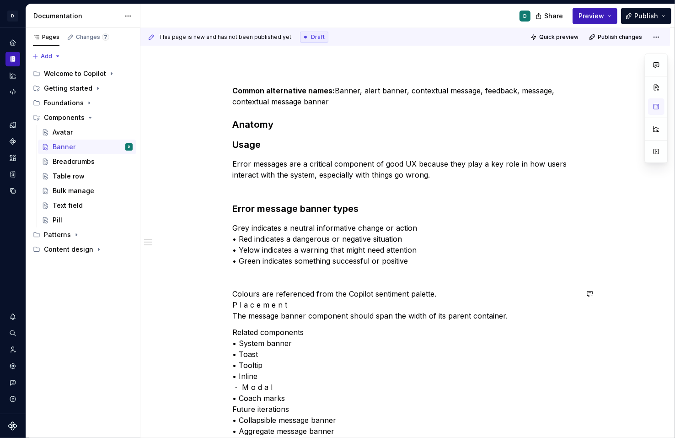
scroll to position [150, 0]
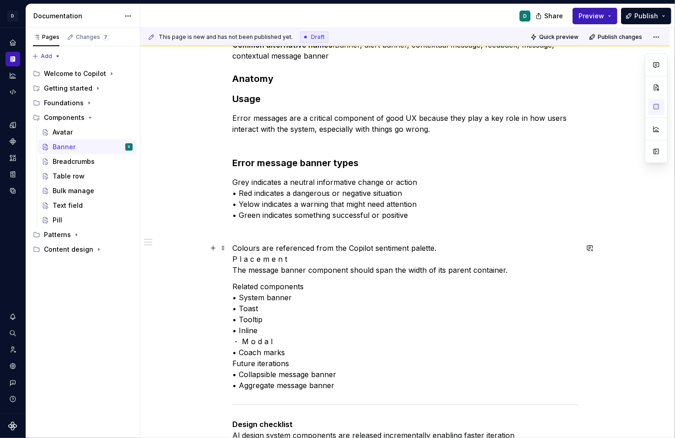
click at [236, 259] on p "Colours are referenced from the Copilot sentiment palette. P l a c e m e n t Th…" at bounding box center [405, 258] width 346 height 33
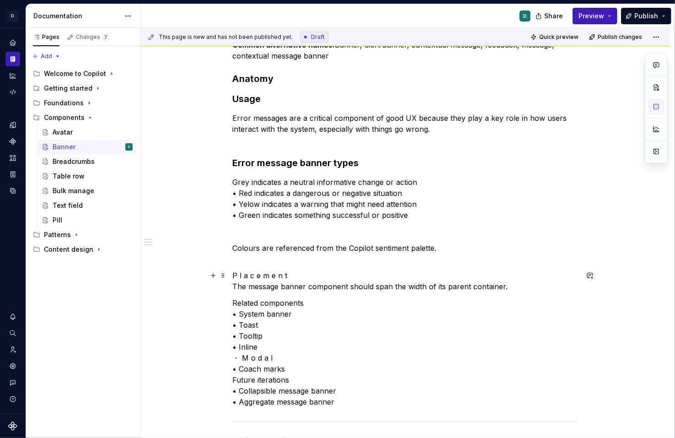
drag, startPoint x: 293, startPoint y: 273, endPoint x: 185, endPoint y: 273, distance: 107.5
click at [185, 273] on div "Common alternative names: Banner, alert banner, contextual message, feedback, m…" at bounding box center [405, 360] width 530 height 687
drag, startPoint x: 278, startPoint y: 270, endPoint x: 174, endPoint y: 270, distance: 103.8
click at [177, 270] on div "Common alternative names: Banner, alert banner, contextual message, feedback, m…" at bounding box center [405, 360] width 530 height 687
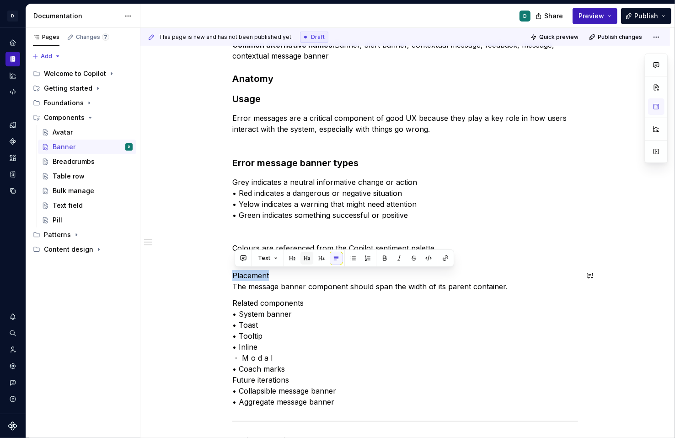
click at [305, 259] on button "button" at bounding box center [306, 258] width 13 height 13
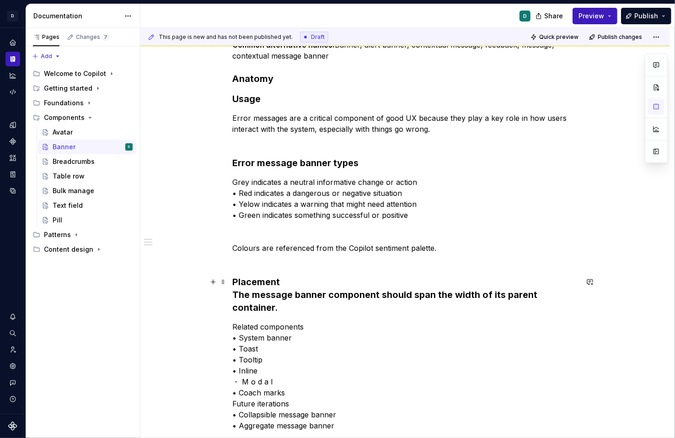
click at [244, 289] on h3 "Placement The message banner component should span the width of its parent cont…" at bounding box center [405, 294] width 346 height 38
click at [236, 294] on h3 "Placement The message banner component should span the width of its parent cont…" at bounding box center [405, 294] width 346 height 38
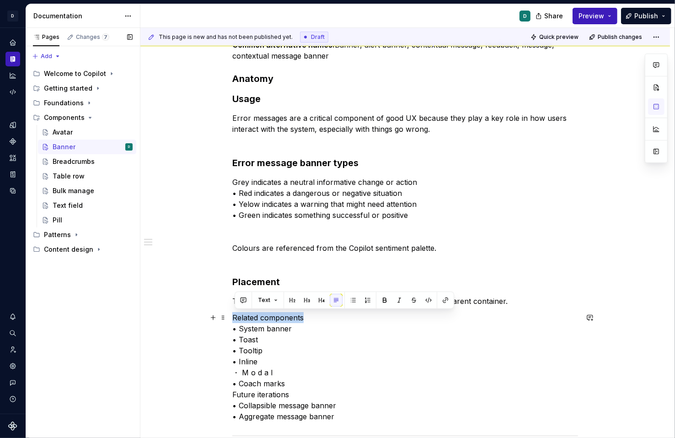
drag, startPoint x: 311, startPoint y: 316, endPoint x: 133, endPoint y: 316, distance: 178.8
click at [138, 316] on div "Pages Changes 7 Add Accessibility guide for tree Page tree. Navigate the tree w…" at bounding box center [350, 233] width 649 height 410
click at [310, 297] on button "button" at bounding box center [306, 300] width 13 height 13
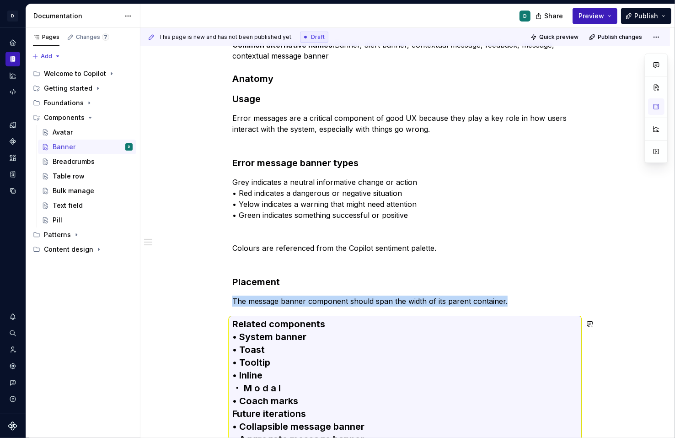
scroll to position [157, 0]
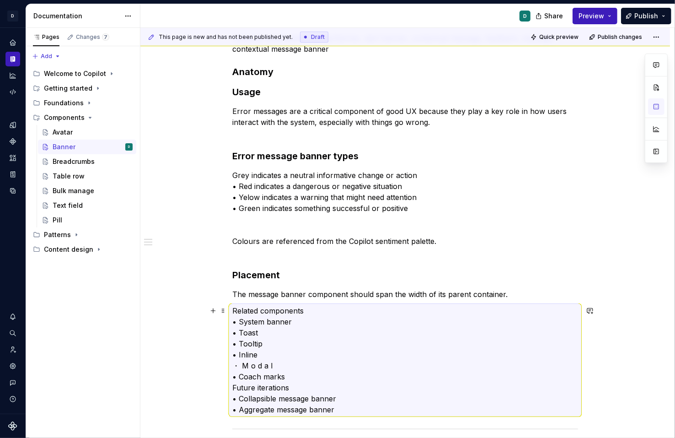
click at [244, 321] on p "Related components • System banner • Toast • Tooltip • Inline ・ M o d a l • Coa…" at bounding box center [405, 360] width 346 height 110
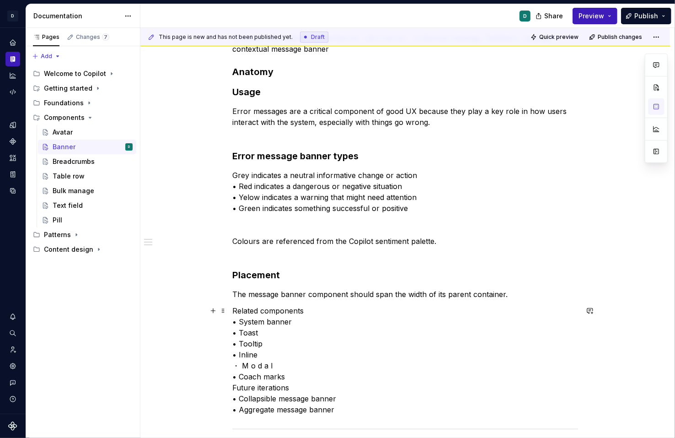
click at [236, 320] on p "Related components • System banner • Toast • Tooltip • Inline ・ M o d a l • Coa…" at bounding box center [405, 360] width 346 height 110
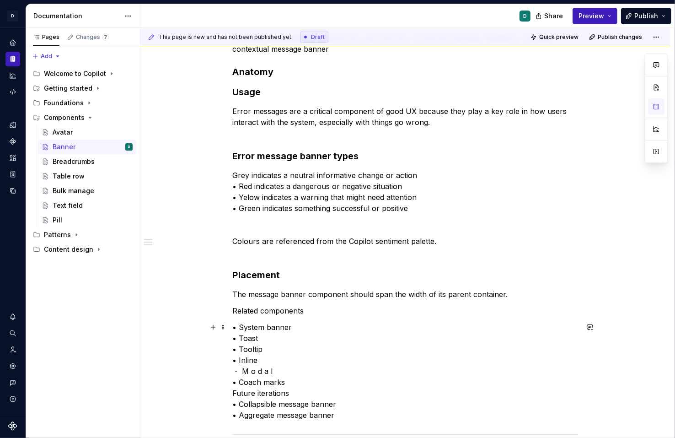
click at [242, 371] on p "• System banner • Toast • Tooltip • Inline ・ M o d a l • Coach marks Future ite…" at bounding box center [405, 370] width 346 height 99
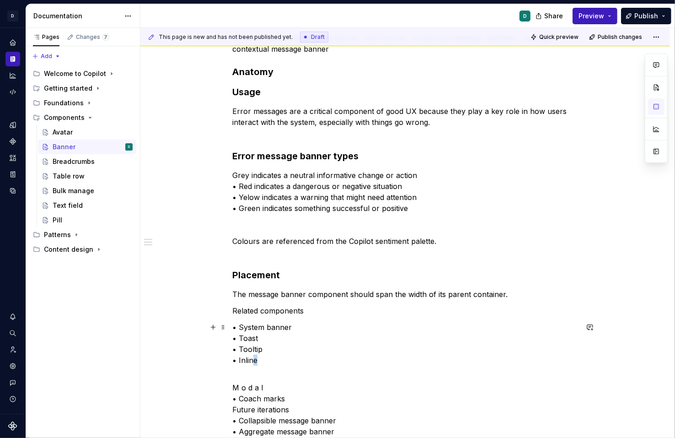
drag, startPoint x: 265, startPoint y: 361, endPoint x: 182, endPoint y: 361, distance: 82.3
click at [183, 361] on div "Common alternative names: Banner, alert banner, contextual message, feedback, m…" at bounding box center [405, 373] width 530 height 724
drag, startPoint x: 270, startPoint y: 351, endPoint x: 178, endPoint y: 351, distance: 92.4
click at [182, 351] on div "Common alternative names: Banner, alert banner, contextual message, feedback, m…" at bounding box center [405, 373] width 530 height 724
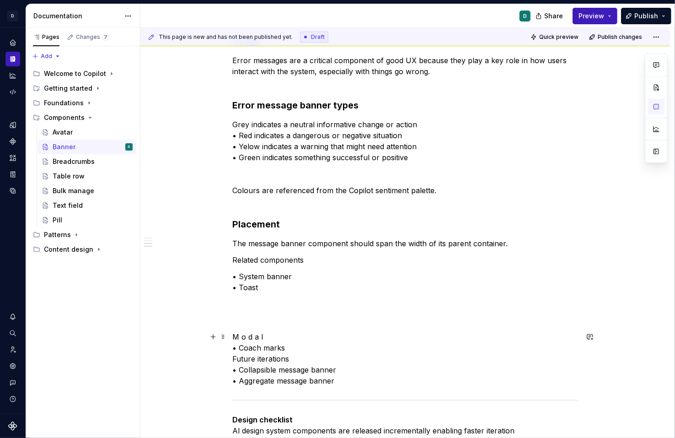
scroll to position [236, 0]
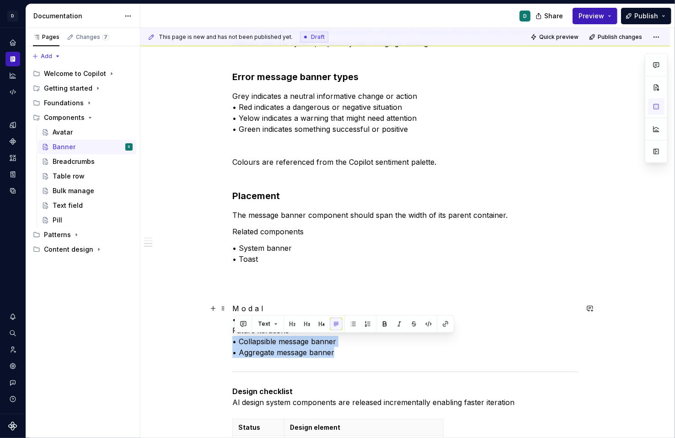
drag, startPoint x: 351, startPoint y: 353, endPoint x: 234, endPoint y: 338, distance: 118.0
click at [234, 338] on div "Common alternative names: Banner, alert banner, contextual message, feedback, m…" at bounding box center [405, 293] width 530 height 724
click at [335, 250] on p "• System banner • Toast" at bounding box center [405, 269] width 346 height 55
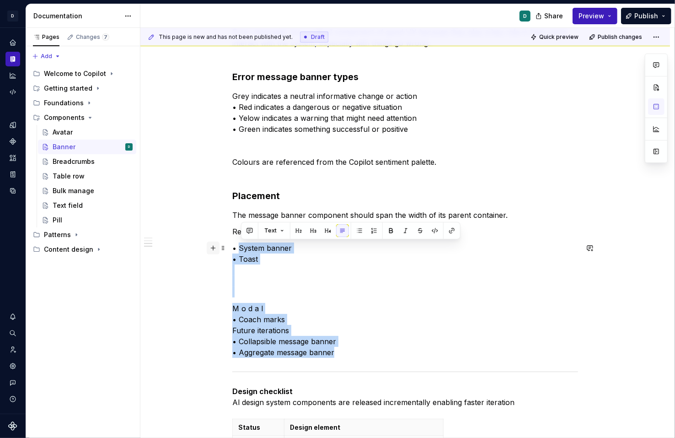
drag, startPoint x: 350, startPoint y: 351, endPoint x: 220, endPoint y: 242, distance: 169.2
click at [232, 242] on div "Common alternative names: Banner, alert banner, contextual message, feedback, m…" at bounding box center [405, 238] width 346 height 571
click at [364, 304] on p "M o d a l • Coach marks Future iterations • Collapsible message banner • Aggreg…" at bounding box center [405, 330] width 346 height 55
drag, startPoint x: 345, startPoint y: 349, endPoint x: 220, endPoint y: 241, distance: 165.7
click at [220, 241] on div "Common alternative names: Banner, alert banner, contextual message, feedback, m…" at bounding box center [405, 293] width 530 height 724
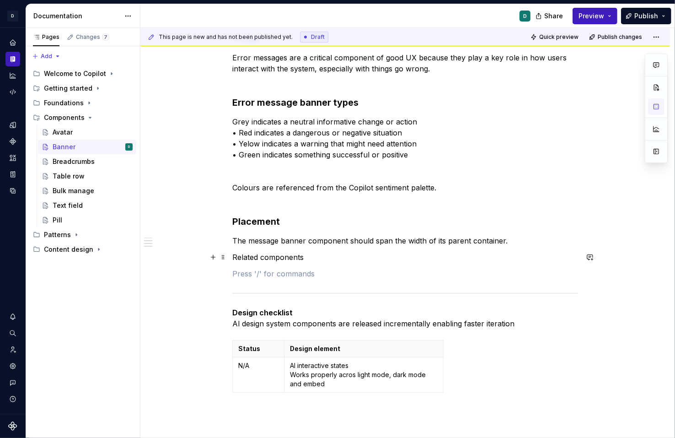
scroll to position [210, 0]
drag, startPoint x: 311, startPoint y: 258, endPoint x: 190, endPoint y: 258, distance: 120.7
click at [199, 258] on div "Common alternative names: Banner, alert banner, contextual message, feedback, m…" at bounding box center [405, 267] width 530 height 620
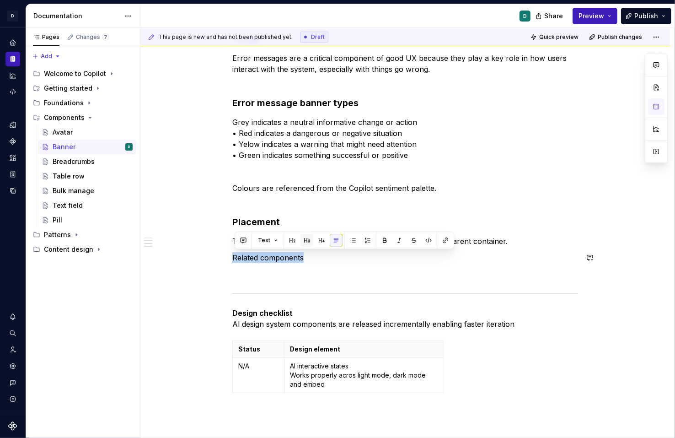
click at [307, 243] on button "button" at bounding box center [306, 240] width 13 height 13
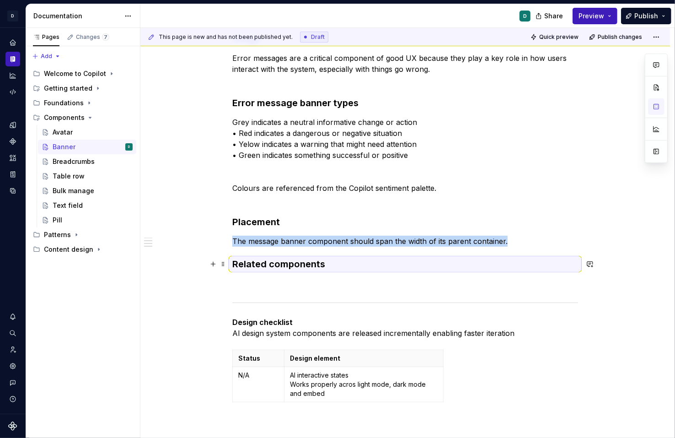
click at [318, 264] on h3 "Related components" at bounding box center [405, 263] width 346 height 13
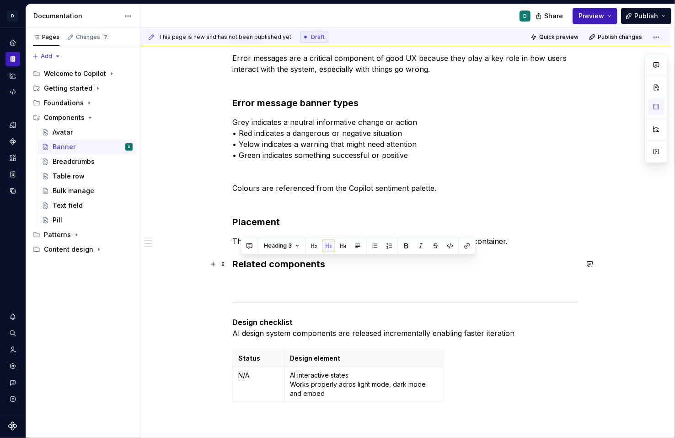
drag, startPoint x: 325, startPoint y: 264, endPoint x: 168, endPoint y: 264, distance: 156.4
click at [168, 264] on div "Common alternative names: Banner, alert banner, contextual message, feedback, m…" at bounding box center [405, 271] width 530 height 629
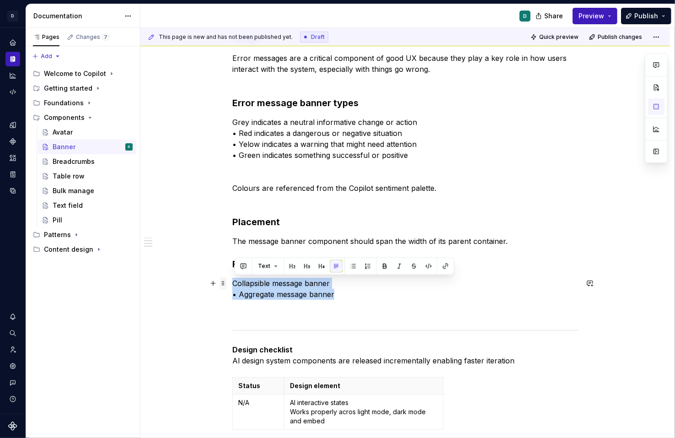
drag, startPoint x: 342, startPoint y: 293, endPoint x: 227, endPoint y: 285, distance: 115.1
click at [232, 285] on div "Common alternative names: Banner, alert banner, contextual message, feedback, m…" at bounding box center [405, 230] width 346 height 503
click at [366, 263] on button "button" at bounding box center [366, 266] width 13 height 13
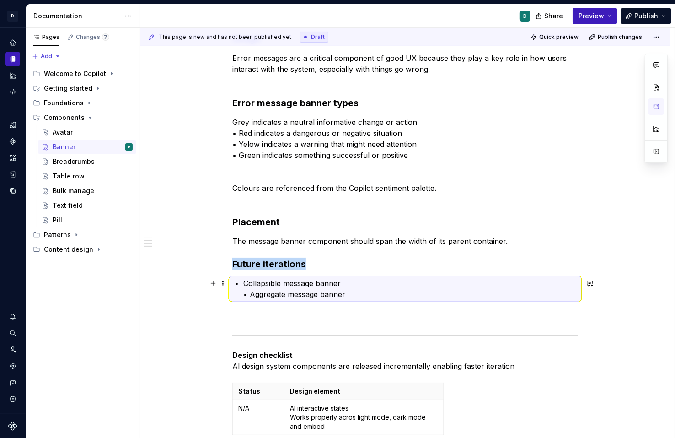
click at [254, 297] on p "Collapsible message banner • Aggregate message banner" at bounding box center [410, 289] width 335 height 22
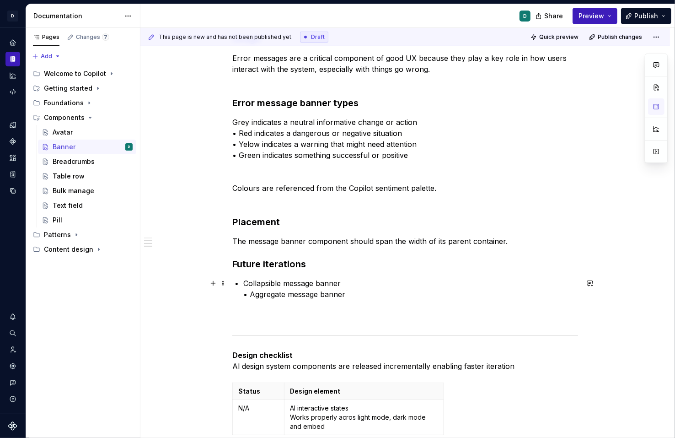
click at [252, 294] on p "Collapsible message banner • Aggregate message banner" at bounding box center [410, 289] width 335 height 22
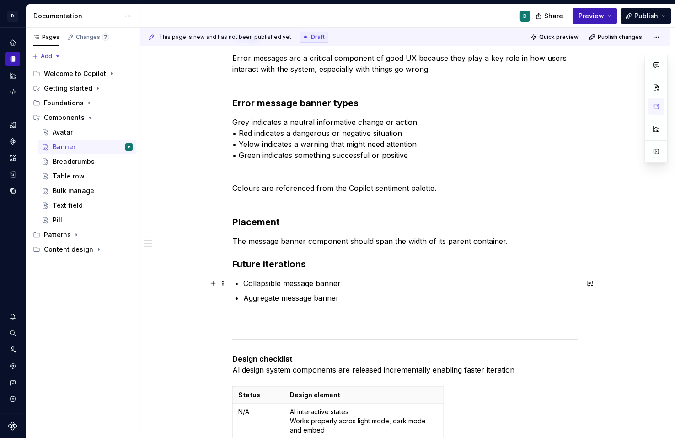
click at [246, 285] on p "Collapsible message banner" at bounding box center [410, 283] width 335 height 11
click at [248, 284] on p "Collapsible message banner" at bounding box center [410, 283] width 335 height 11
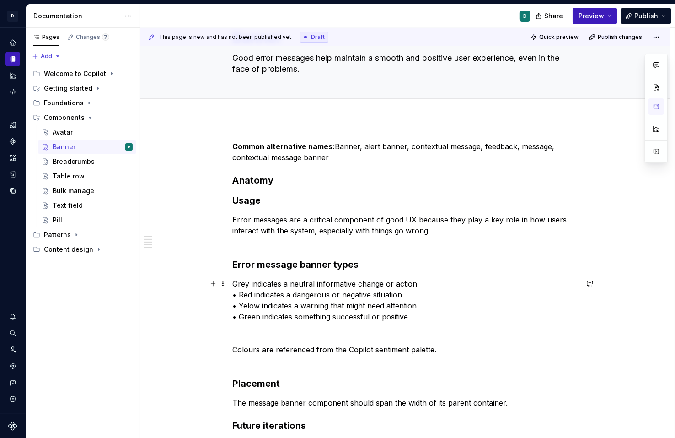
scroll to position [0, 0]
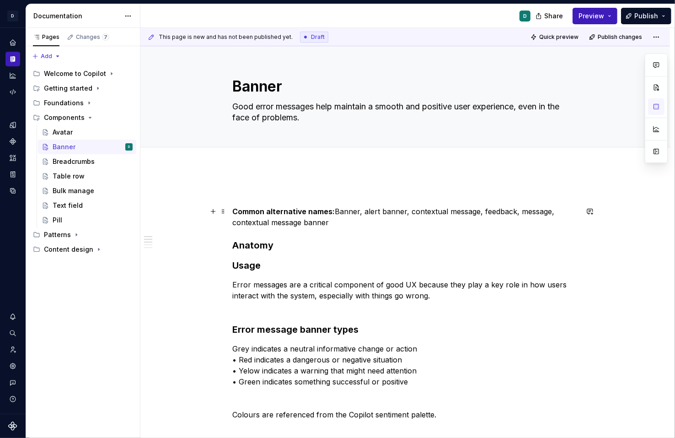
click at [239, 214] on strong "Common alternative names:" at bounding box center [283, 211] width 102 height 9
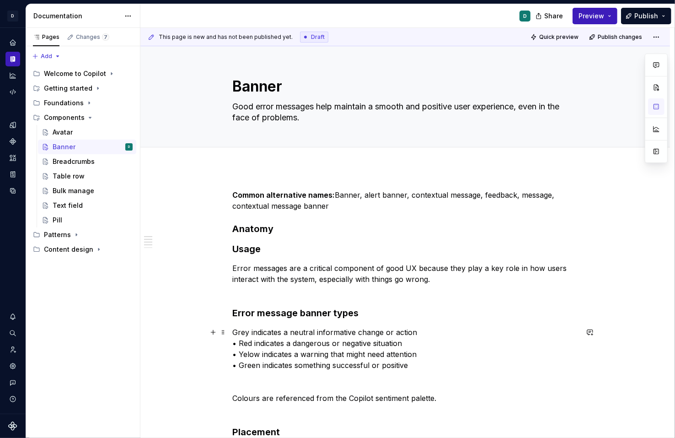
click at [249, 355] on p "Grey indicates a neutral informative change or action • Red indicates a dangero…" at bounding box center [405, 349] width 346 height 44
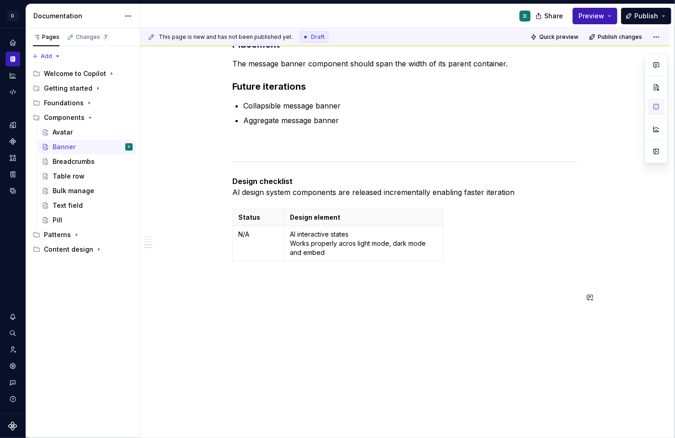
scroll to position [394, 0]
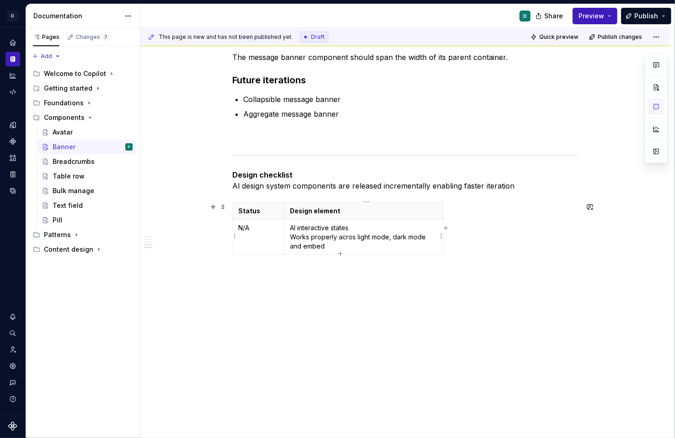
click at [353, 236] on p "Al interactive states Works properly acros light mode, dark mode and embed" at bounding box center [364, 236] width 148 height 27
click at [397, 277] on p at bounding box center [405, 274] width 346 height 11
click at [446, 306] on div "Common alternative names: Banner, alert banner, contextual message, feedback, m…" at bounding box center [405, 52] width 346 height 512
click at [354, 243] on p "Al interactive states Works properly across light mode, dark mode and embed" at bounding box center [364, 236] width 149 height 27
click at [339, 255] on icon "button" at bounding box center [340, 253] width 7 height 7
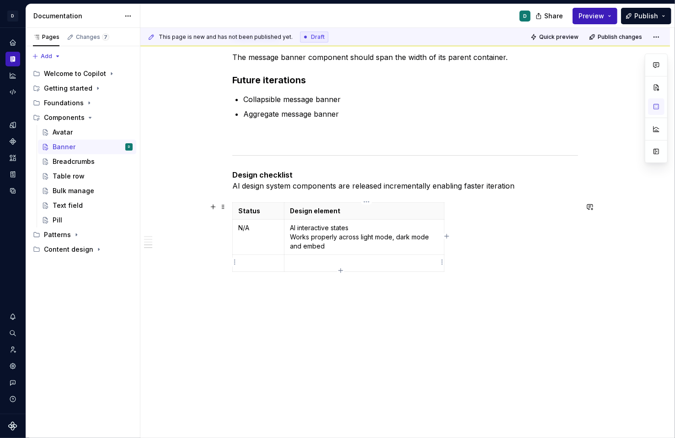
click at [307, 262] on p at bounding box center [364, 262] width 149 height 9
drag, startPoint x: 353, startPoint y: 227, endPoint x: 275, endPoint y: 225, distance: 78.7
click at [276, 225] on tr "N/A Al interactive states Works properly across light mode, dark mode and embed" at bounding box center [339, 237] width 212 height 35
click at [354, 227] on p "Al interactive states Works properly across light mode, dark mode and embed" at bounding box center [364, 236] width 149 height 27
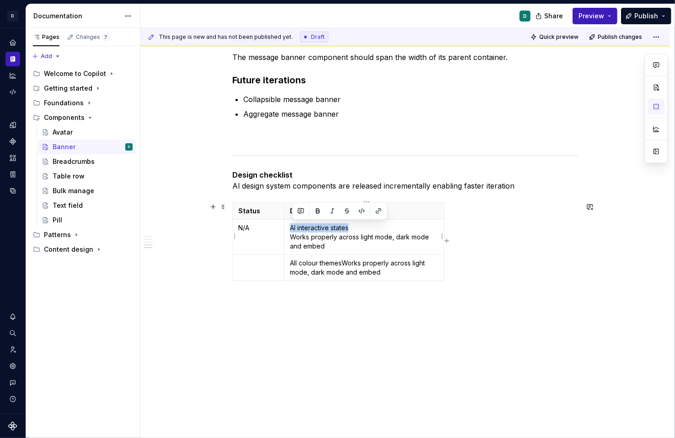
drag, startPoint x: 354, startPoint y: 226, endPoint x: 317, endPoint y: 213, distance: 39.1
click at [316, 215] on tbody "Status Design element N/A Al interactive states Works properly across light mod…" at bounding box center [339, 242] width 212 height 78
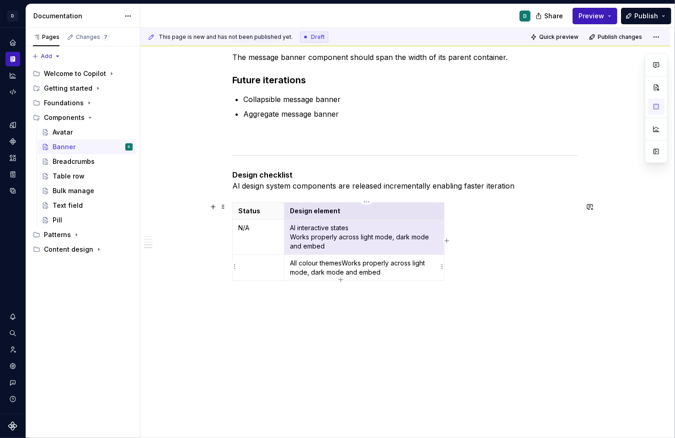
click at [342, 261] on p "All colour themes Works properly across light mode, dark mode and embed" at bounding box center [364, 267] width 149 height 18
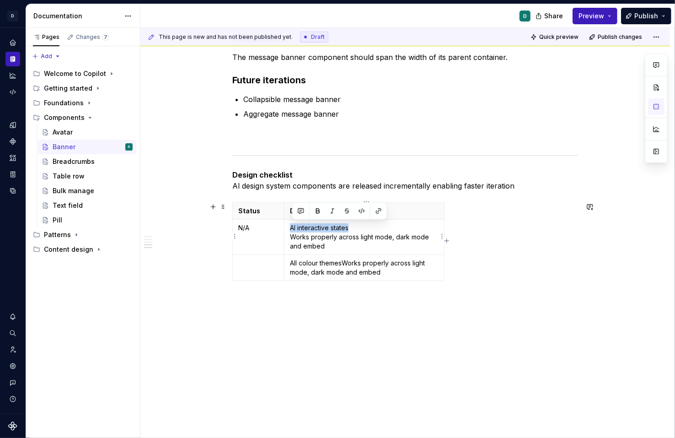
drag, startPoint x: 353, startPoint y: 225, endPoint x: 291, endPoint y: 226, distance: 62.2
click at [291, 226] on td "Al interactive states Works properly across light mode, dark mode and embed" at bounding box center [364, 237] width 160 height 35
click at [319, 207] on button "button" at bounding box center [317, 210] width 13 height 13
click at [308, 261] on p "All colour themes Works properly across light mode, dark mode and embed" at bounding box center [364, 267] width 149 height 18
click at [345, 262] on p "All colour themes Works properly across light mode, dark mode and embed" at bounding box center [364, 267] width 149 height 18
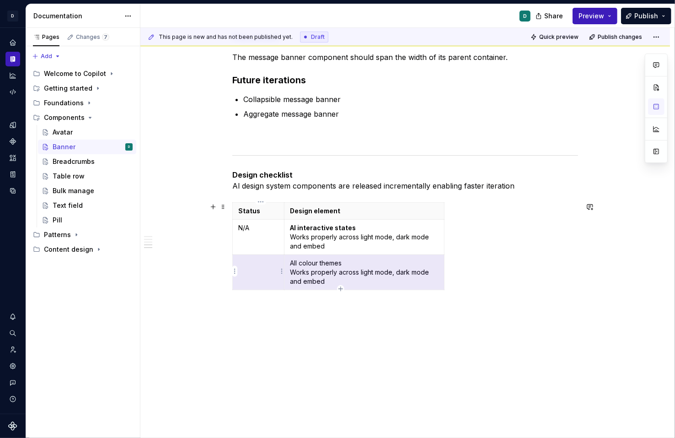
drag, startPoint x: 348, startPoint y: 262, endPoint x: 257, endPoint y: 264, distance: 90.6
click at [255, 264] on tr "All colour themes Works properly across light mode, dark mode and embed" at bounding box center [339, 272] width 212 height 35
click at [300, 270] on p "All colour themes Works properly across light mode, dark mode and embed" at bounding box center [364, 271] width 149 height 27
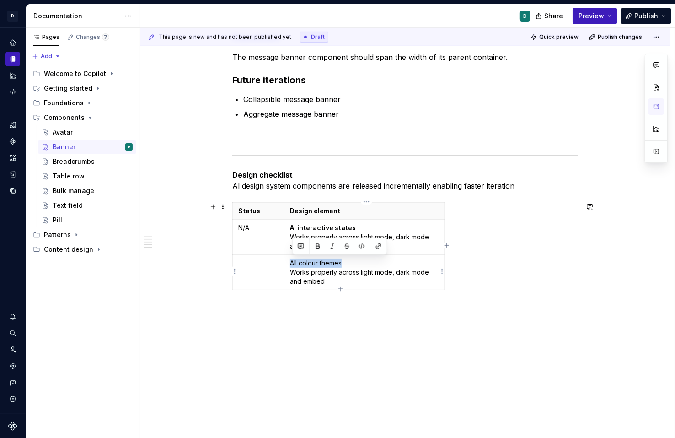
drag, startPoint x: 349, startPoint y: 261, endPoint x: 292, endPoint y: 261, distance: 57.2
click at [292, 261] on p "All colour themes Works properly across light mode, dark mode and embed" at bounding box center [364, 271] width 149 height 27
click at [319, 245] on button "button" at bounding box center [317, 246] width 13 height 13
click at [347, 286] on td "All colour themes Works properly across light mode, dark mode and embed" at bounding box center [364, 272] width 160 height 35
click at [339, 288] on icon "button" at bounding box center [340, 288] width 7 height 7
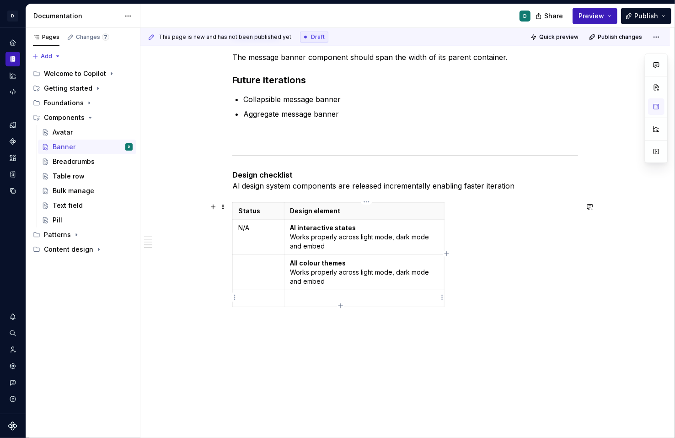
click at [305, 298] on p at bounding box center [364, 298] width 149 height 9
click at [347, 298] on p "Al platform scales Web, IOS, Android, web mobile" at bounding box center [364, 298] width 149 height 9
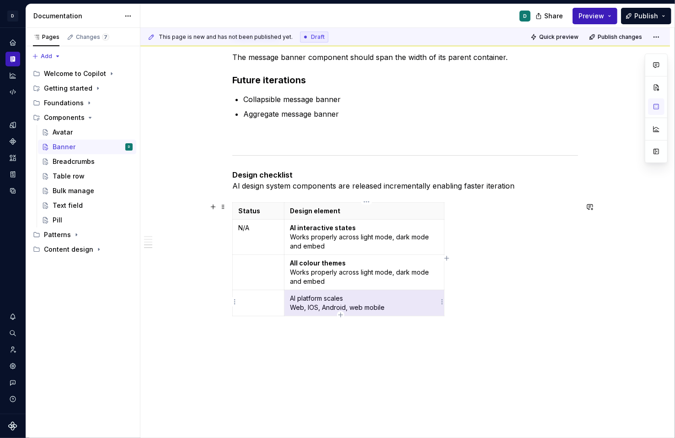
drag, startPoint x: 349, startPoint y: 296, endPoint x: 306, endPoint y: 295, distance: 43.0
click at [305, 295] on p "Al platform scales Web, IOS, Android, web mobile" at bounding box center [364, 303] width 149 height 18
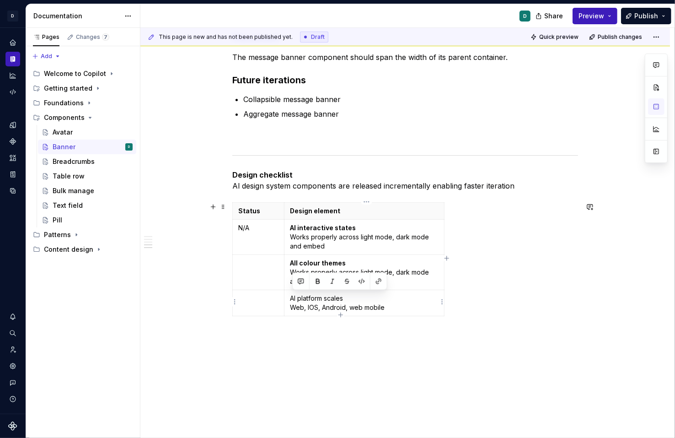
click at [327, 304] on p "Al platform scales Web, IOS, Android, web mobile" at bounding box center [364, 303] width 149 height 18
drag, startPoint x: 348, startPoint y: 295, endPoint x: 291, endPoint y: 296, distance: 56.7
click at [291, 296] on td "Al platform scales Web, IOS, Android, web mobile" at bounding box center [364, 303] width 160 height 26
click at [317, 280] on button "button" at bounding box center [317, 281] width 13 height 13
click at [339, 312] on icon "button" at bounding box center [340, 314] width 7 height 7
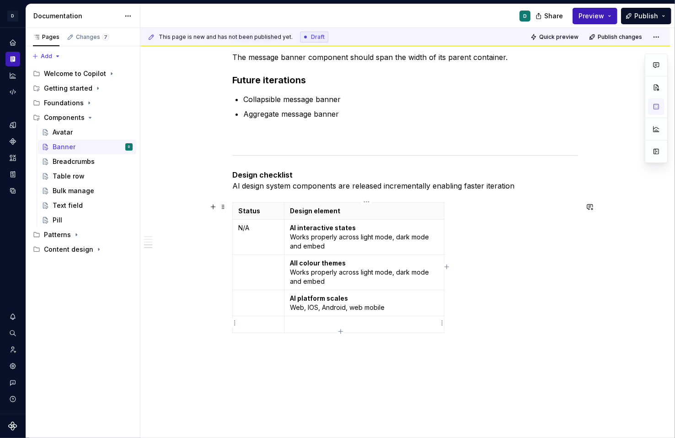
click at [309, 320] on p at bounding box center [364, 324] width 149 height 9
click at [367, 323] on p "Accessible use of colour Colour is not used as the only visual means of conveyi…" at bounding box center [364, 333] width 149 height 27
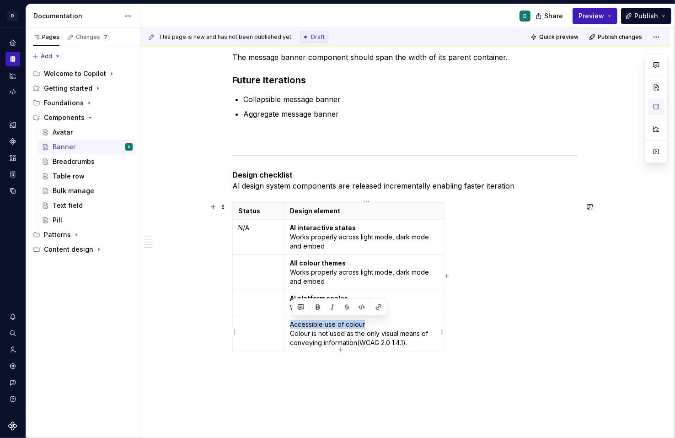
drag, startPoint x: 373, startPoint y: 323, endPoint x: 291, endPoint y: 325, distance: 81.9
click at [291, 325] on td "Accessible use of colour Colour is not used as the only visual means of conveyi…" at bounding box center [364, 333] width 160 height 35
click at [316, 304] on button "button" at bounding box center [317, 306] width 13 height 13
click at [350, 356] on div "Common alternative names: Banner, alert banner, contextual message, feedback, m…" at bounding box center [405, 95] width 346 height 598
click at [341, 349] on icon "button" at bounding box center [340, 349] width 7 height 7
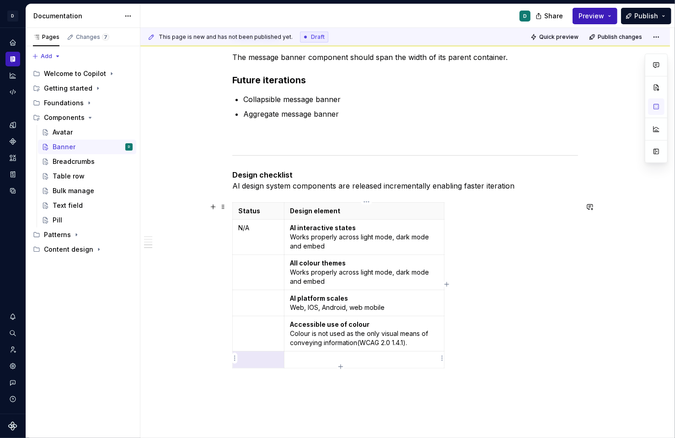
click at [306, 355] on p at bounding box center [364, 359] width 149 height 9
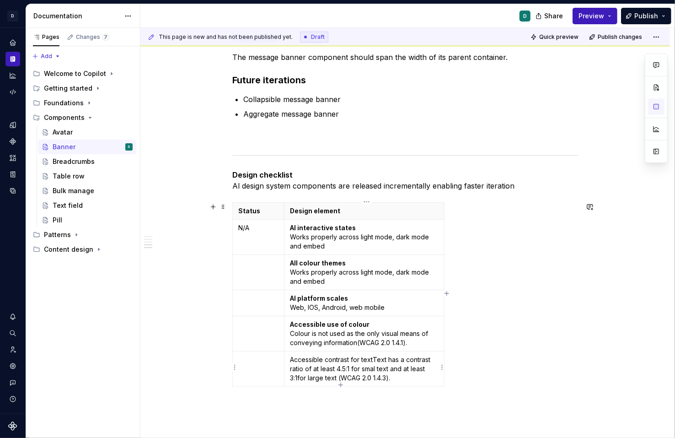
click at [378, 359] on p "Accessible contrast for text Text has a contrast ratio of at least 4.5:1 for sm…" at bounding box center [364, 368] width 149 height 27
click at [375, 360] on p "Accessible contrast for text Text has a contrast ratio of at least 4.5:1 for sm…" at bounding box center [364, 373] width 149 height 37
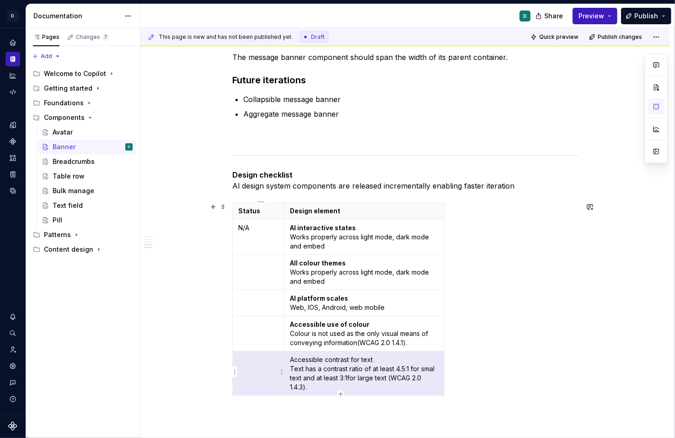
drag, startPoint x: 379, startPoint y: 357, endPoint x: 271, endPoint y: 355, distance: 107.5
click at [272, 355] on tr "Accessible contrast for text Text has a contrast ratio of at least 4.5:1 for sm…" at bounding box center [339, 373] width 212 height 44
click at [363, 372] on p "Accessible contrast for text Text has a contrast ratio of at least 4.5:1 for sm…" at bounding box center [364, 373] width 149 height 37
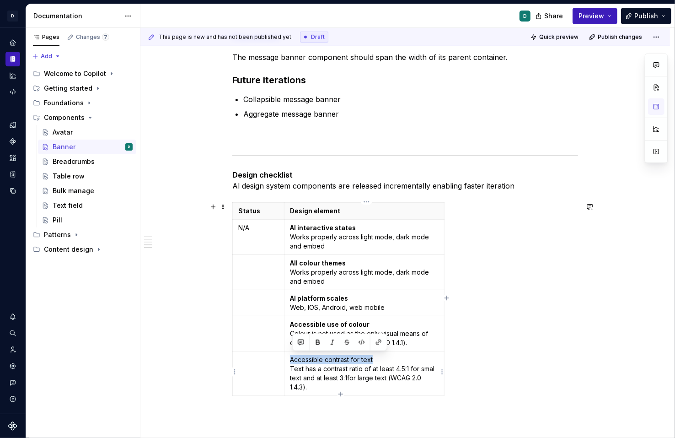
drag, startPoint x: 380, startPoint y: 358, endPoint x: 293, endPoint y: 358, distance: 86.4
click at [293, 358] on p "Accessible contrast for text Text has a contrast ratio of at least 4.5:1 for sm…" at bounding box center [364, 373] width 149 height 37
click at [317, 342] on button "button" at bounding box center [317, 342] width 13 height 13
click at [406, 403] on div "Common alternative names: Banner, alert banner, contextual message, feedback, m…" at bounding box center [405, 117] width 346 height 642
click at [342, 390] on icon "button" at bounding box center [340, 393] width 7 height 7
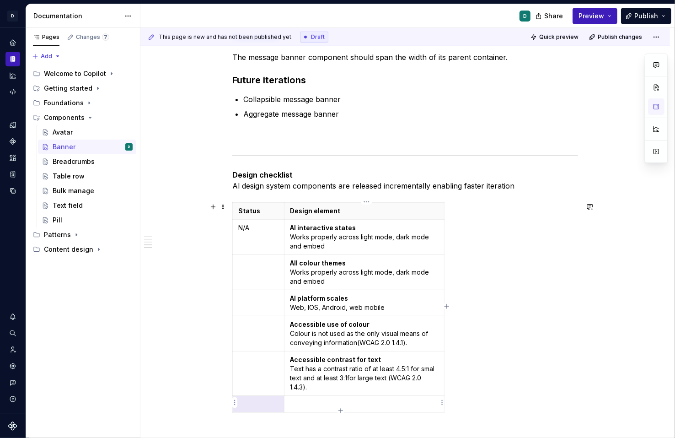
click at [327, 399] on p at bounding box center [364, 403] width 149 height 9
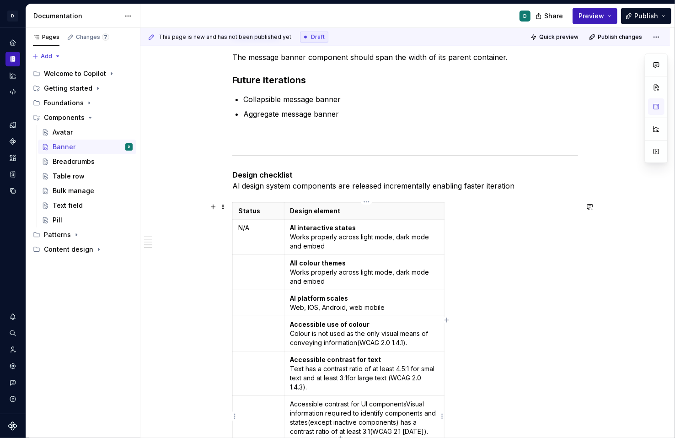
click at [410, 403] on p "Accessible contrast for Ul components Visual information required to identify c…" at bounding box center [364, 417] width 149 height 37
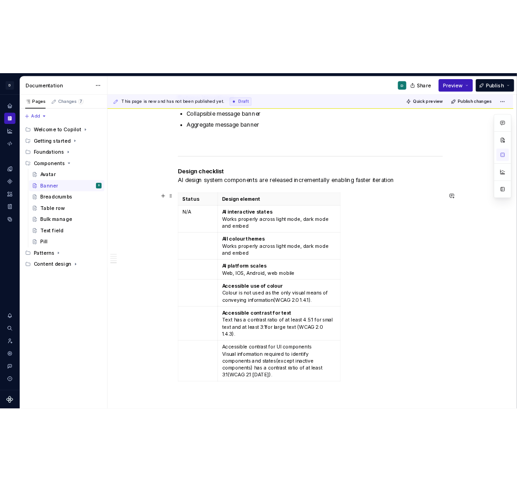
scroll to position [474, 0]
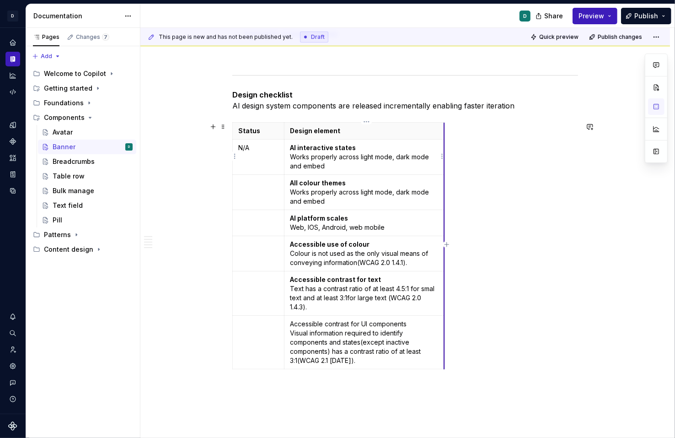
drag, startPoint x: 445, startPoint y: 161, endPoint x: 458, endPoint y: 161, distance: 13.3
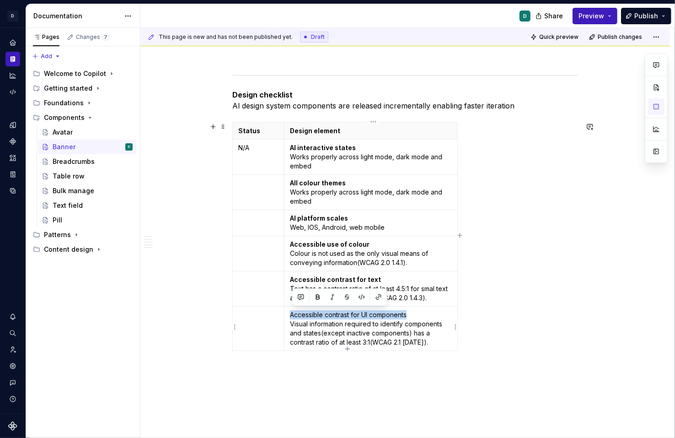
drag, startPoint x: 414, startPoint y: 313, endPoint x: 289, endPoint y: 313, distance: 124.8
click at [289, 313] on td "Accessible contrast for Ul components Visual information required to identify c…" at bounding box center [370, 328] width 173 height 44
click at [314, 294] on button "button" at bounding box center [317, 296] width 13 height 13
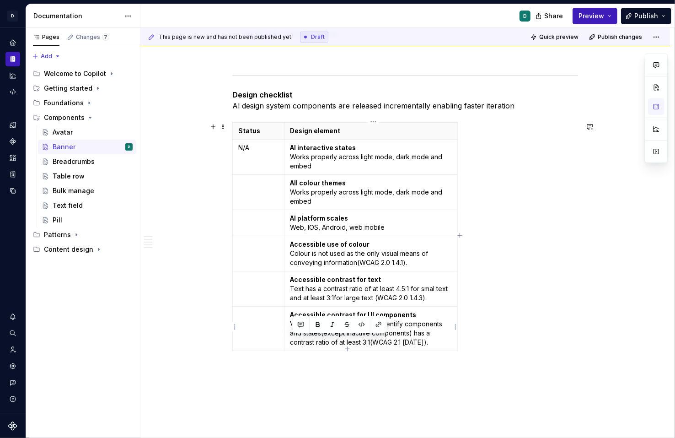
click at [232, 387] on div "Common alternative names: Banner, alert banner, contextual message, feedback, m…" at bounding box center [405, 60] width 346 height 688
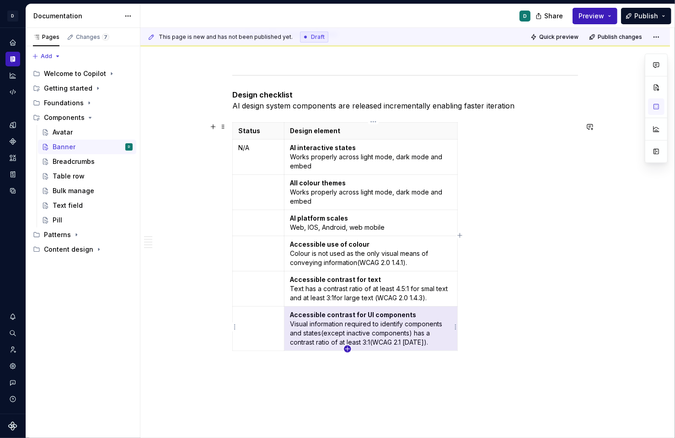
click at [348, 349] on icon "button" at bounding box center [347, 348] width 7 height 7
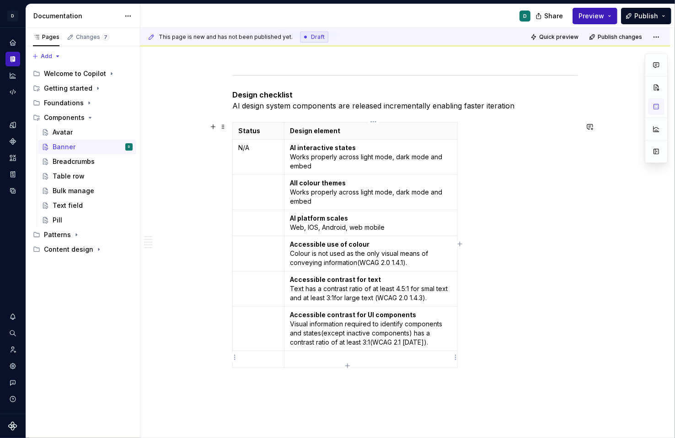
click at [314, 355] on p at bounding box center [371, 358] width 162 height 9
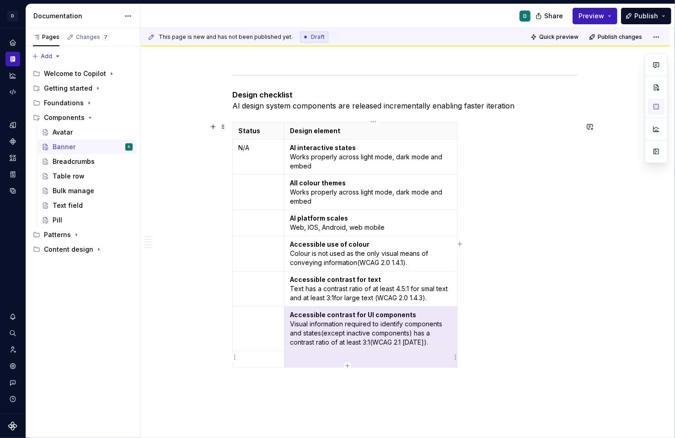
drag, startPoint x: 314, startPoint y: 343, endPoint x: 289, endPoint y: 354, distance: 27.3
click at [289, 354] on td at bounding box center [370, 359] width 173 height 17
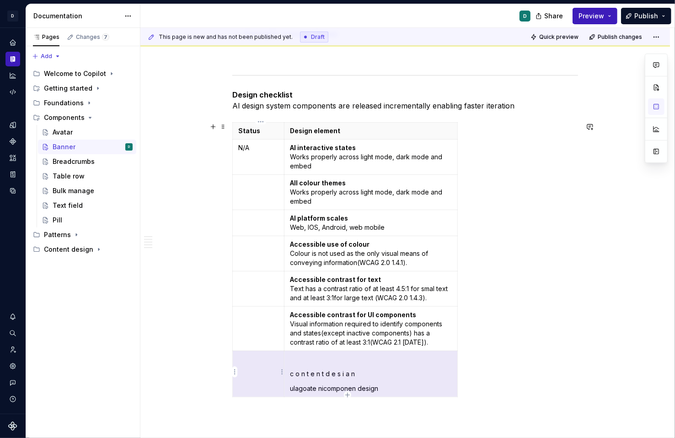
drag, startPoint x: 391, startPoint y: 388, endPoint x: 284, endPoint y: 353, distance: 112.5
click at [284, 353] on tr "c o n t e n t d e s i a n ulagoate nicomponen design" at bounding box center [345, 374] width 225 height 46
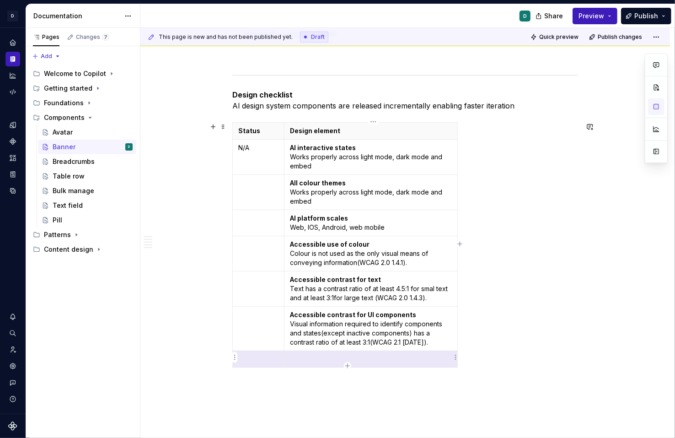
click at [319, 357] on p at bounding box center [371, 358] width 162 height 9
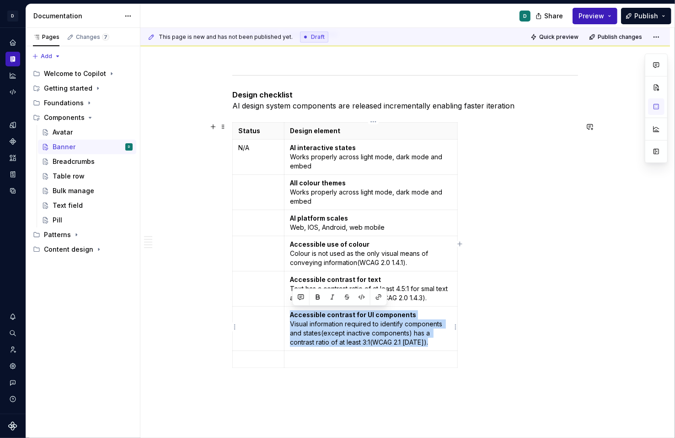
drag, startPoint x: 434, startPoint y: 342, endPoint x: 294, endPoint y: 316, distance: 142.8
click at [294, 316] on p "Accessible contrast for Ul components Visual information required to identify c…" at bounding box center [371, 328] width 162 height 37
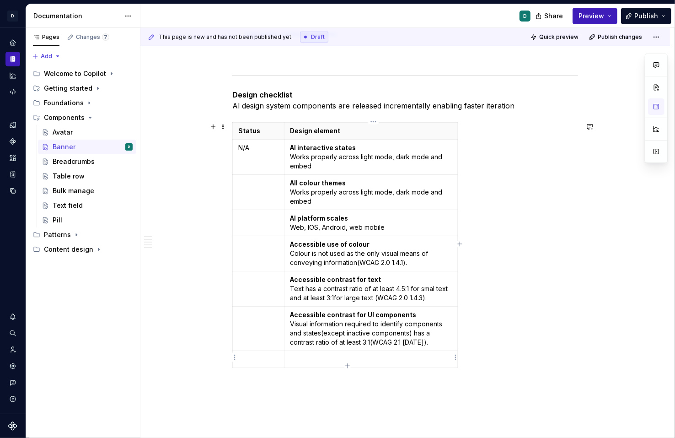
click at [310, 352] on td at bounding box center [370, 359] width 173 height 17
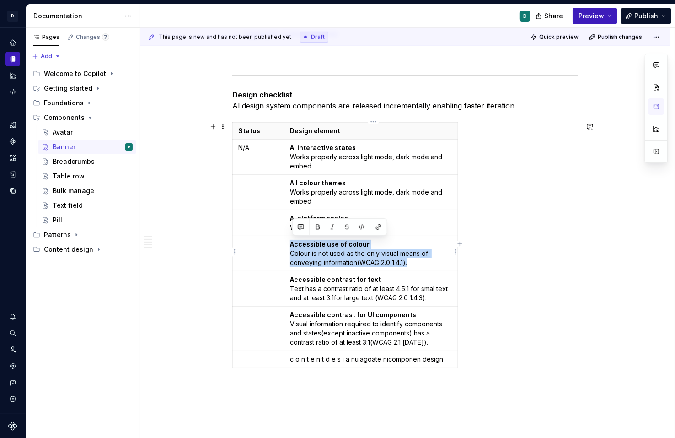
drag, startPoint x: 423, startPoint y: 261, endPoint x: 293, endPoint y: 243, distance: 131.6
click at [293, 243] on p "Accessible use of colour Colour is not used as the only visual means of conveyi…" at bounding box center [371, 253] width 162 height 27
copy p "Accessible use of colour Colour is not used as the only visual means of conveyi…"
drag, startPoint x: 292, startPoint y: 357, endPoint x: 447, endPoint y: 358, distance: 155.0
click at [447, 358] on p "c o n t e n t d e s i a n ulagoate nicomponen design" at bounding box center [371, 358] width 162 height 9
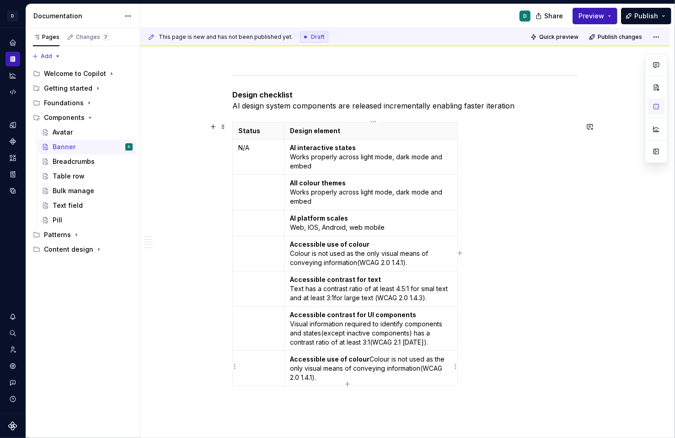
click at [369, 356] on p "Accessible use of colour Colour is not used as the only visual means of conveyi…" at bounding box center [371, 367] width 162 height 27
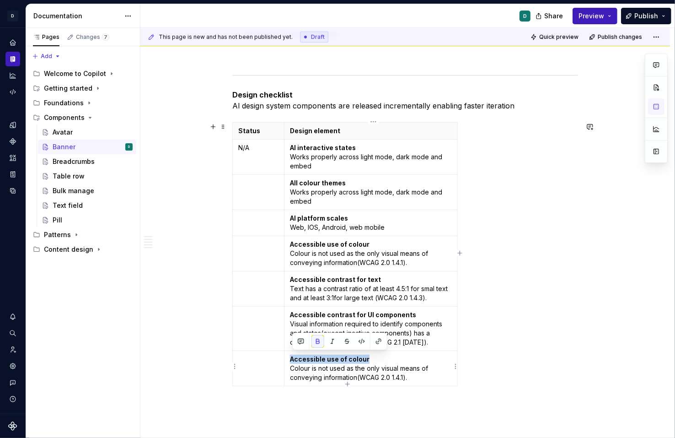
drag, startPoint x: 375, startPoint y: 357, endPoint x: 288, endPoint y: 358, distance: 87.3
click at [288, 358] on td "Accessible use of colour Colour is not used as the only visual means of conveyi…" at bounding box center [370, 368] width 173 height 35
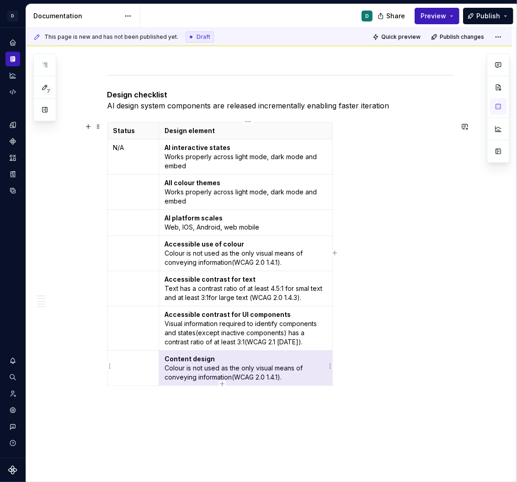
drag, startPoint x: 288, startPoint y: 376, endPoint x: 168, endPoint y: 366, distance: 120.2
click at [168, 366] on p "Content design Colour is not used as the only visual means of conveying informa…" at bounding box center [246, 367] width 162 height 27
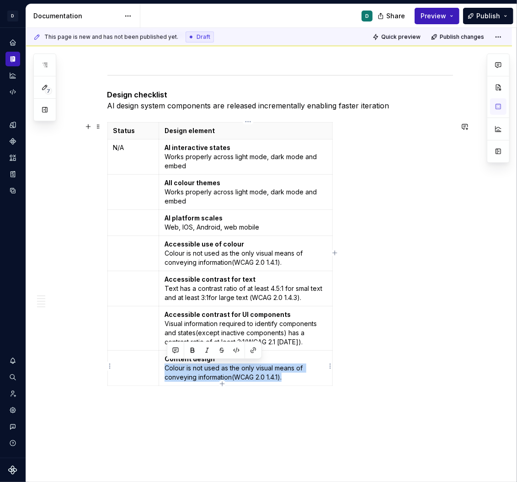
drag, startPoint x: 167, startPoint y: 367, endPoint x: 307, endPoint y: 374, distance: 140.1
click at [307, 374] on p "Content design Colour is not used as the only visual means of conveying informa…" at bounding box center [246, 367] width 162 height 27
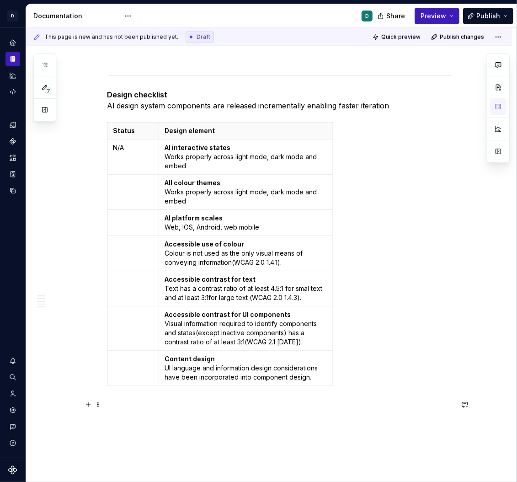
click at [266, 408] on p at bounding box center [280, 406] width 346 height 11
click at [222, 383] on icon "button" at bounding box center [222, 383] width 7 height 7
click at [320, 370] on p "Content design UI language and information design considerations have been inco…" at bounding box center [246, 367] width 162 height 27
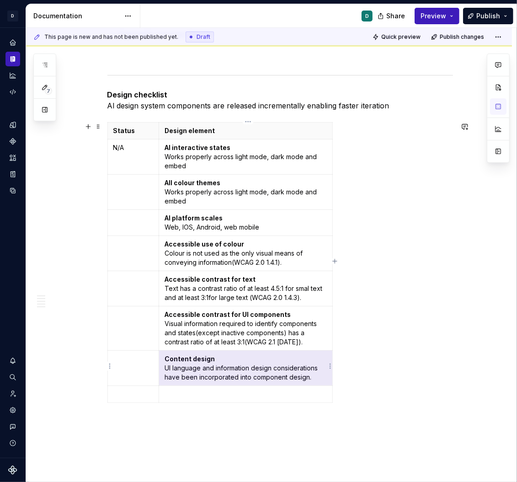
drag, startPoint x: 316, startPoint y: 377, endPoint x: 168, endPoint y: 359, distance: 148.9
click at [168, 359] on p "Content design UI language and information design considerations have been inco…" at bounding box center [246, 367] width 162 height 27
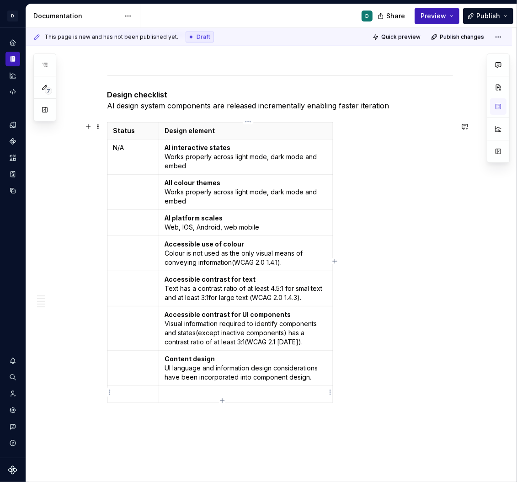
click at [172, 390] on p at bounding box center [246, 394] width 162 height 9
click at [245, 393] on p "Accessible use of colour Colour is not used as the only visual means of conveyi…" at bounding box center [246, 403] width 162 height 27
click at [245, 392] on p "Accessible use of colour Colour is not used as the only visual means of conveyi…" at bounding box center [246, 403] width 162 height 27
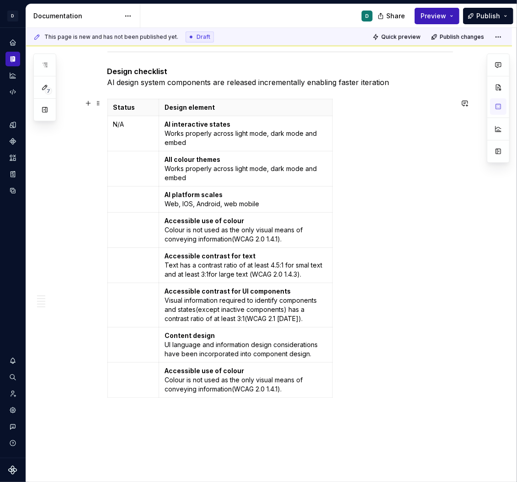
scroll to position [513, 0]
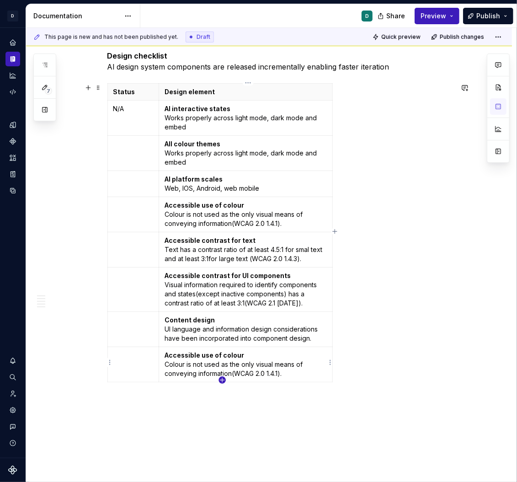
click at [222, 380] on icon "button" at bounding box center [222, 380] width 4 height 4
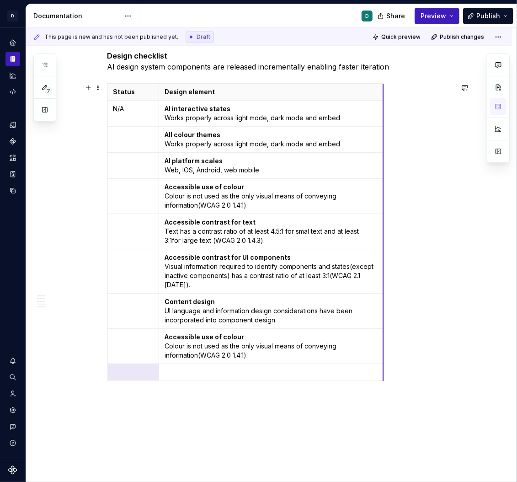
drag, startPoint x: 334, startPoint y: 91, endPoint x: 385, endPoint y: 90, distance: 50.8
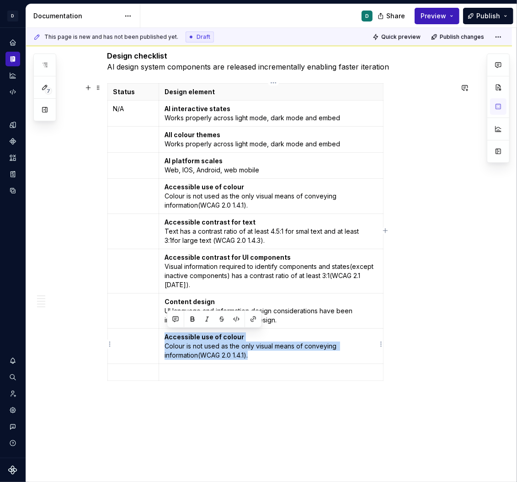
drag, startPoint x: 260, startPoint y: 354, endPoint x: 166, endPoint y: 337, distance: 96.3
click at [166, 337] on td "Accessible use of colour Colour is not used as the only visual means of conveyi…" at bounding box center [271, 346] width 224 height 35
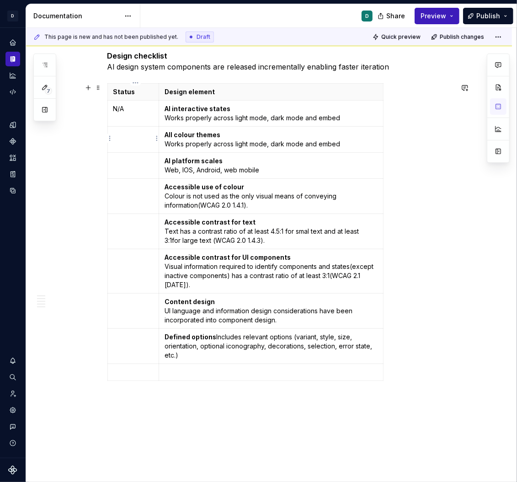
click at [131, 140] on td at bounding box center [133, 140] width 52 height 26
click at [127, 193] on td at bounding box center [133, 196] width 52 height 35
click at [236, 341] on p "Defined options Includes relevant options (variant, style, size, orientation, o…" at bounding box center [271, 345] width 213 height 27
click at [214, 336] on strong "Defined options" at bounding box center [191, 337] width 52 height 8
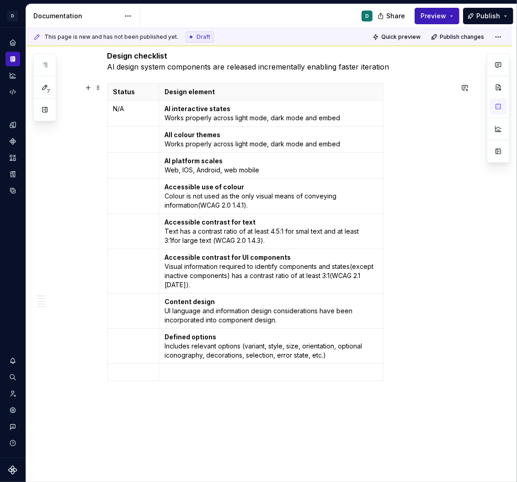
click at [174, 369] on p at bounding box center [271, 372] width 213 height 9
click at [224, 369] on p "Defined behaviors Includes guidelines for layout (wrapping, truncation, overflo…" at bounding box center [271, 377] width 213 height 18
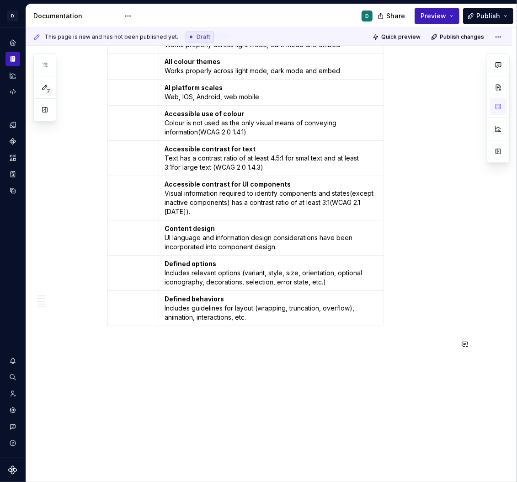
scroll to position [625, 0]
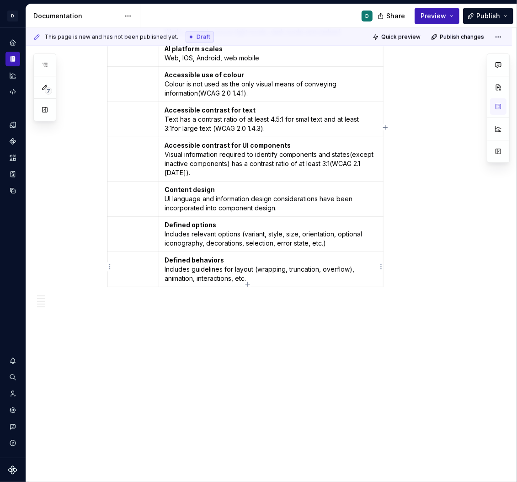
click at [209, 257] on strong "Defined behaviors" at bounding box center [194, 260] width 59 height 8
click at [217, 260] on strong "Defined behaviors" at bounding box center [194, 260] width 59 height 8
click at [247, 282] on icon "button" at bounding box center [247, 284] width 7 height 7
click at [177, 291] on p at bounding box center [271, 295] width 213 height 9
click at [220, 294] on p "Usage guidelines Includes a list of dos and don'ts that highlight best practice…" at bounding box center [271, 300] width 213 height 18
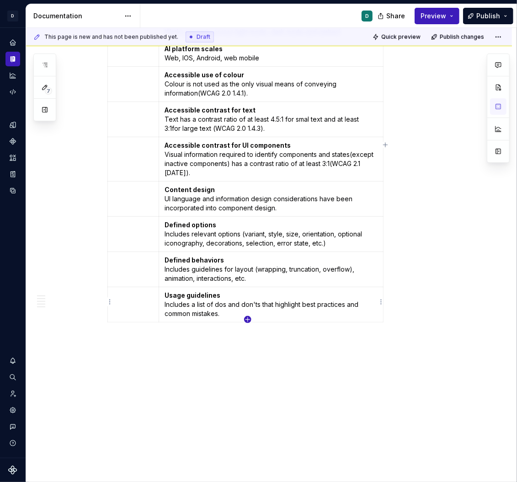
click at [249, 317] on icon "button" at bounding box center [247, 319] width 7 height 7
click at [176, 330] on p at bounding box center [271, 330] width 213 height 9
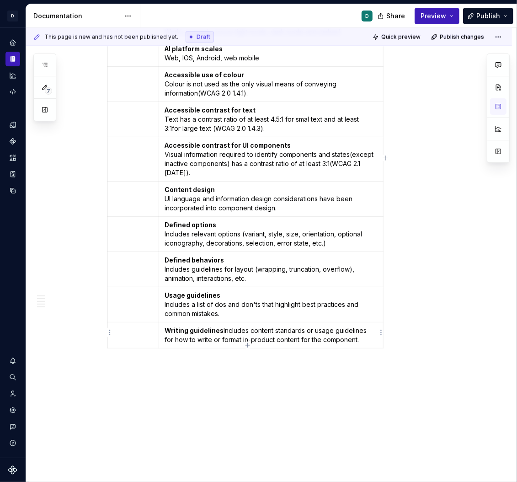
click at [223, 329] on p "Writing guidelines Includes content standards or usage guidelines for how to wr…" at bounding box center [271, 335] width 213 height 18
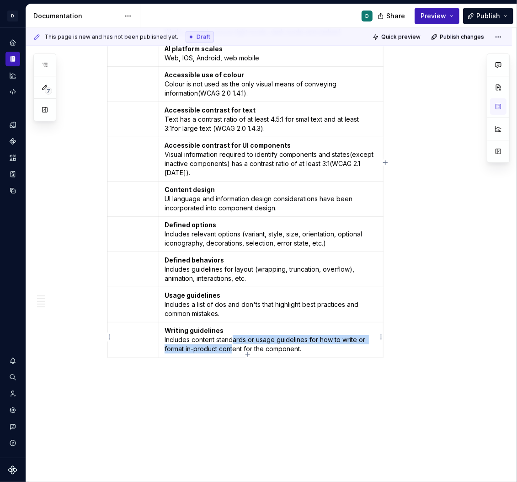
click at [236, 341] on p "Writing guidelines Includes content standards or usage guidelines for how to wr…" at bounding box center [271, 339] width 213 height 27
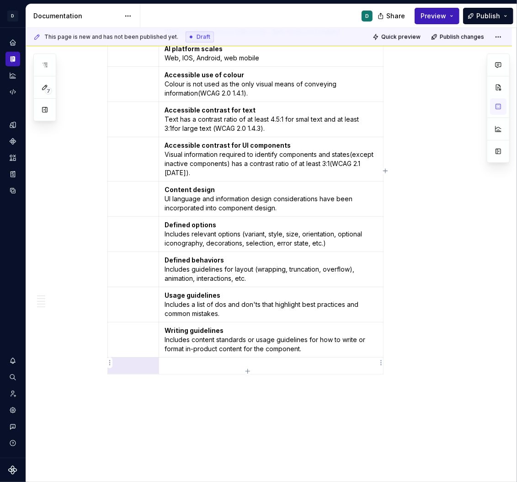
click at [185, 364] on p at bounding box center [271, 365] width 213 height 9
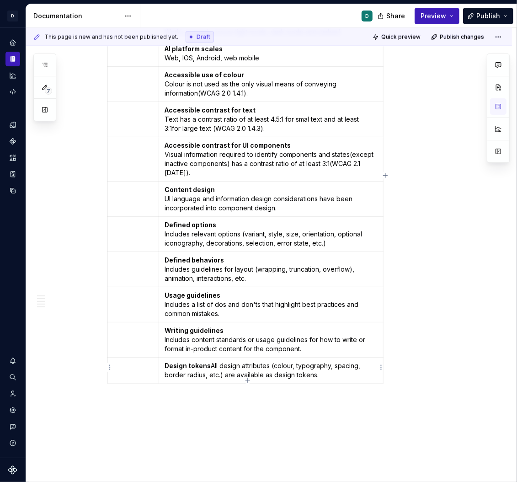
click at [212, 363] on p "Design tokens All design attributes (colour, typography, spacing, border radius…" at bounding box center [271, 370] width 213 height 18
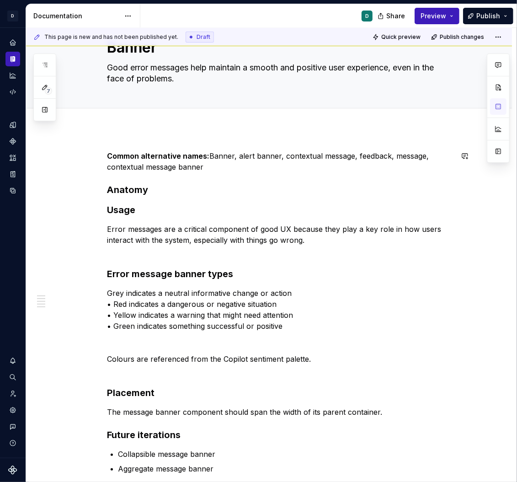
scroll to position [47, 0]
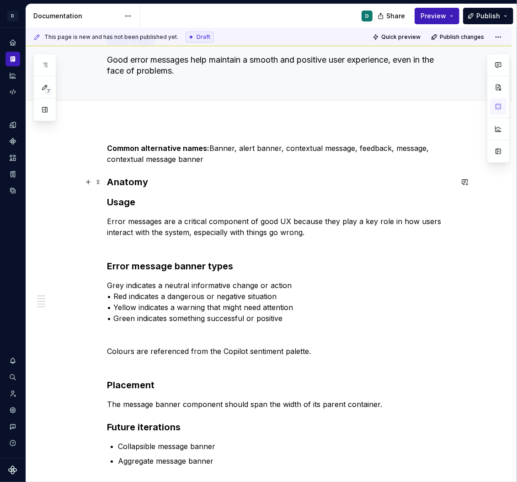
click at [164, 182] on h3 "Anatomy" at bounding box center [280, 182] width 346 height 13
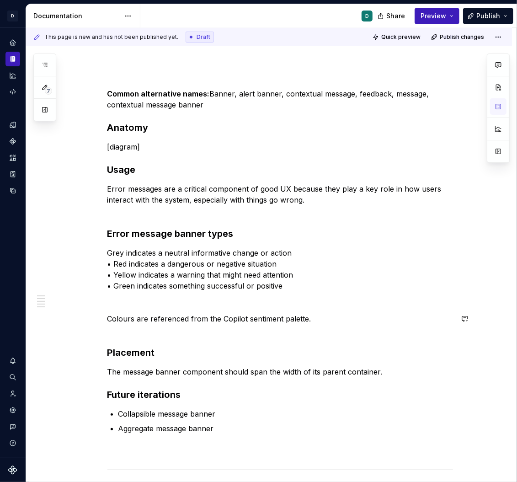
scroll to position [117, 0]
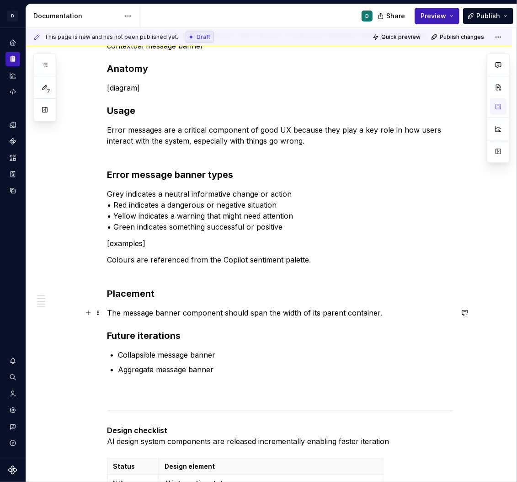
click at [396, 312] on p "The message banner component should span the width of its parent container." at bounding box center [280, 312] width 346 height 11
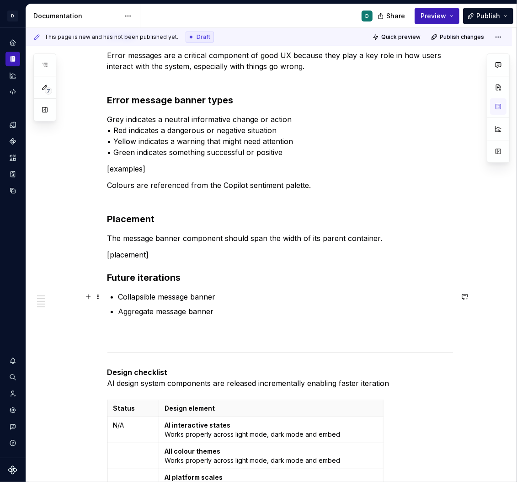
scroll to position [255, 0]
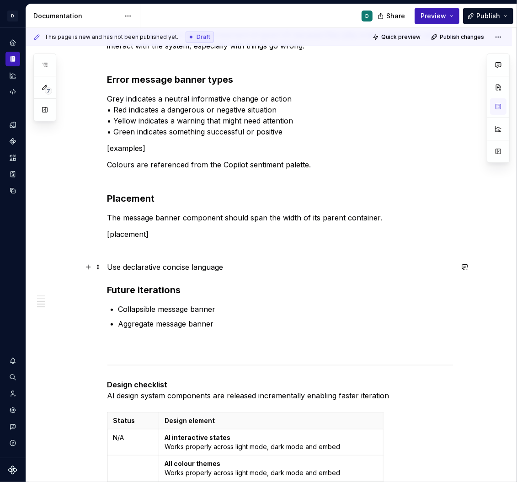
click at [111, 266] on p "Use declarative concise language" at bounding box center [280, 267] width 346 height 11
click at [108, 267] on div "Common alternative names: Banner, alert banner, contextual message, feedback, m…" at bounding box center [269, 471] width 486 height 1119
click at [123, 266] on p "[Do]Use declarative concise language" at bounding box center [280, 267] width 346 height 11
click at [243, 267] on p "[Do] Use declarative concise language" at bounding box center [280, 267] width 346 height 11
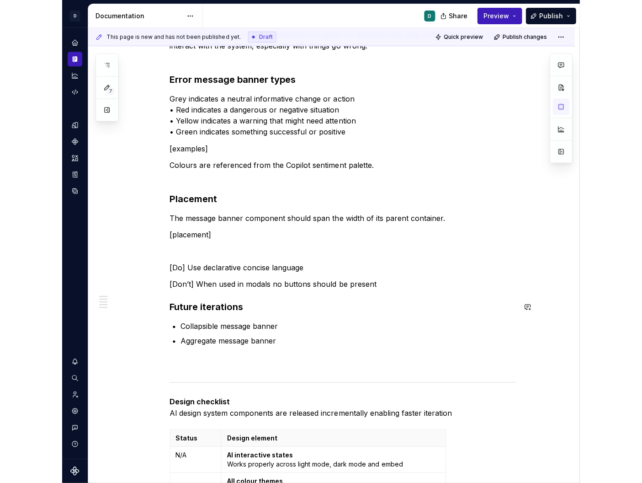
scroll to position [0, 0]
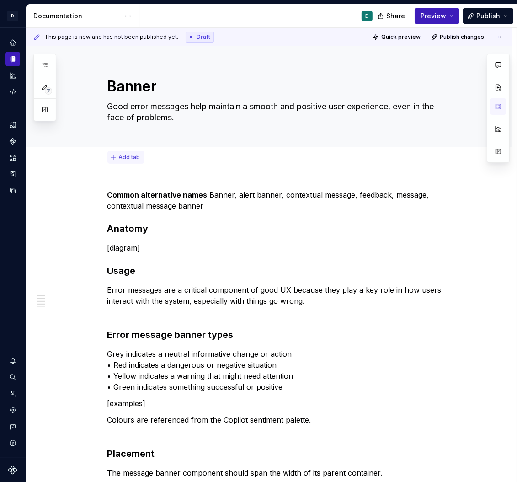
click at [119, 155] on button "Add tab" at bounding box center [125, 157] width 37 height 13
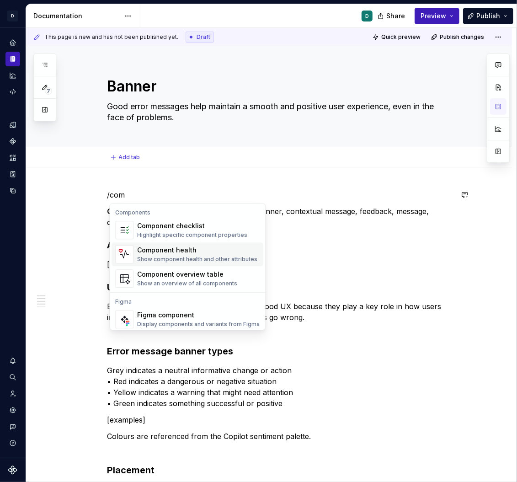
click at [149, 256] on div "Show component health and other attributes" at bounding box center [197, 259] width 120 height 7
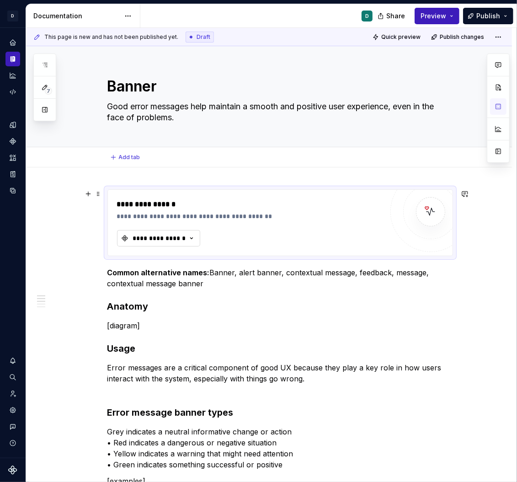
click at [145, 236] on div "**********" at bounding box center [159, 238] width 55 height 9
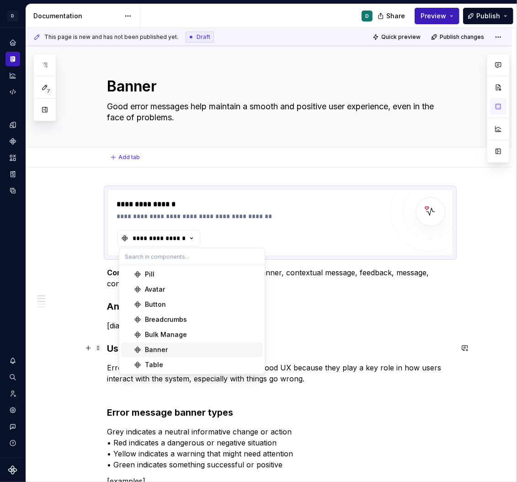
click at [173, 348] on div "Banner" at bounding box center [202, 349] width 114 height 9
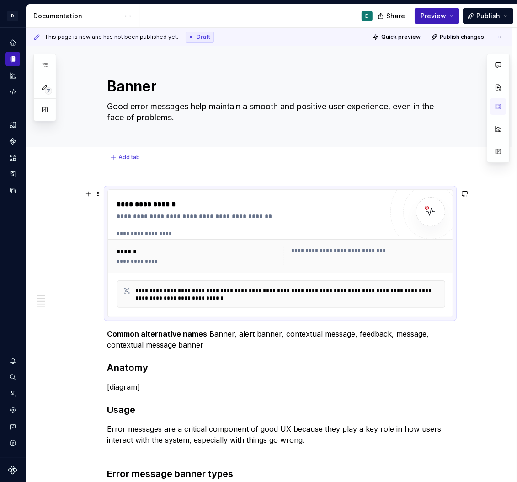
click at [163, 301] on div "**********" at bounding box center [281, 293] width 328 height 27
click at [430, 214] on img at bounding box center [431, 212] width 18 height 18
click at [258, 247] on div "******" at bounding box center [197, 251] width 161 height 9
click at [148, 250] on div "******" at bounding box center [197, 251] width 161 height 9
click at [133, 252] on div "******" at bounding box center [197, 251] width 161 height 9
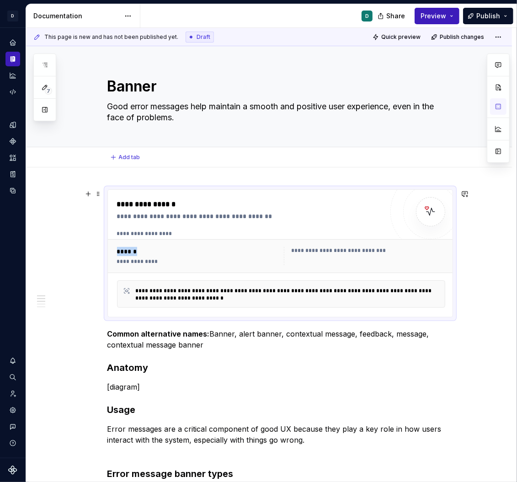
click at [133, 252] on div "******" at bounding box center [197, 251] width 161 height 9
click at [133, 213] on div "**********" at bounding box center [250, 216] width 267 height 9
click at [98, 193] on span at bounding box center [98, 193] width 7 height 13
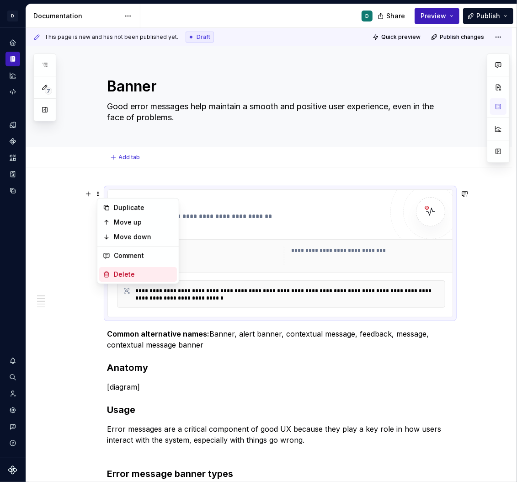
click at [123, 276] on div "Delete" at bounding box center [143, 274] width 59 height 9
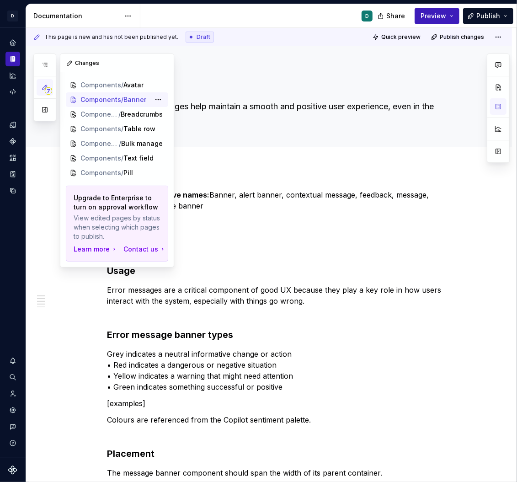
click at [109, 101] on div "7 Pages Add Accessibility guide for tree Page tree. Navigate the tree with the …" at bounding box center [103, 161] width 141 height 214
click at [121, 118] on div "7 Pages Add Accessibility guide for tree Page tree. Navigate the tree with the …" at bounding box center [103, 161] width 141 height 214
click at [119, 126] on div "7 Pages Add Accessibility guide for tree Page tree. Navigate the tree with the …" at bounding box center [103, 161] width 141 height 214
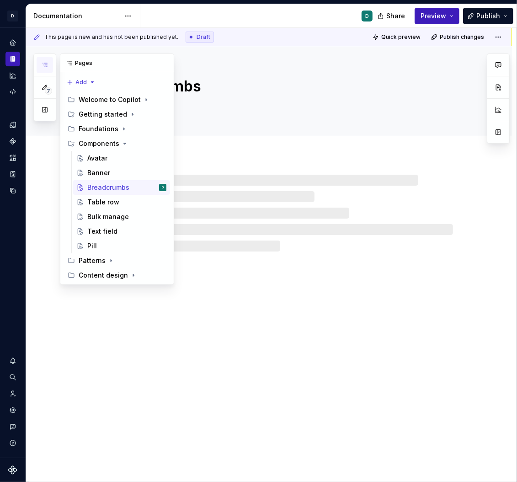
click at [43, 65] on icon "button" at bounding box center [44, 64] width 7 height 7
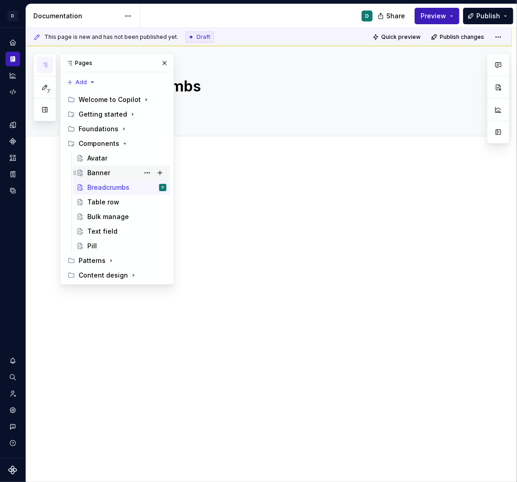
click at [134, 168] on div "Banner" at bounding box center [126, 172] width 79 height 13
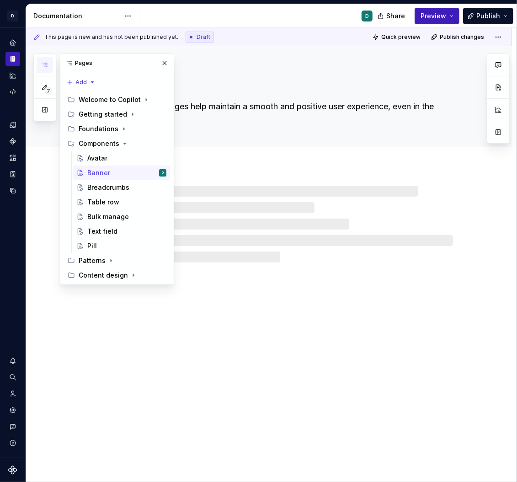
click at [259, 378] on div "Banner Good error messages help maintain a smooth and positive user experience,…" at bounding box center [269, 264] width 486 height 436
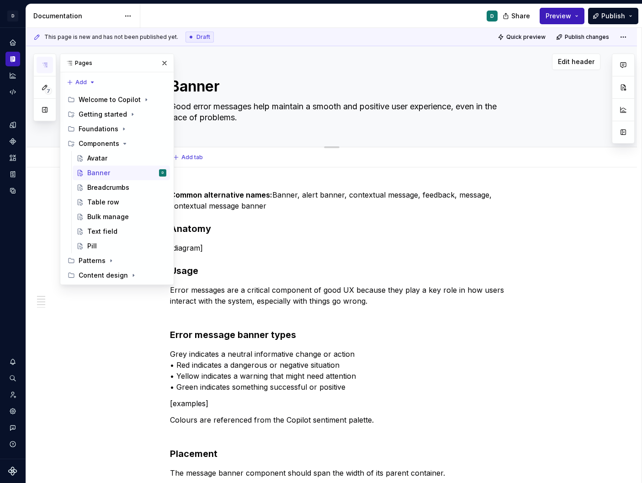
drag, startPoint x: 245, startPoint y: 118, endPoint x: 188, endPoint y: 126, distance: 57.2
click at [188, 126] on div "Banner Good error messages help maintain a smooth and positive user experience,…" at bounding box center [343, 96] width 346 height 101
click at [218, 64] on div "Edit header" at bounding box center [313, 62] width 575 height 16
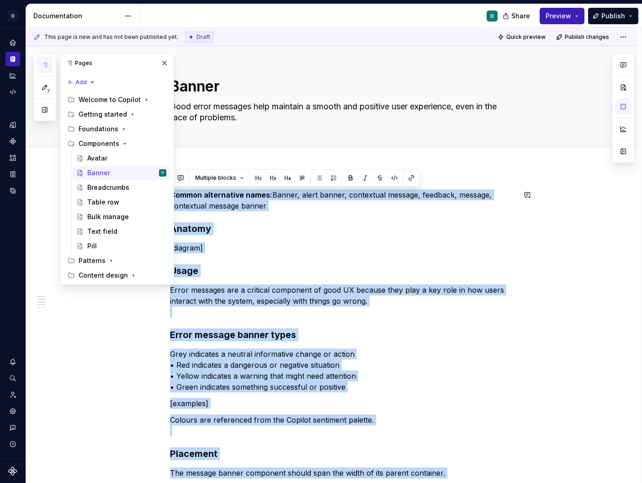
drag, startPoint x: 284, startPoint y: 343, endPoint x: 174, endPoint y: 197, distance: 183.2
copy div "Common alternative names: Banner, alert banner, contextual message, feedback, m…"
